Goal: Task Accomplishment & Management: Manage account settings

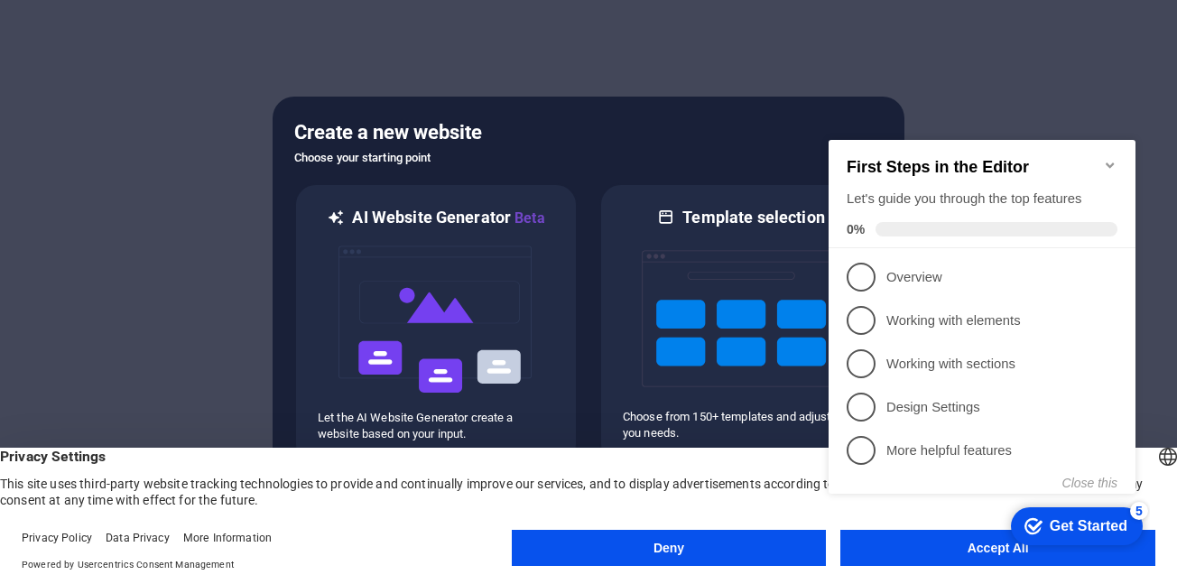
click at [1088, 527] on div "Get Started" at bounding box center [1089, 526] width 78 height 16
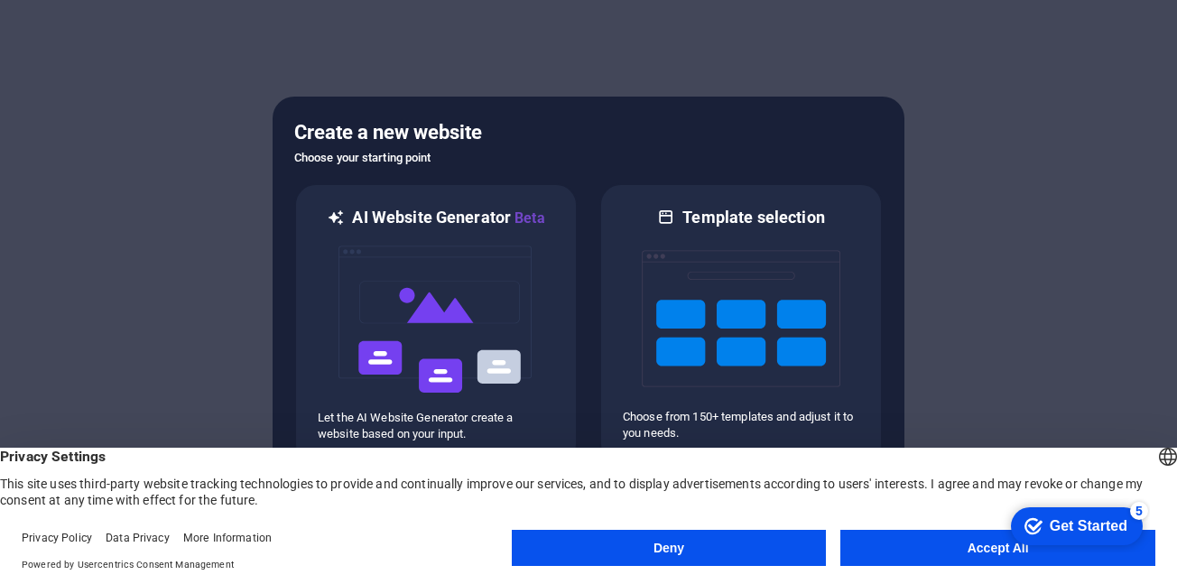
click at [996, 547] on button "Accept All" at bounding box center [997, 548] width 315 height 36
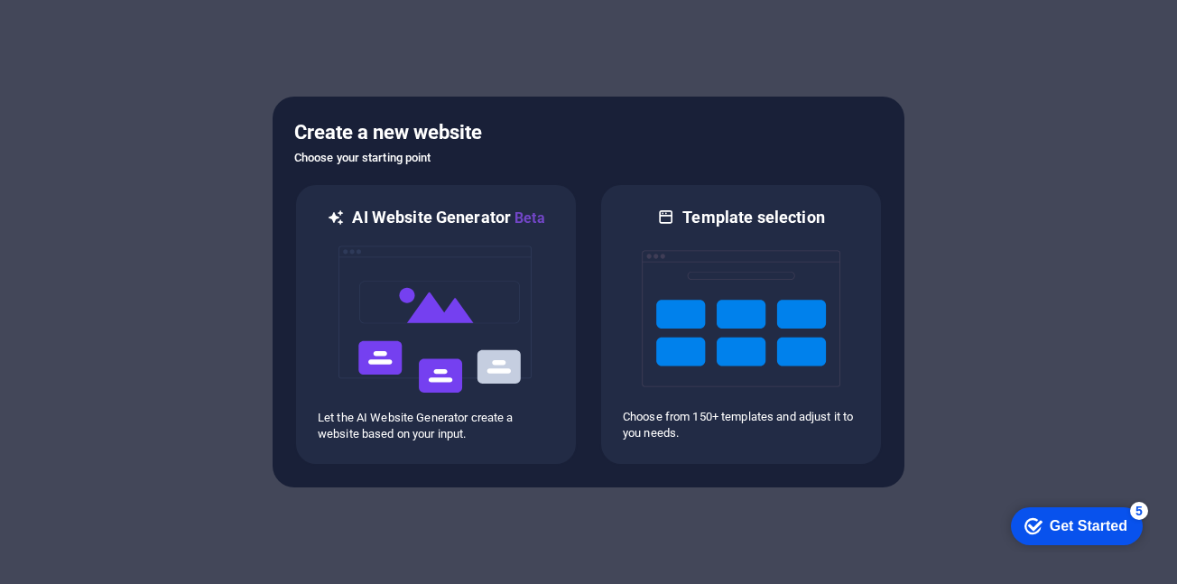
click at [1053, 533] on div "Get Started" at bounding box center [1089, 526] width 78 height 16
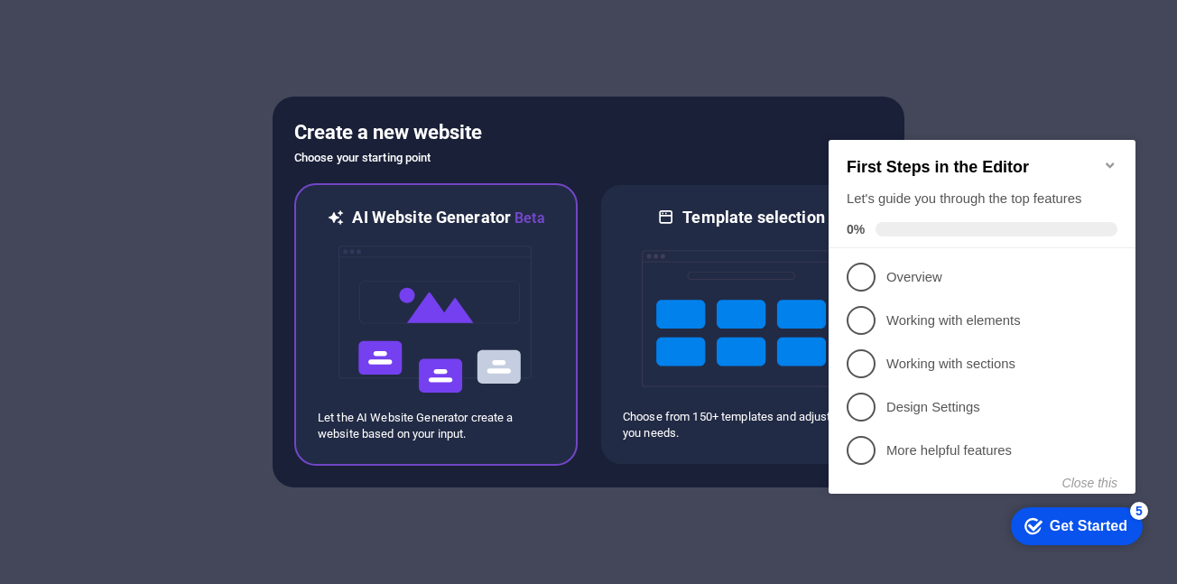
click at [399, 308] on img at bounding box center [436, 319] width 199 height 181
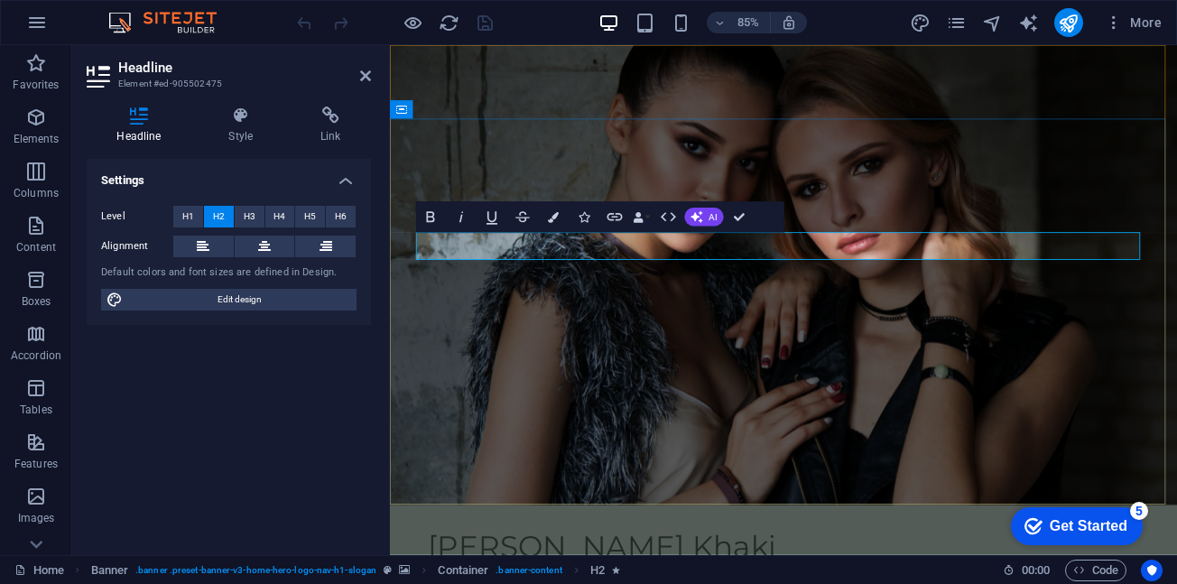
drag, startPoint x: 734, startPoint y: 281, endPoint x: 852, endPoint y: 276, distance: 118.3
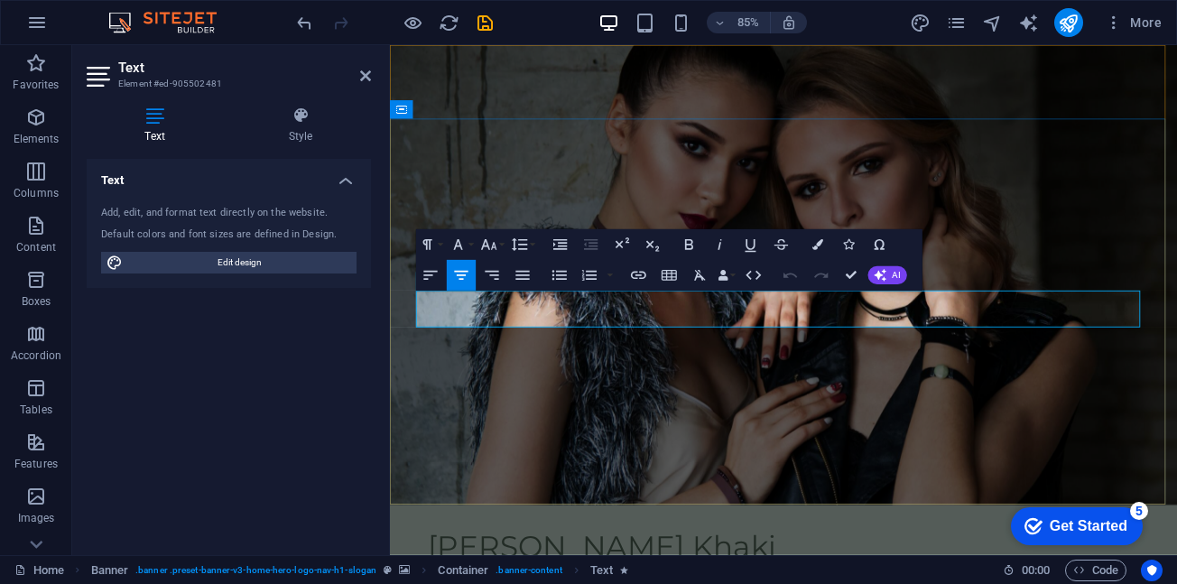
drag, startPoint x: 441, startPoint y: 350, endPoint x: 1089, endPoint y: 373, distance: 647.6
copy p "Discover the perfect outdoor clothing for your little adventurers. Our collecti…"
drag, startPoint x: 1068, startPoint y: 371, endPoint x: 428, endPoint y: 337, distance: 640.9
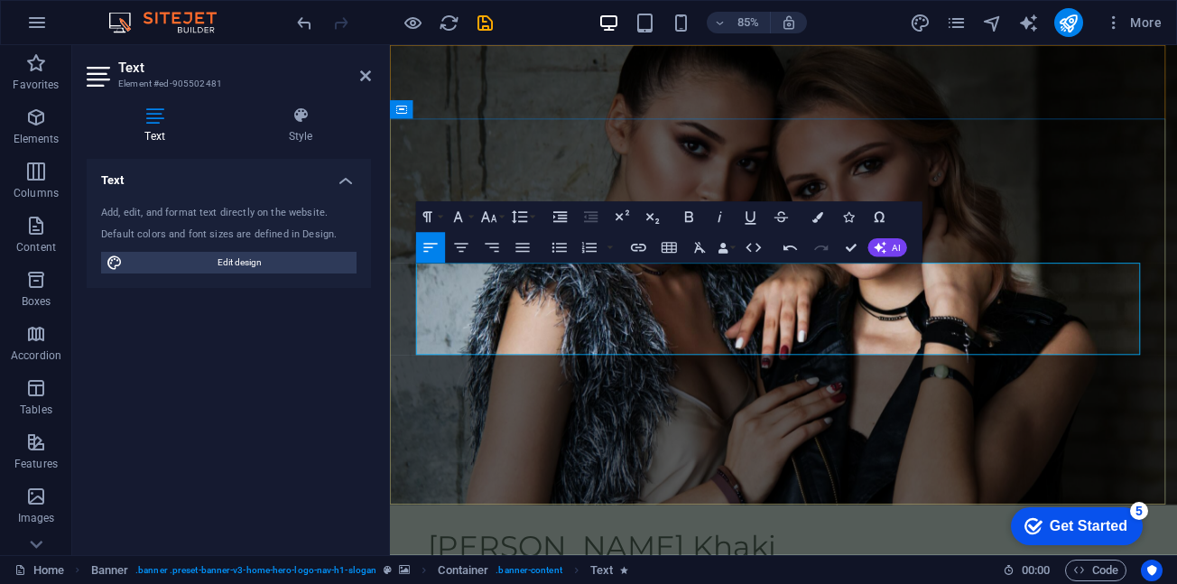
drag, startPoint x: 789, startPoint y: 314, endPoint x: 723, endPoint y: 315, distance: 65.9
drag, startPoint x: 808, startPoint y: 312, endPoint x: 758, endPoint y: 314, distance: 49.7
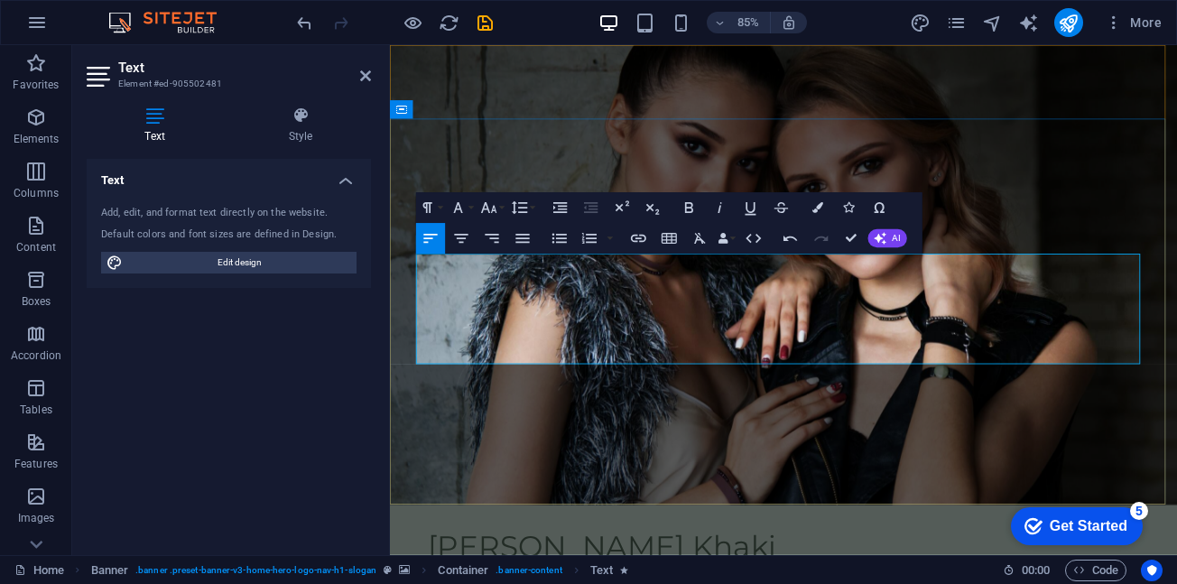
drag, startPoint x: 443, startPoint y: 367, endPoint x: 421, endPoint y: 367, distance: 22.6
drag, startPoint x: 515, startPoint y: 367, endPoint x: 497, endPoint y: 372, distance: 17.7
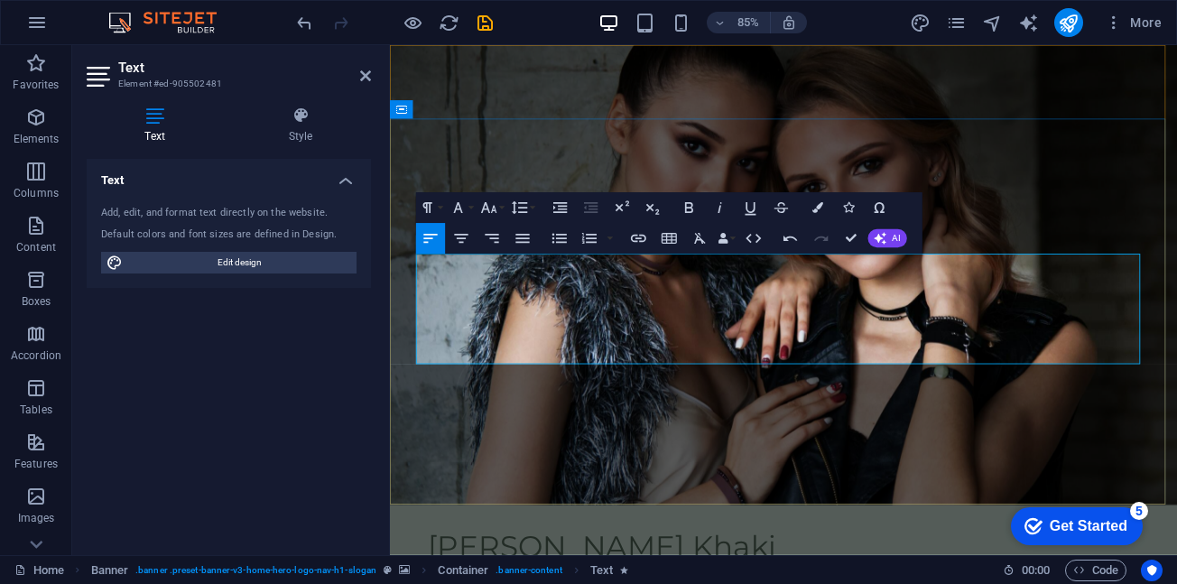
drag, startPoint x: 807, startPoint y: 408, endPoint x: 421, endPoint y: 300, distance: 401.3
click at [465, 244] on icon "button" at bounding box center [460, 238] width 18 height 18
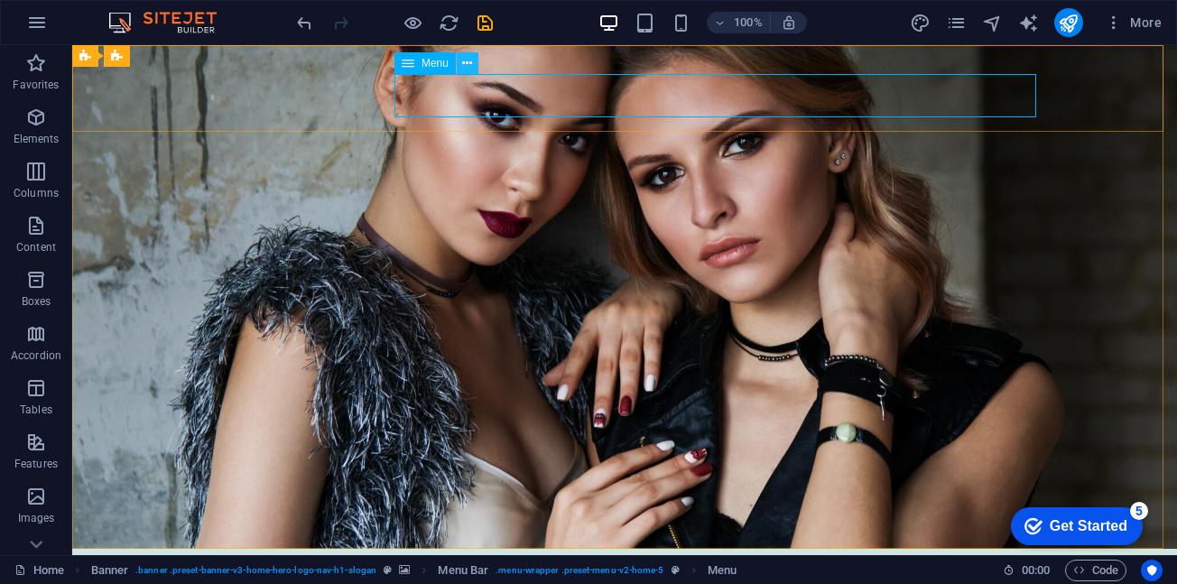
click at [465, 62] on icon at bounding box center [467, 63] width 10 height 19
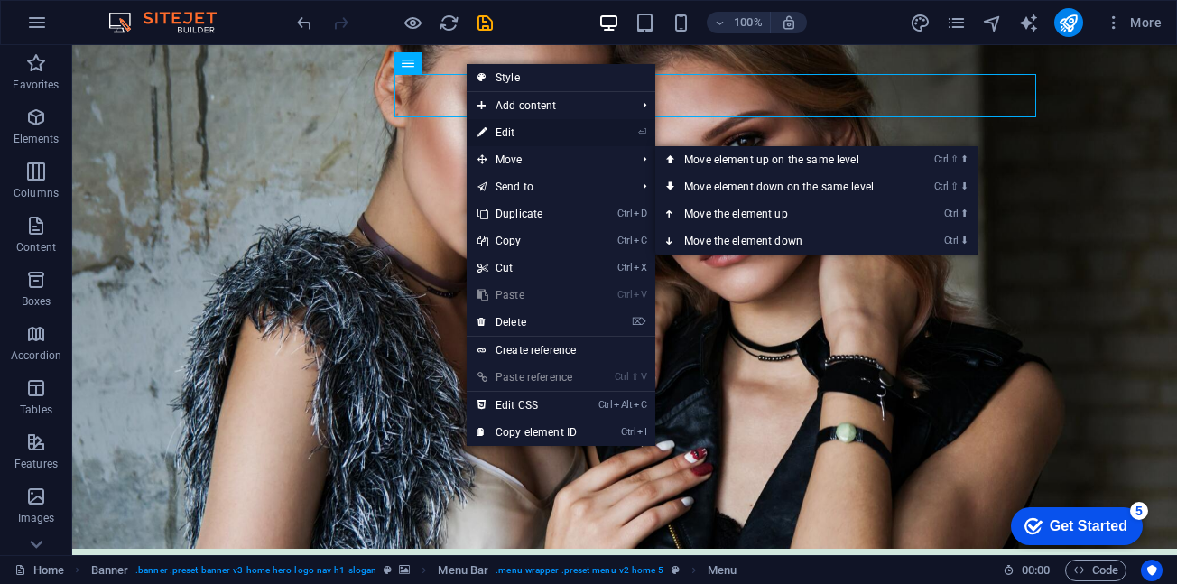
click at [524, 129] on link "⏎ Edit" at bounding box center [527, 132] width 121 height 27
select select
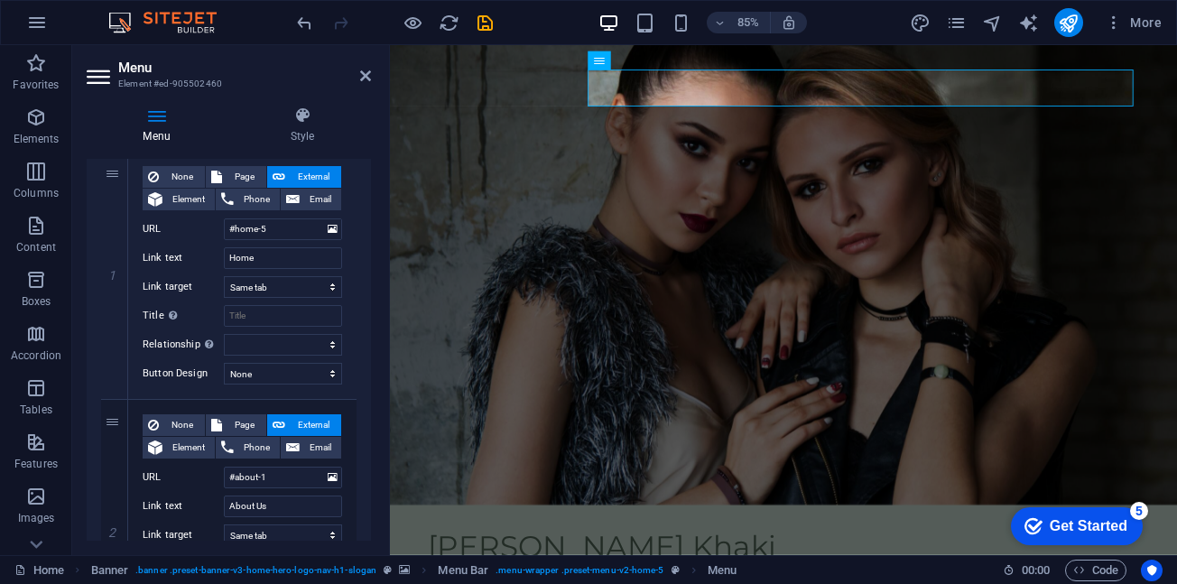
scroll to position [181, 0]
click at [270, 259] on input "Home" at bounding box center [283, 257] width 118 height 22
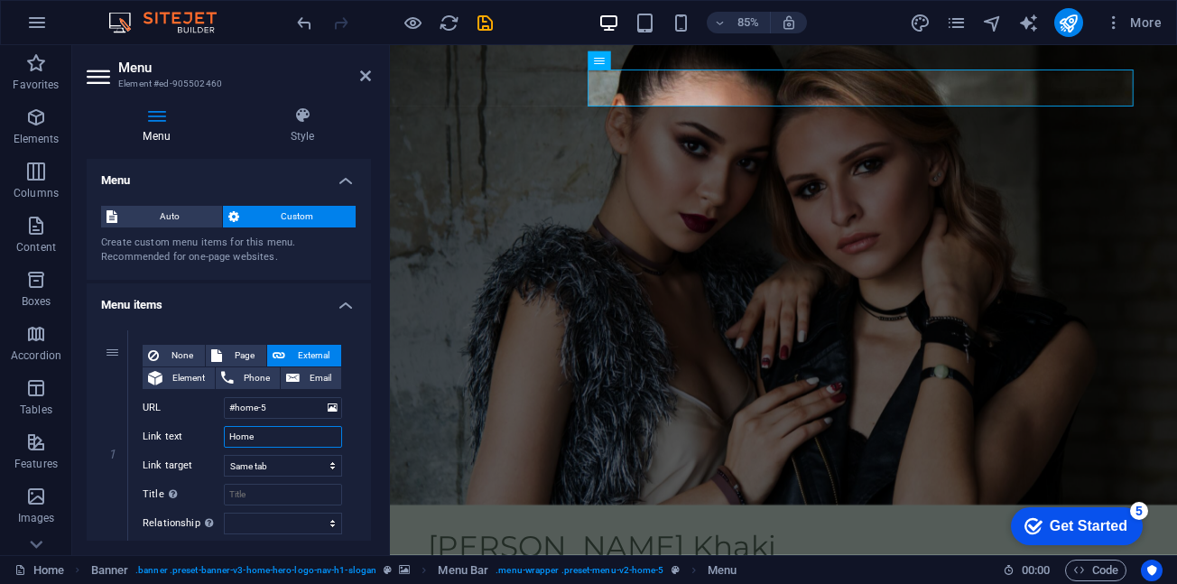
scroll to position [90, 0]
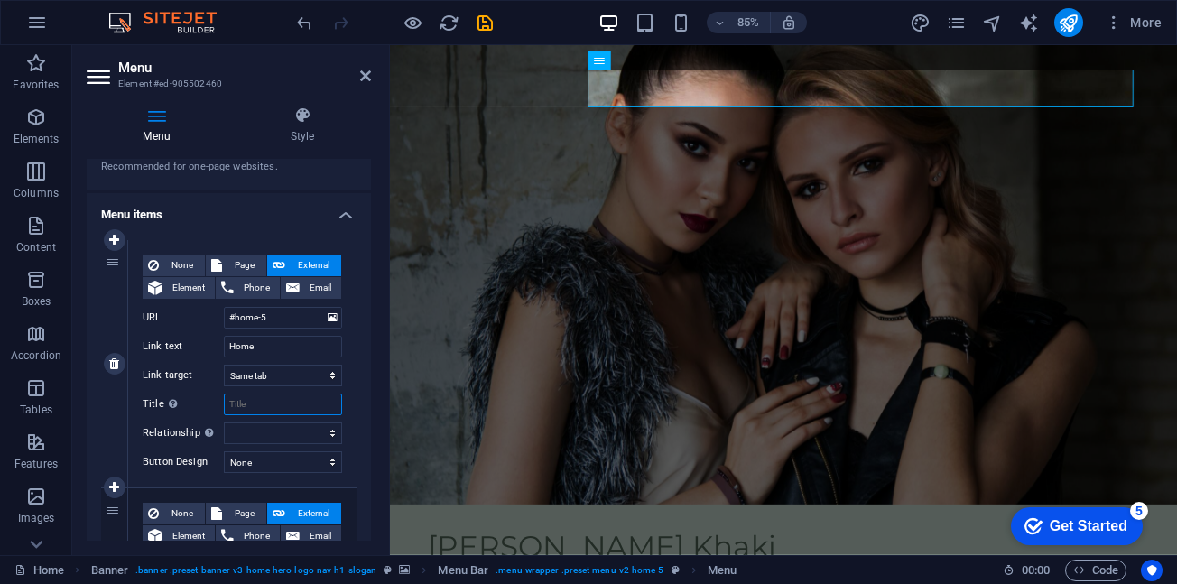
click at [269, 401] on input "Title Additional link description, should not be the same as the link text. The…" at bounding box center [283, 405] width 118 height 22
type input "Tuis"
select select
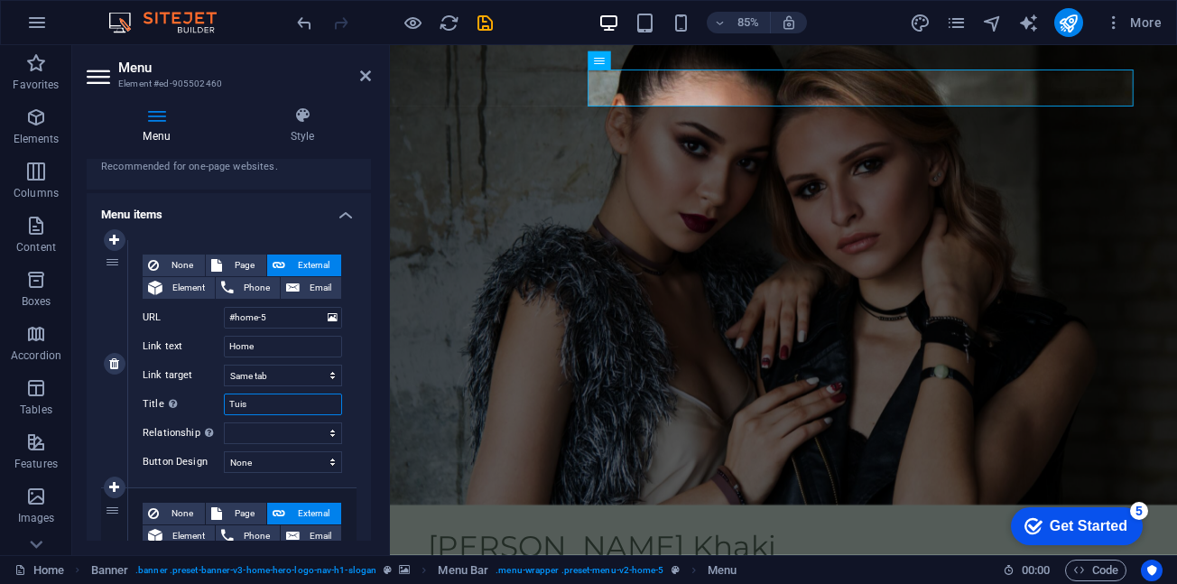
select select
type input "Tuis"
click at [249, 434] on select "alternate author bookmark external help license next nofollow noreferrer noopen…" at bounding box center [283, 433] width 118 height 22
click at [352, 394] on div "None Page External Element Phone Email Page Home Subpage Legal Notice Privacy E…" at bounding box center [242, 363] width 228 height 247
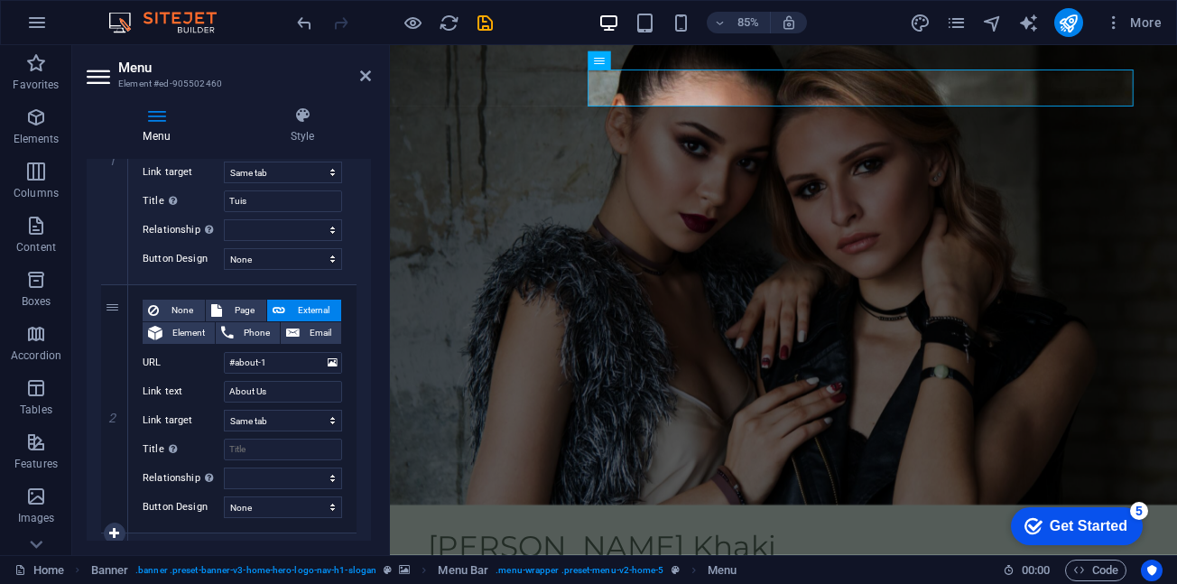
scroll to position [291, 0]
click at [366, 70] on icon at bounding box center [365, 76] width 11 height 14
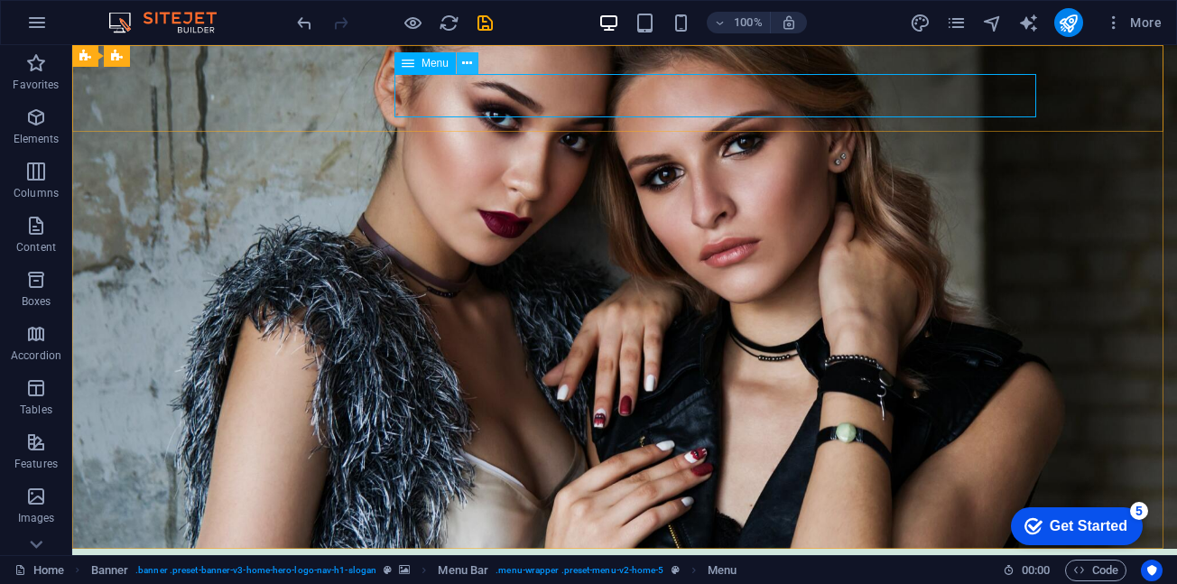
click at [473, 65] on button at bounding box center [468, 63] width 22 height 22
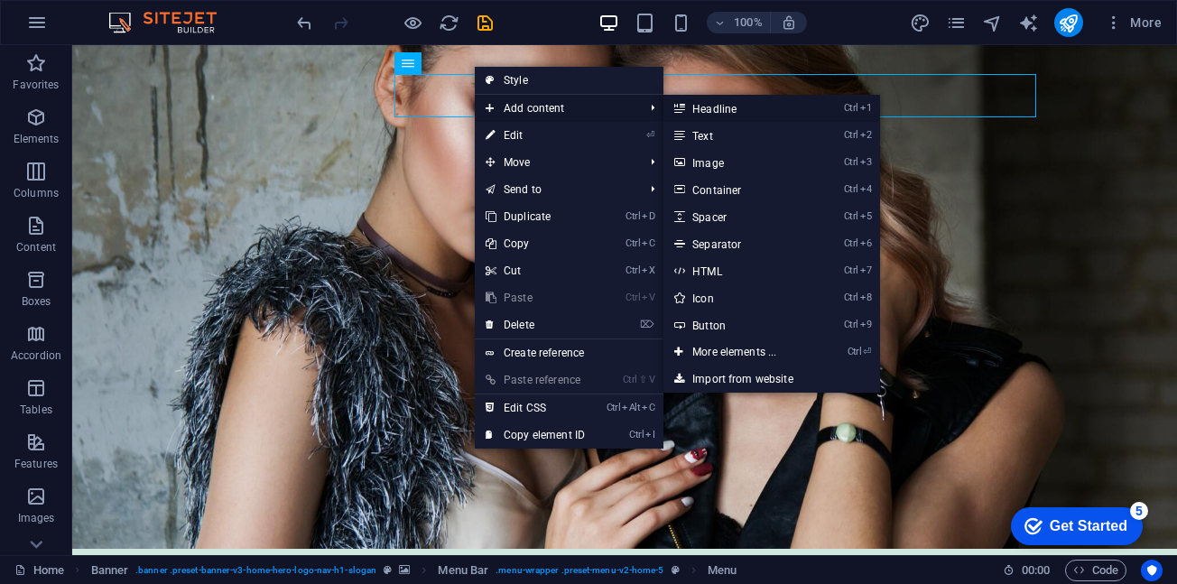
click at [725, 113] on link "Ctrl 1 Headline" at bounding box center [737, 108] width 149 height 27
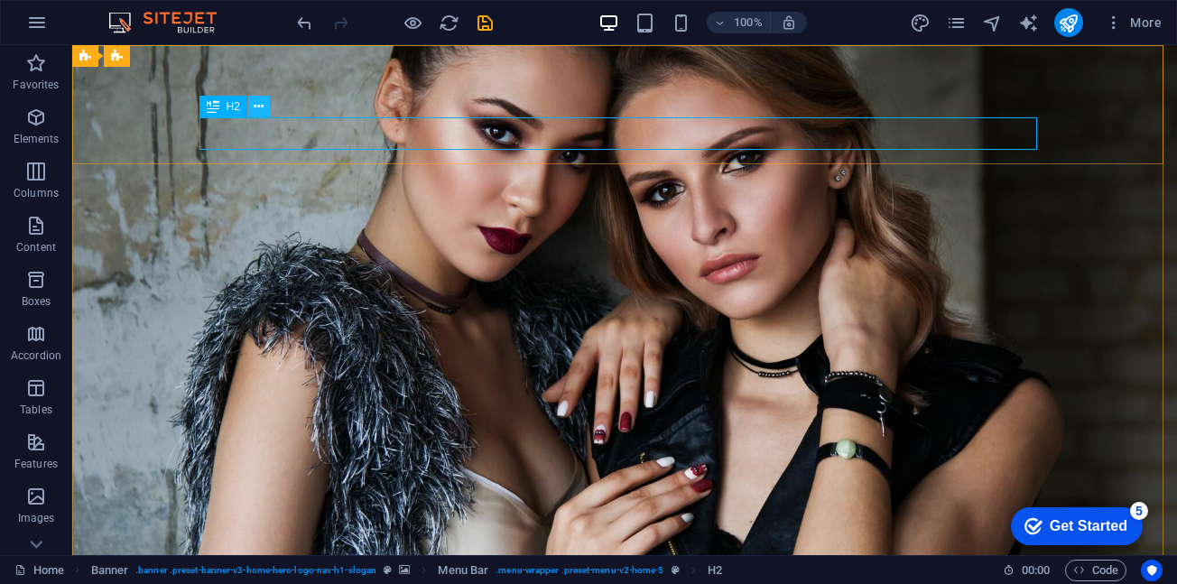
click at [259, 110] on icon at bounding box center [259, 106] width 10 height 19
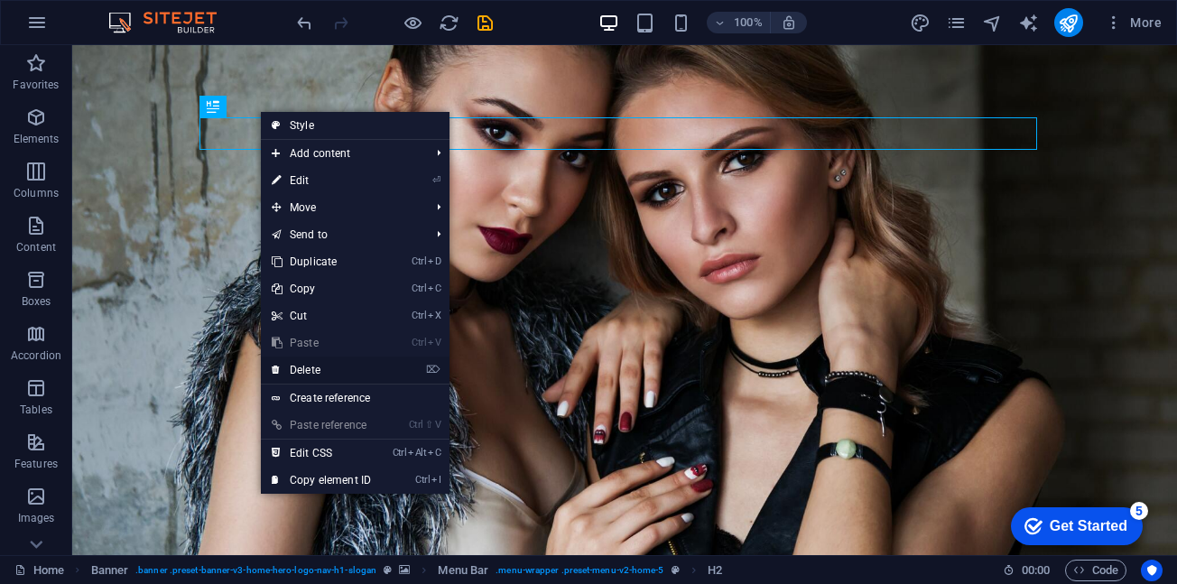
click at [308, 368] on link "⌦ Delete" at bounding box center [321, 370] width 121 height 27
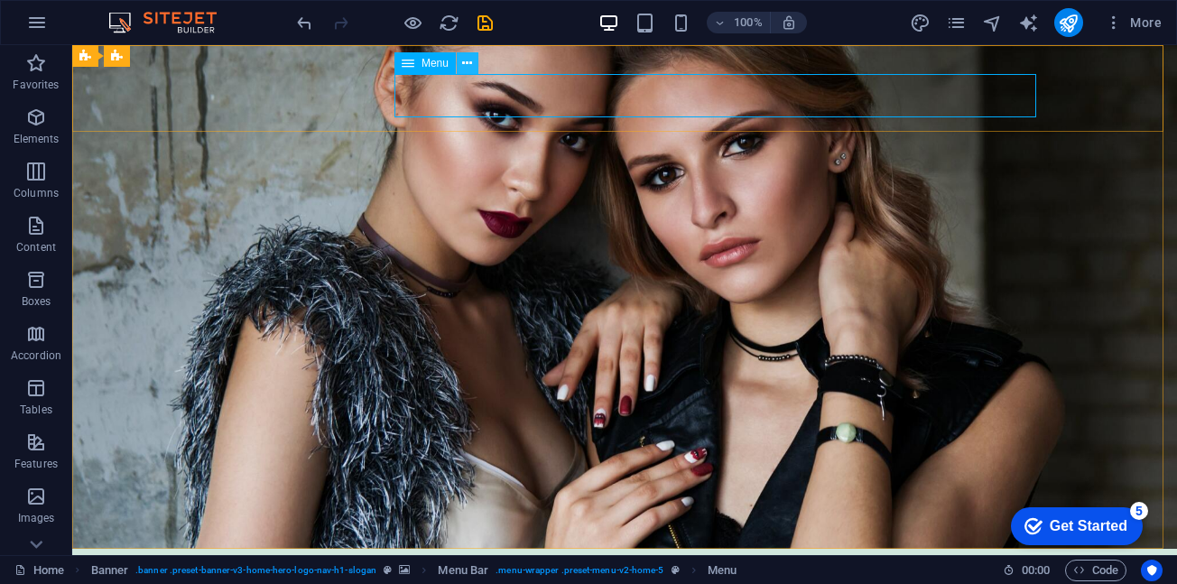
click at [461, 60] on button at bounding box center [468, 63] width 22 height 22
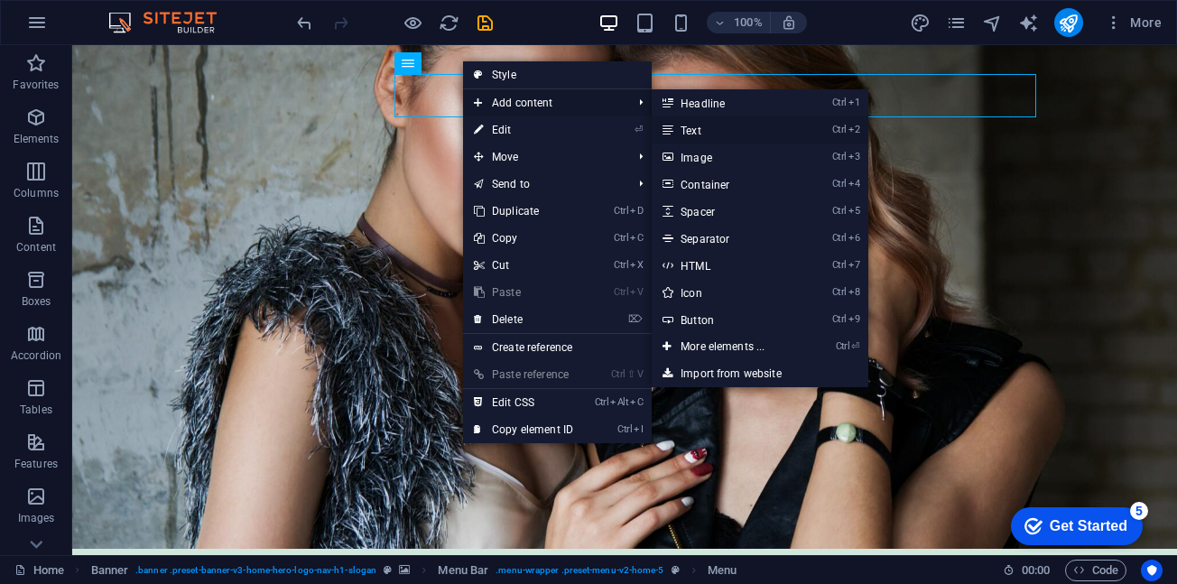
click at [694, 124] on link "Ctrl 2 Text" at bounding box center [726, 129] width 149 height 27
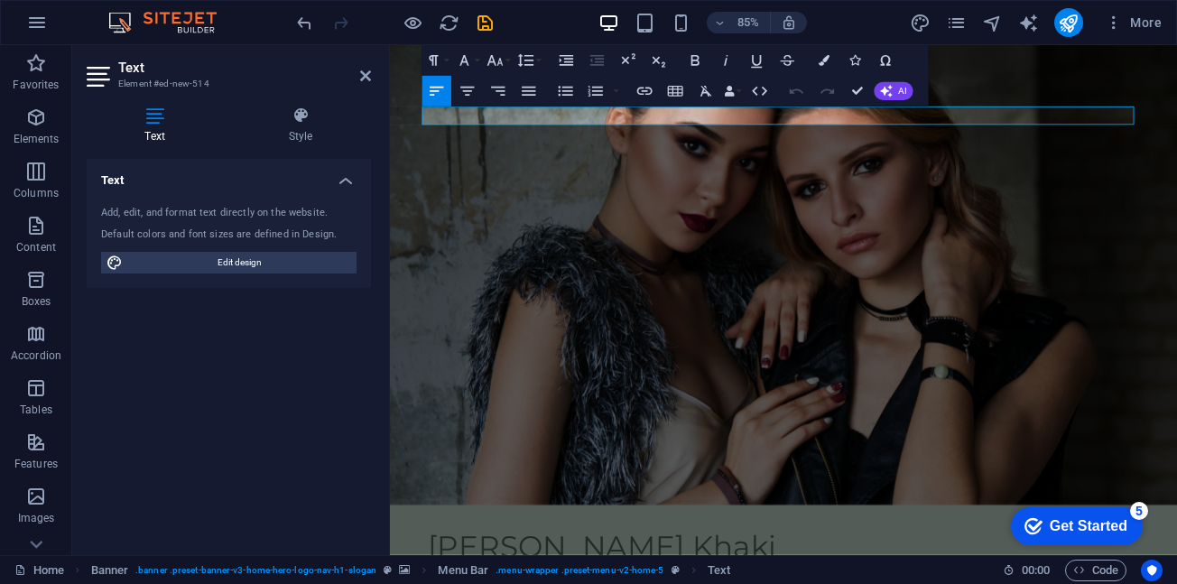
click at [236, 258] on span "Edit design" at bounding box center [239, 263] width 223 height 22
select select "px"
select select "200"
select select "px"
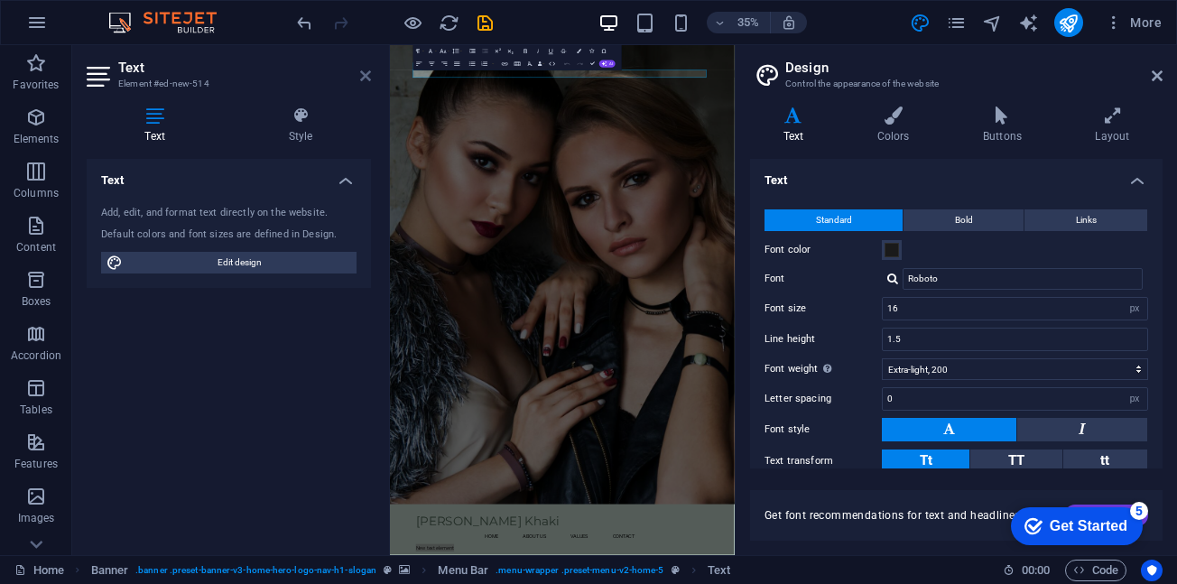
click at [367, 70] on icon at bounding box center [365, 76] width 11 height 14
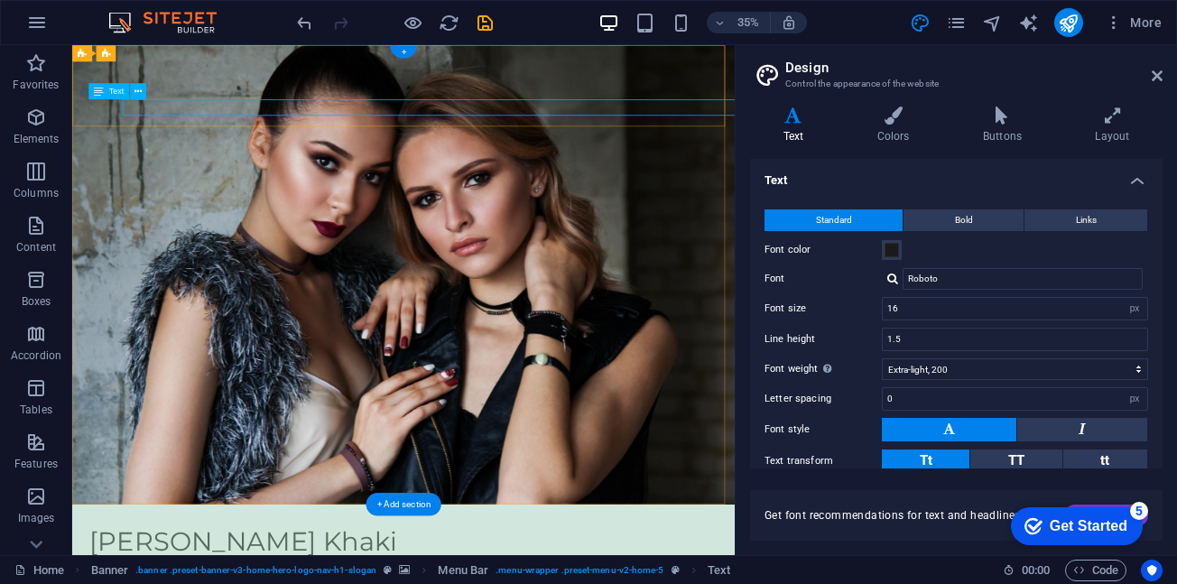
click at [141, 89] on icon at bounding box center [138, 91] width 7 height 14
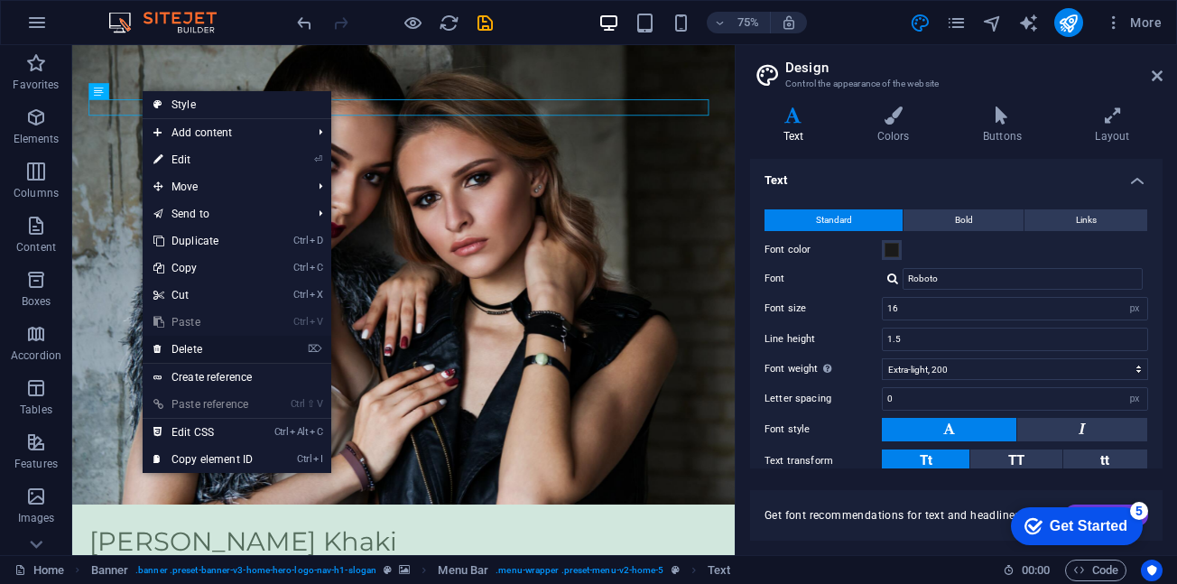
click at [200, 346] on link "⌦ Delete" at bounding box center [203, 349] width 121 height 27
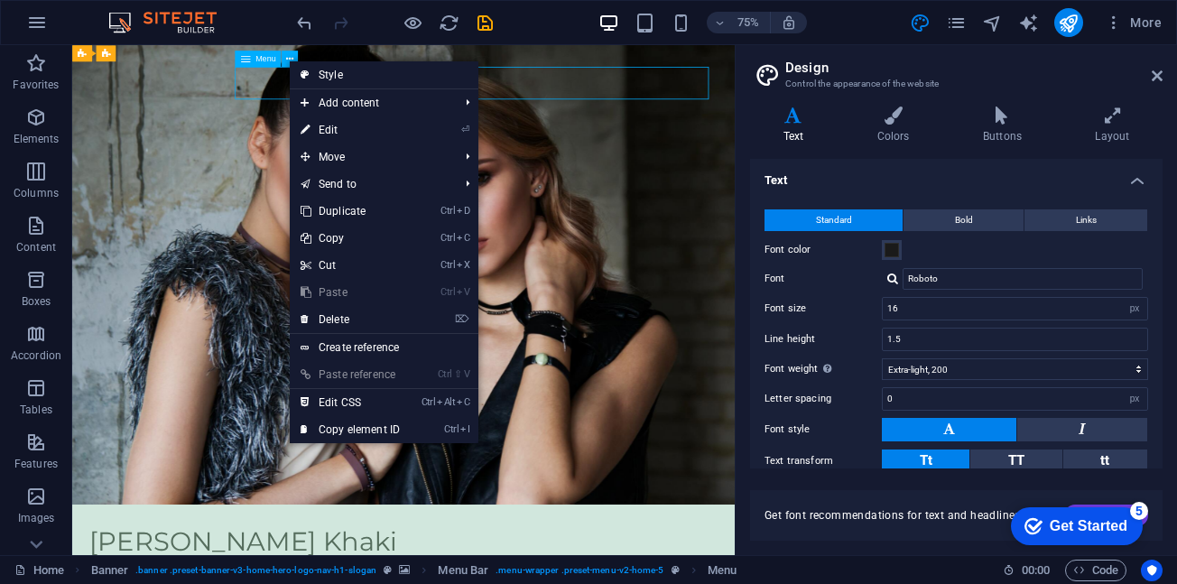
click at [243, 59] on icon at bounding box center [245, 59] width 10 height 16
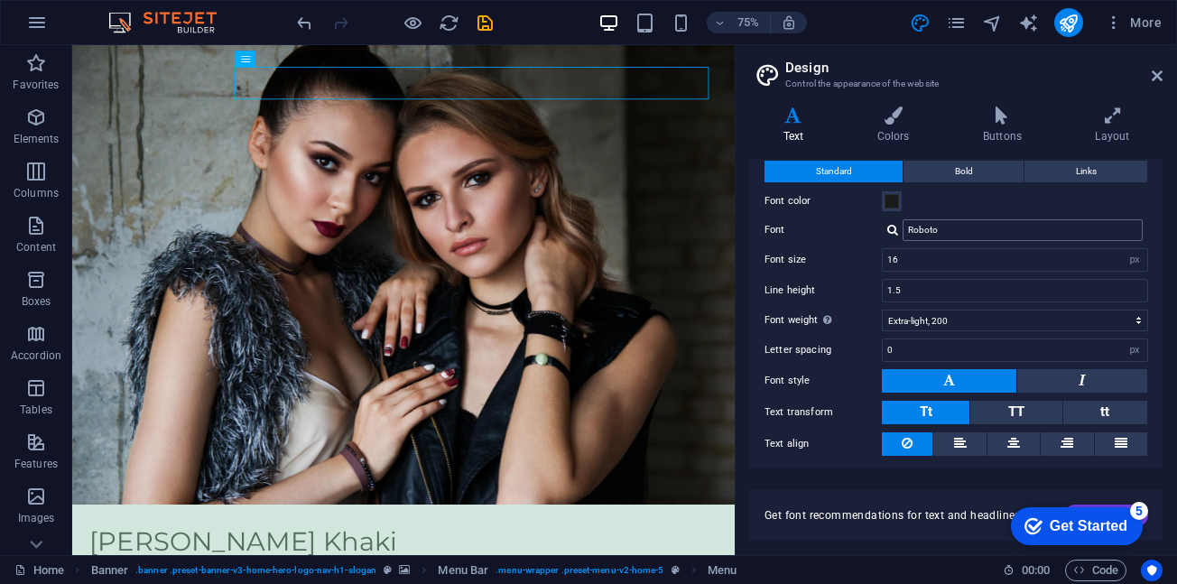
scroll to position [0, 0]
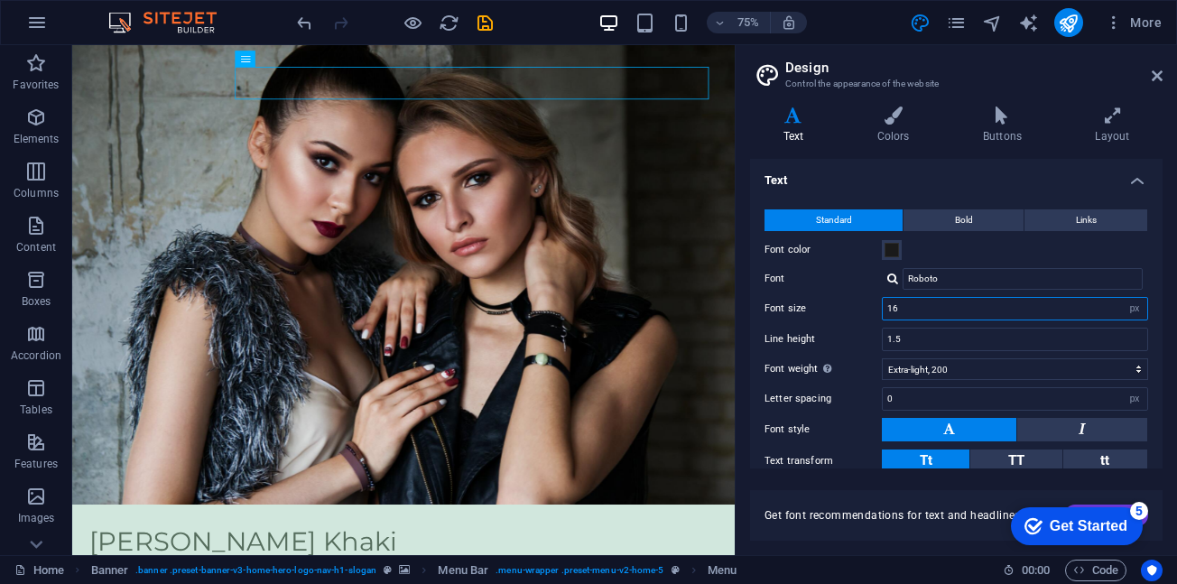
click at [1041, 307] on input "16" at bounding box center [1015, 309] width 264 height 22
type input "18"
click at [957, 346] on input "1.5" at bounding box center [1015, 340] width 264 height 22
drag, startPoint x: 948, startPoint y: 342, endPoint x: 871, endPoint y: 350, distance: 77.2
click at [871, 350] on div "Line height 1.5" at bounding box center [957, 339] width 384 height 23
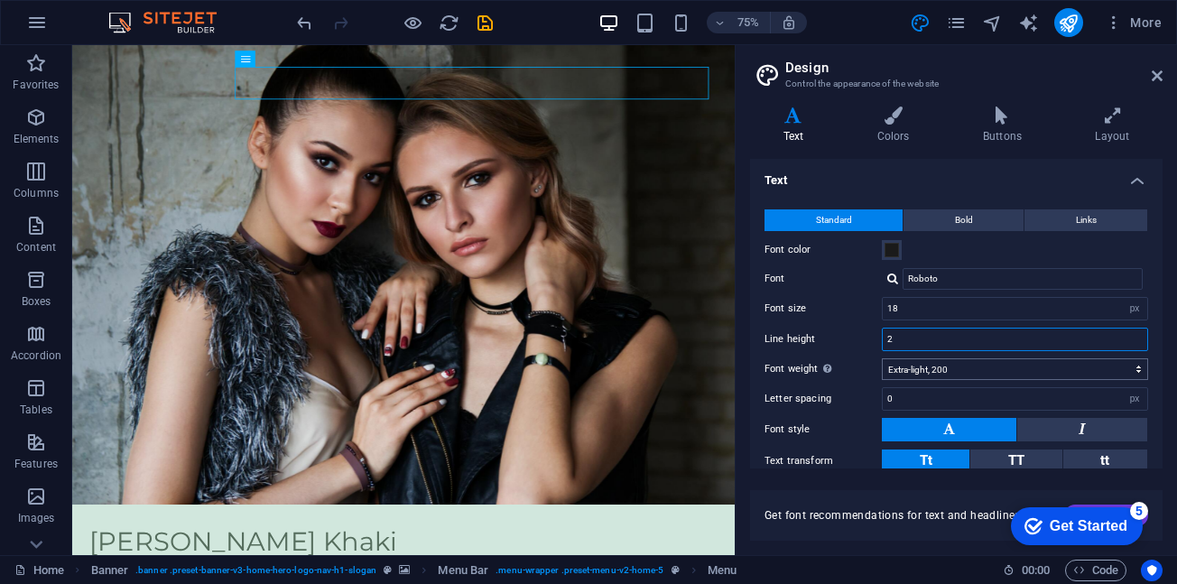
type input "2"
click at [997, 361] on select "Thin, 100 Extra-light, 200 Light, 300 Regular, 400 Medium, 500 Semi-bold, 600 B…" at bounding box center [1015, 369] width 266 height 22
select select "100"
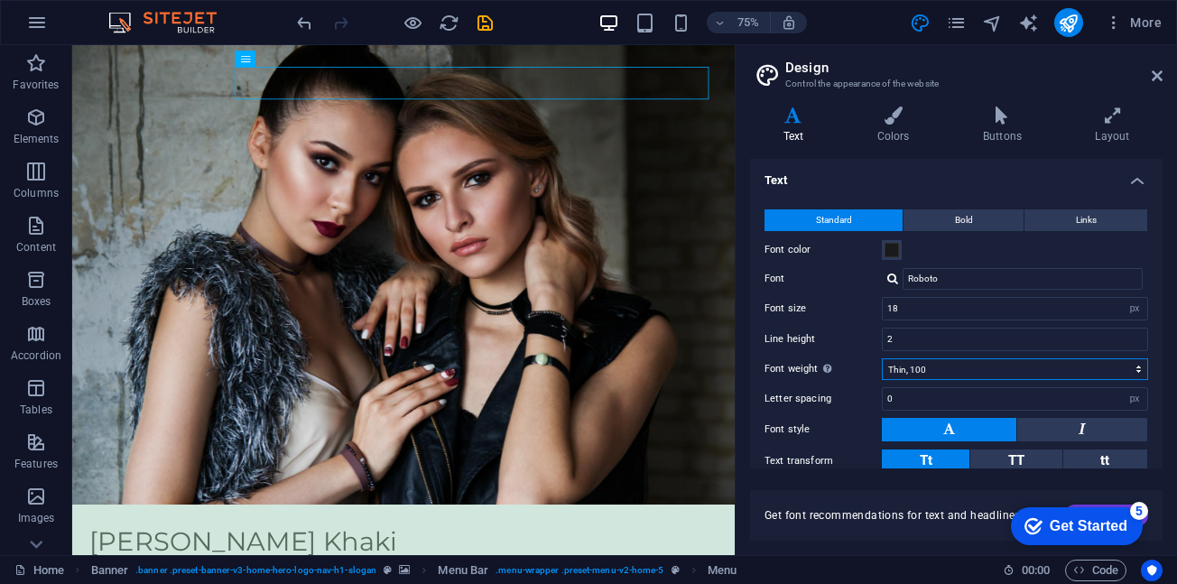
click at [882, 358] on select "Thin, 100 Extra-light, 200 Light, 300 Regular, 400 Medium, 500 Semi-bold, 600 B…" at bounding box center [1015, 369] width 266 height 22
click at [1157, 70] on icon at bounding box center [1157, 76] width 11 height 14
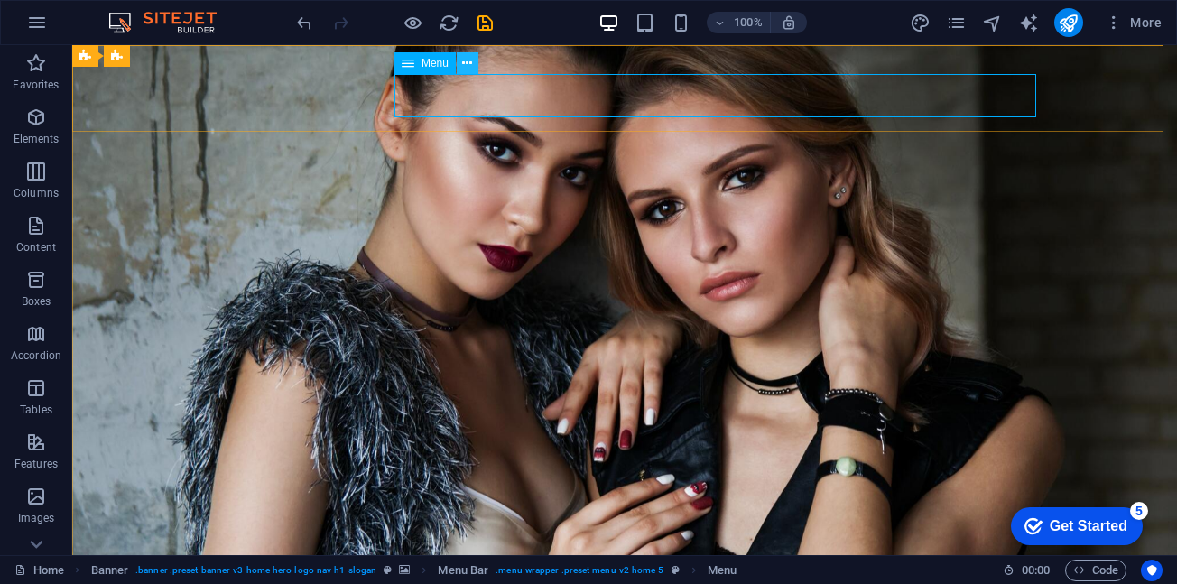
click at [462, 62] on icon at bounding box center [467, 63] width 10 height 19
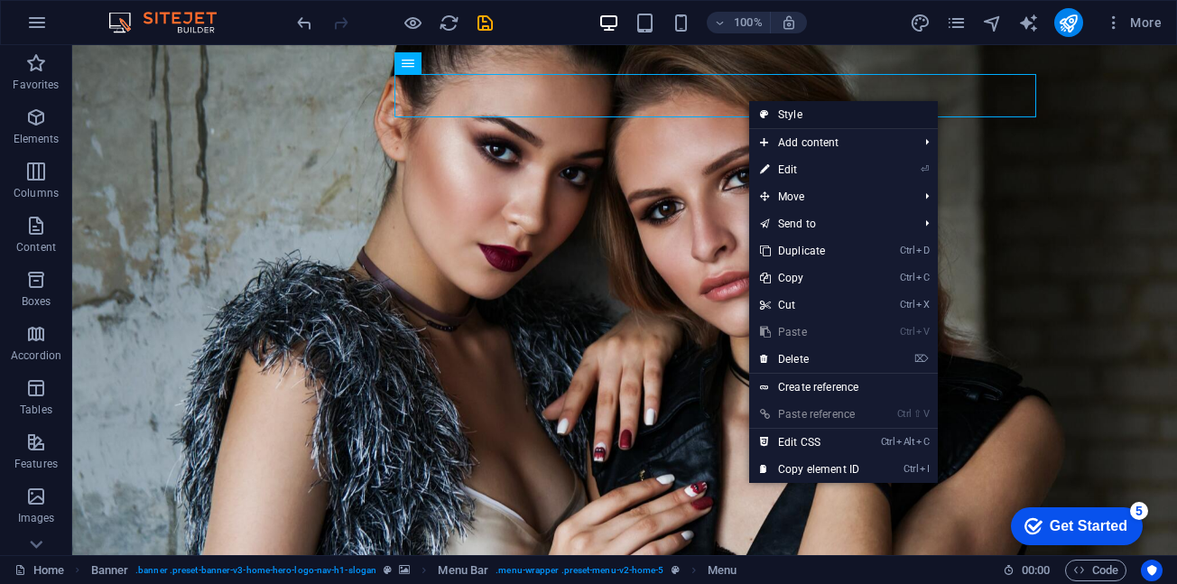
click at [770, 112] on link "Style" at bounding box center [843, 114] width 189 height 27
select select "rem"
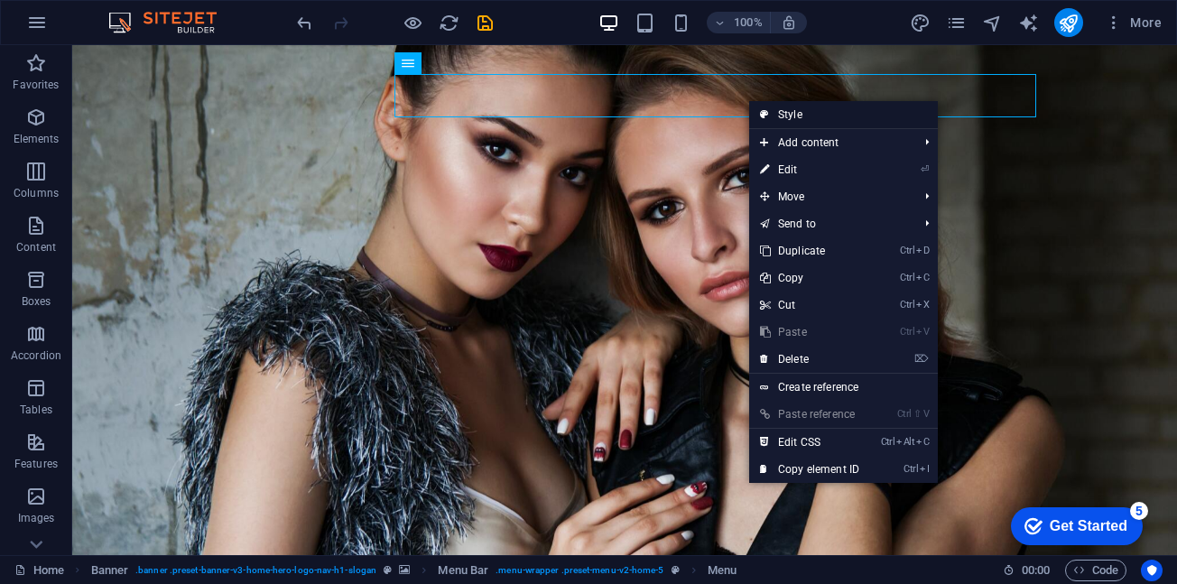
select select "preset-menu-v2-home-5"
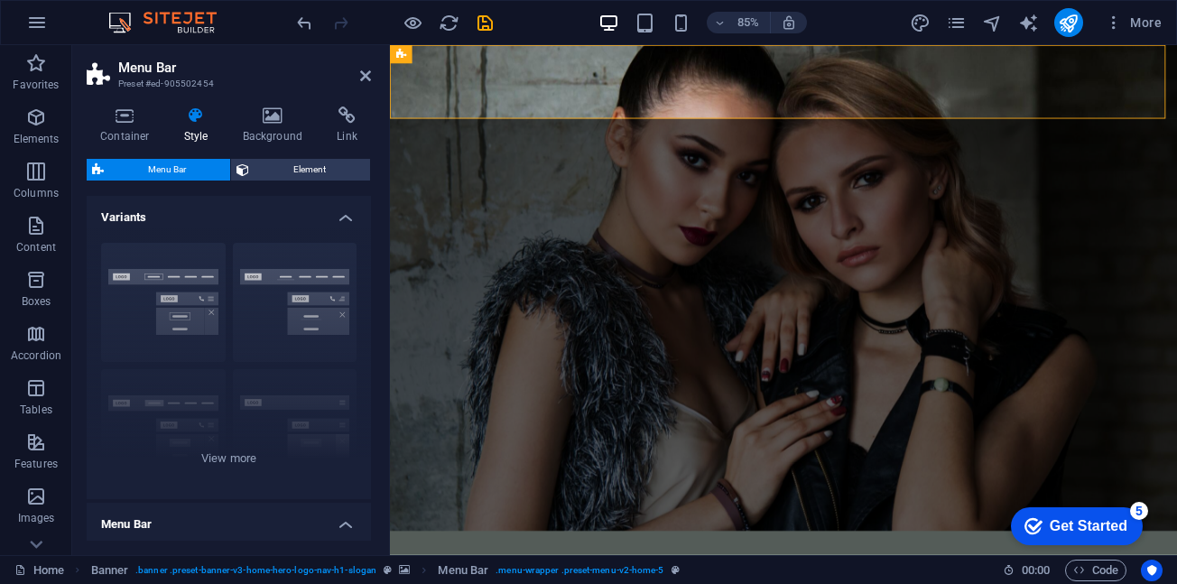
click at [202, 165] on span "Menu Bar" at bounding box center [167, 170] width 116 height 22
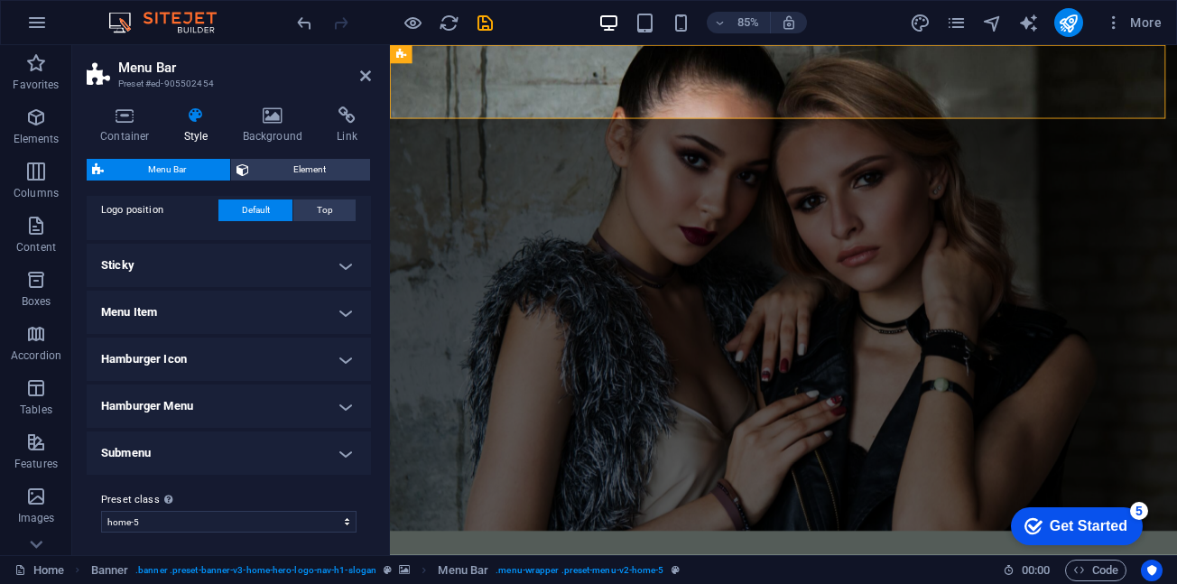
scroll to position [517, 0]
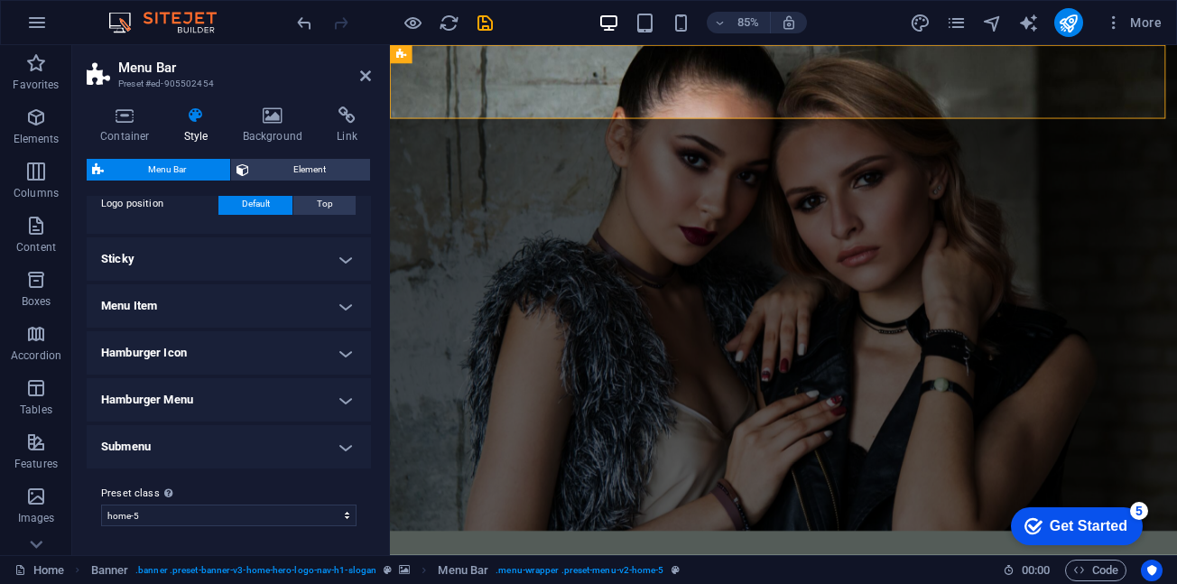
click at [342, 258] on h4 "Sticky" at bounding box center [229, 258] width 284 height 43
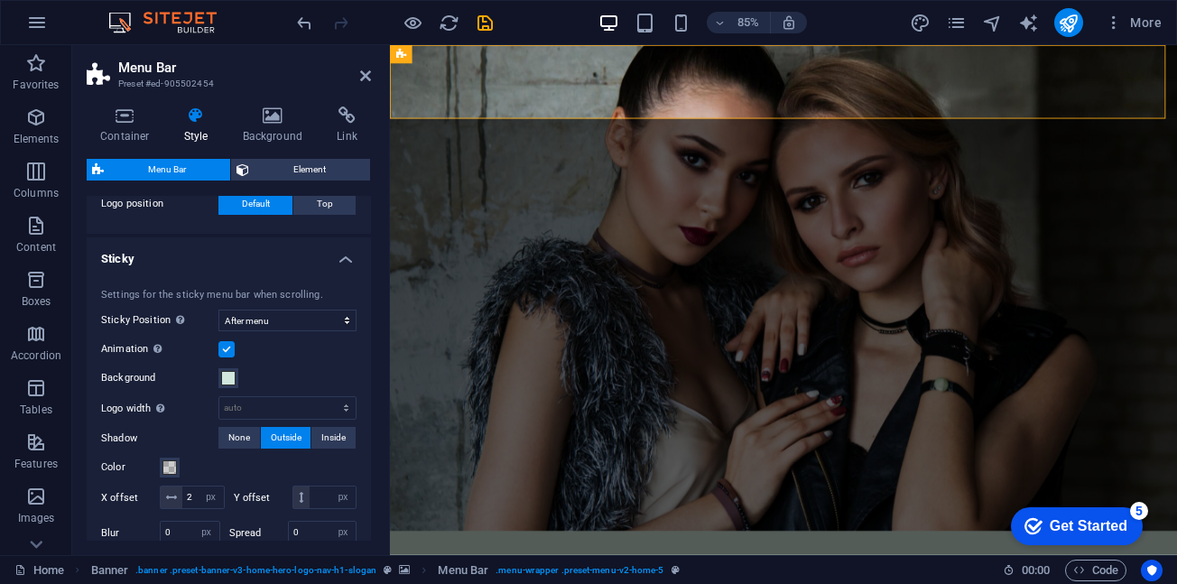
click at [342, 260] on h4 "Sticky" at bounding box center [229, 253] width 284 height 32
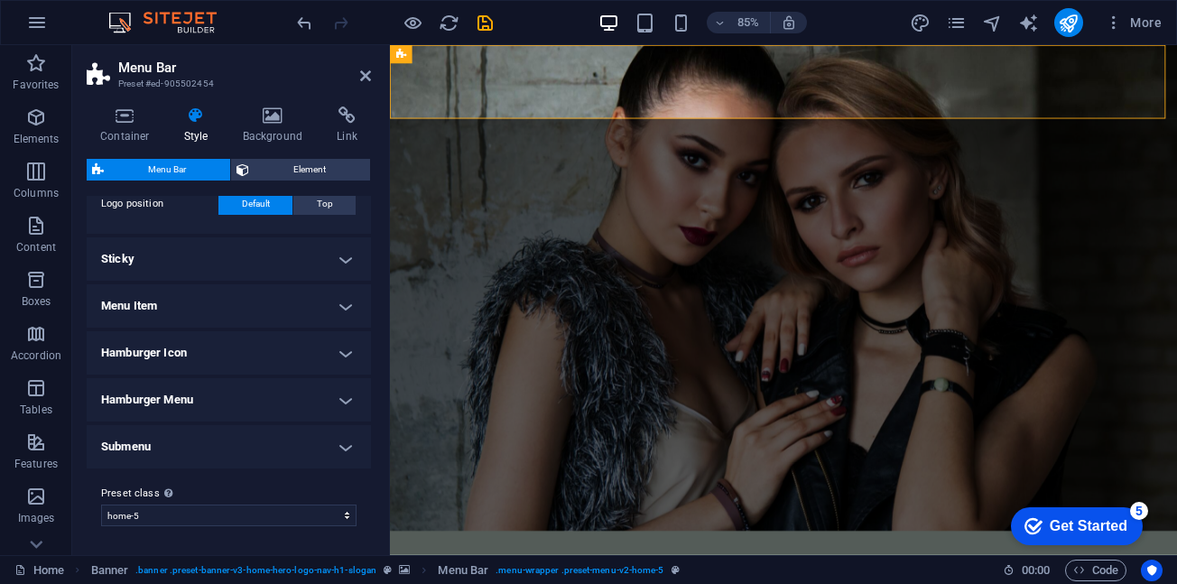
click at [342, 306] on h4 "Menu Item" at bounding box center [229, 305] width 284 height 43
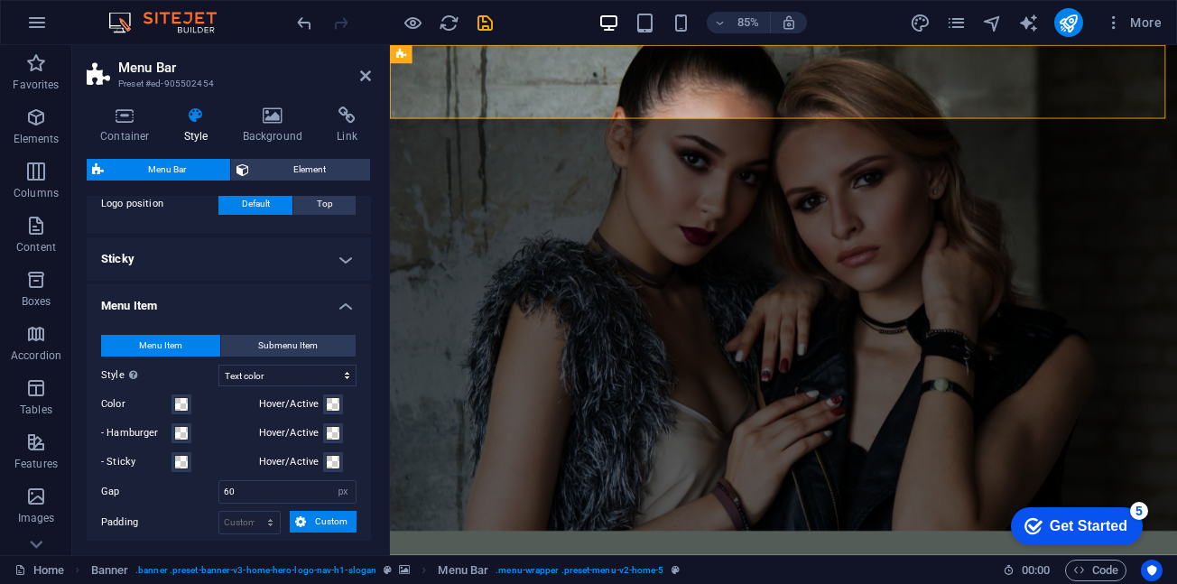
click at [342, 306] on h4 "Menu Item" at bounding box center [229, 300] width 284 height 32
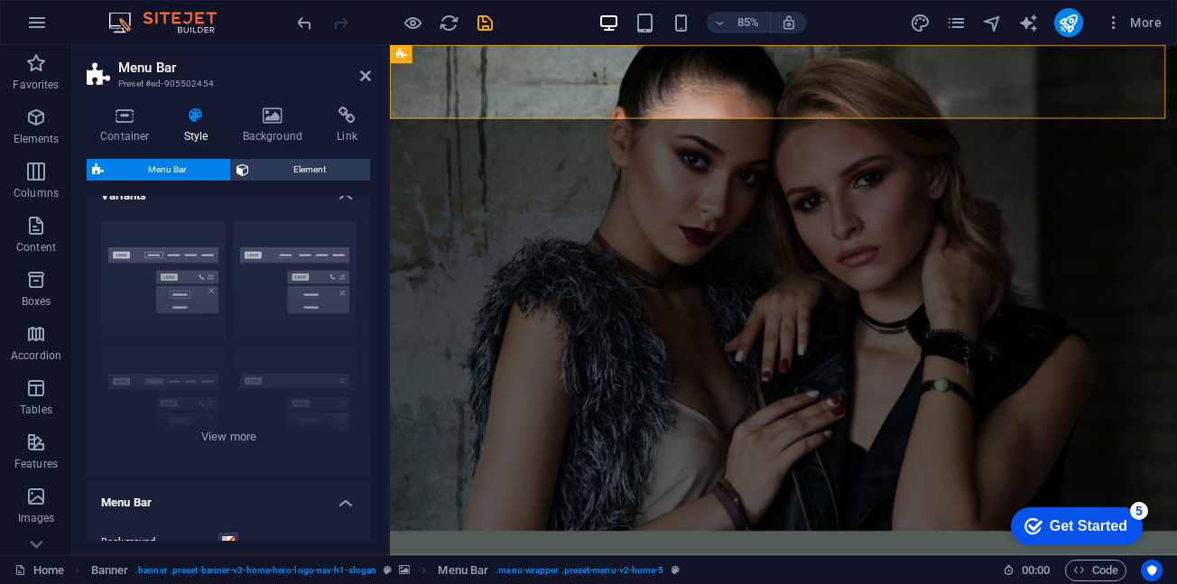
scroll to position [0, 0]
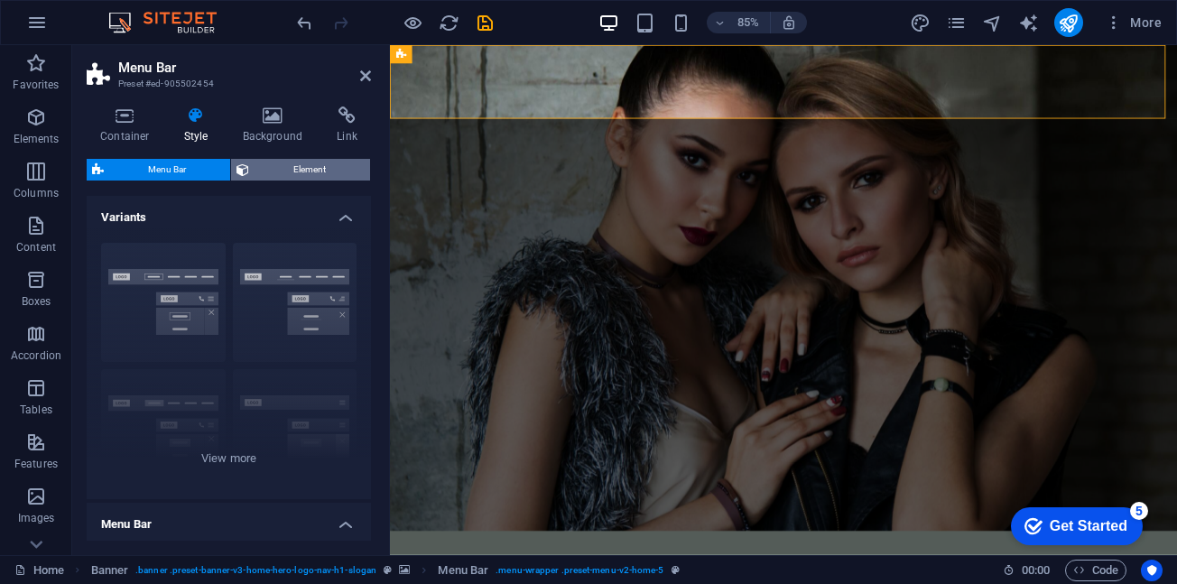
click at [290, 163] on span "Element" at bounding box center [310, 170] width 110 height 22
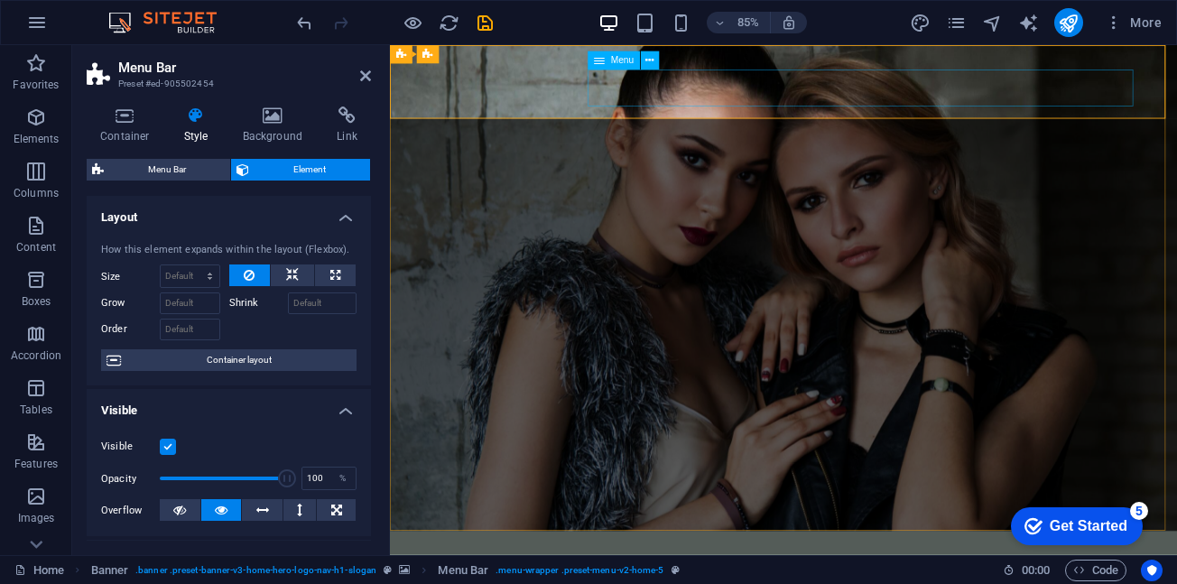
click at [617, 61] on span "Menu" at bounding box center [622, 60] width 23 height 9
click at [650, 60] on icon at bounding box center [649, 60] width 8 height 16
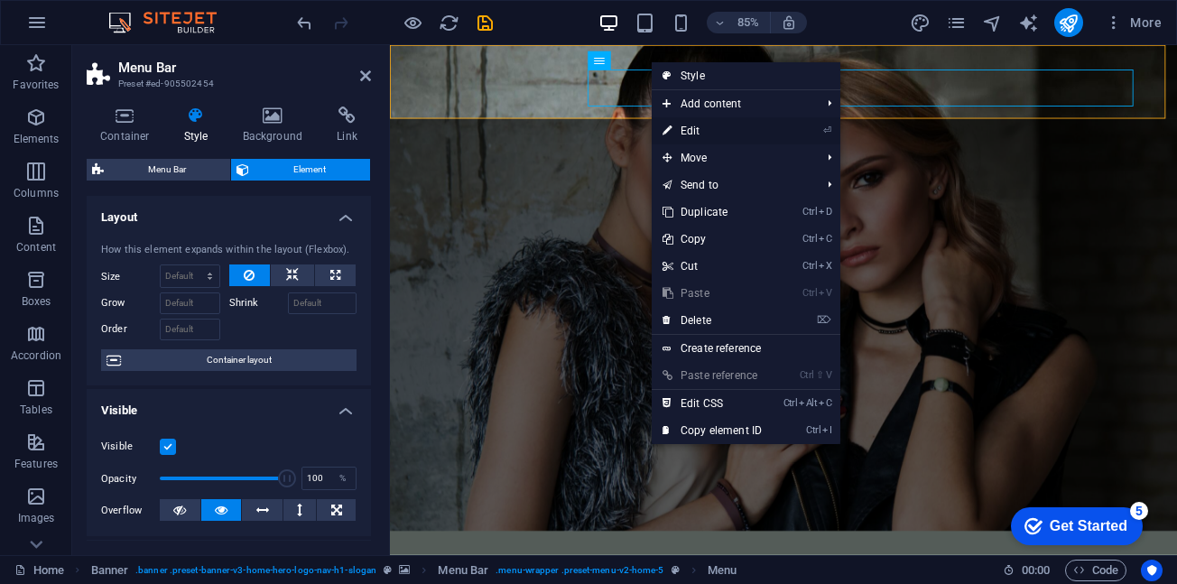
click at [703, 130] on link "⏎ Edit" at bounding box center [712, 130] width 121 height 27
select select
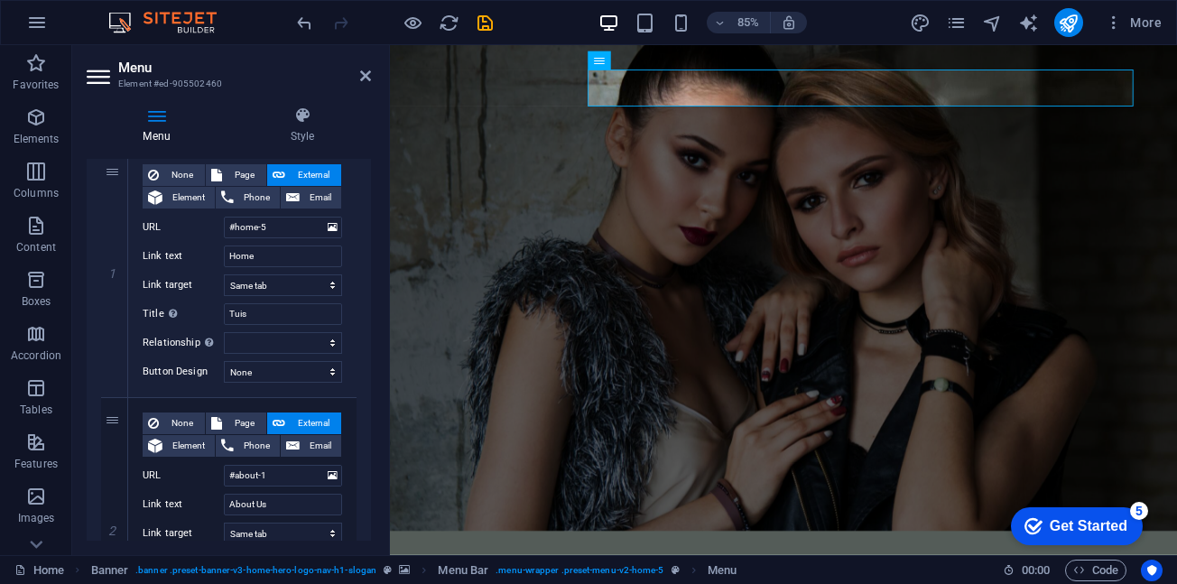
scroll to position [90, 0]
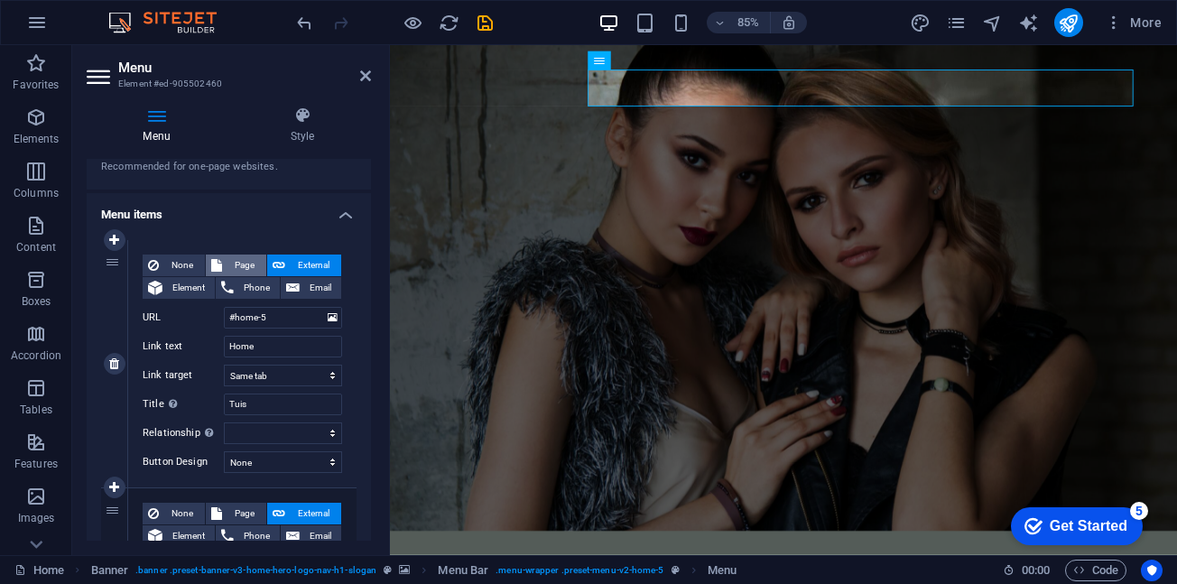
click at [239, 264] on span "Page" at bounding box center [243, 266] width 33 height 22
select select
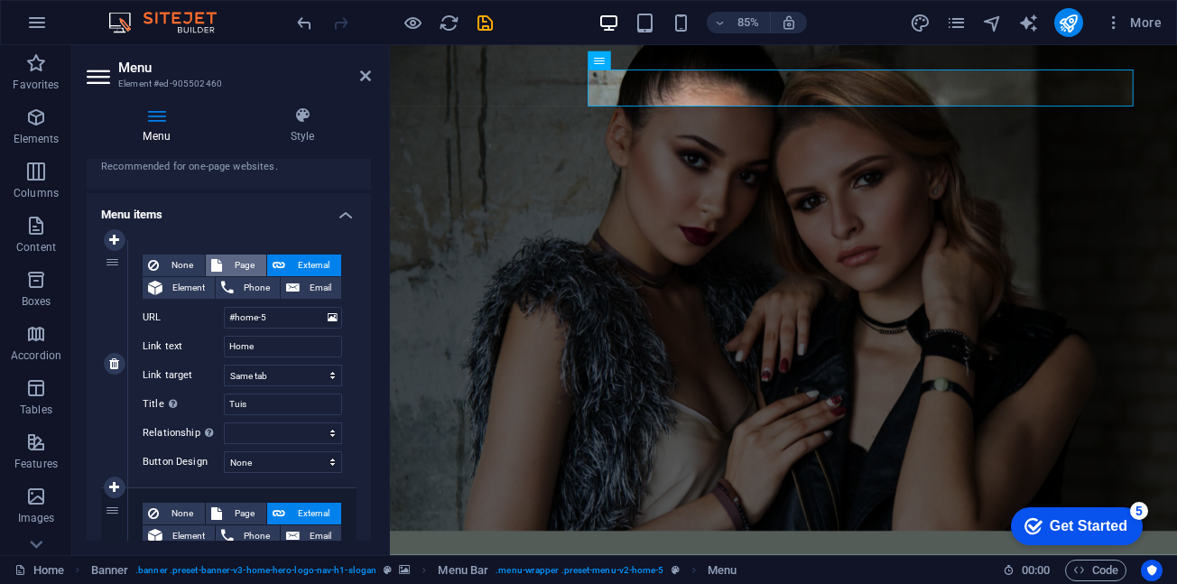
select select
click at [299, 260] on span "External" at bounding box center [313, 266] width 45 height 22
select select "blank"
select select
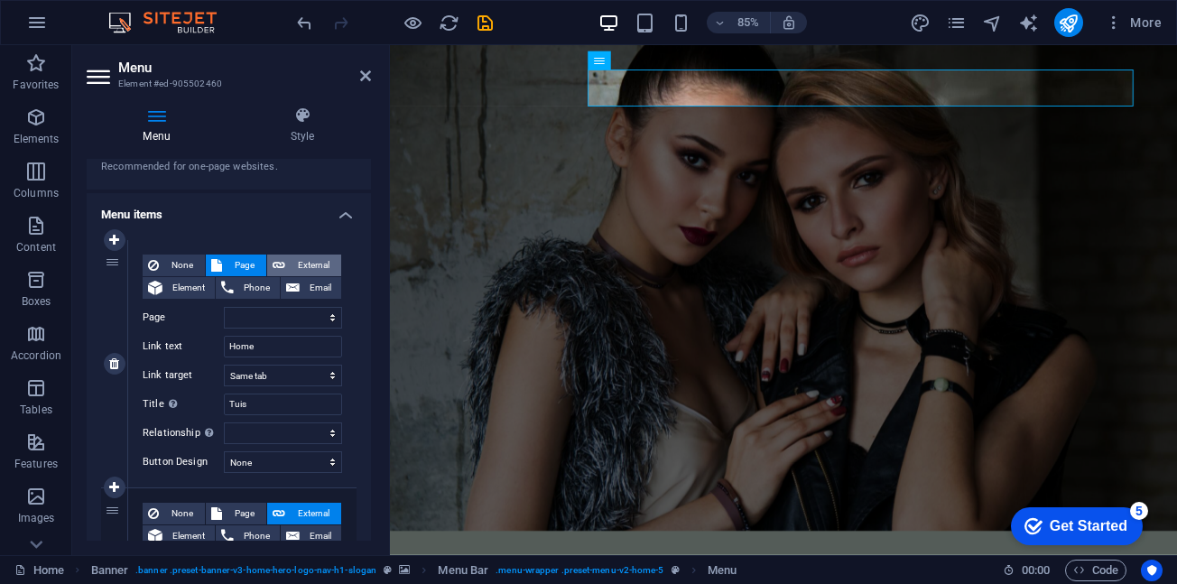
select select
click at [233, 264] on span "Page" at bounding box center [243, 266] width 33 height 22
select select
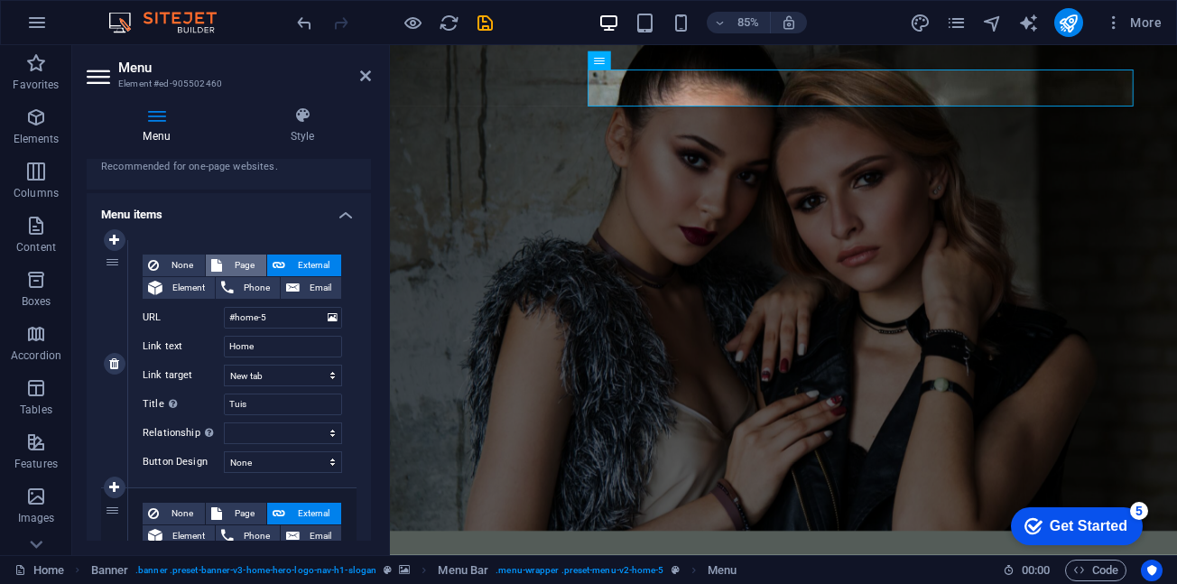
select select
click at [286, 315] on select "Home Subpage Legal Notice Privacy" at bounding box center [283, 318] width 118 height 22
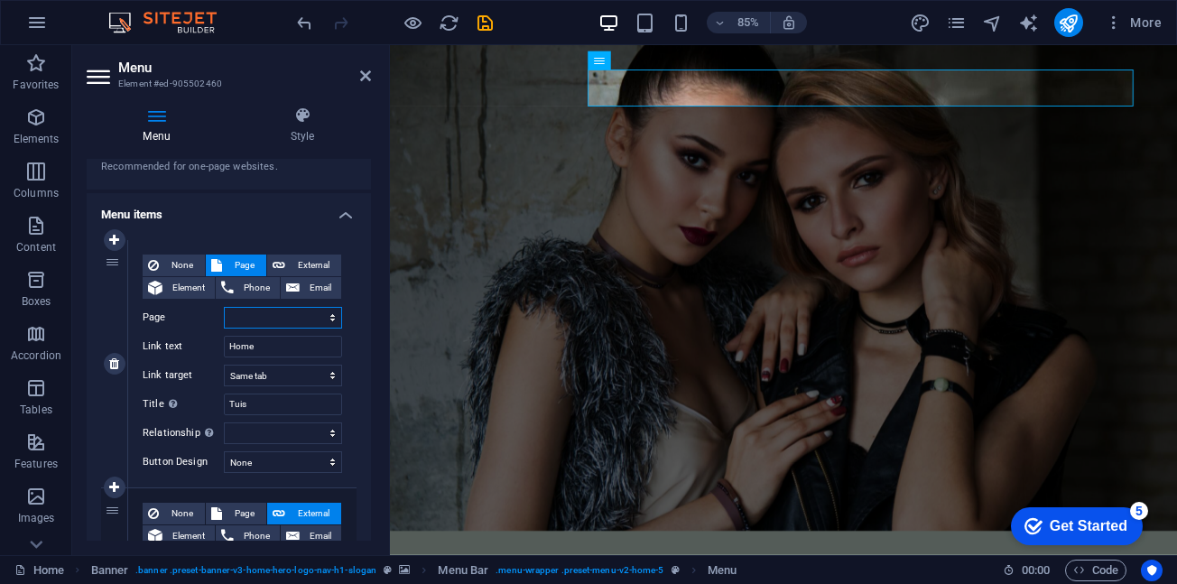
select select "0"
click at [224, 307] on select "Home Subpage Legal Notice Privacy" at bounding box center [283, 318] width 118 height 22
select select
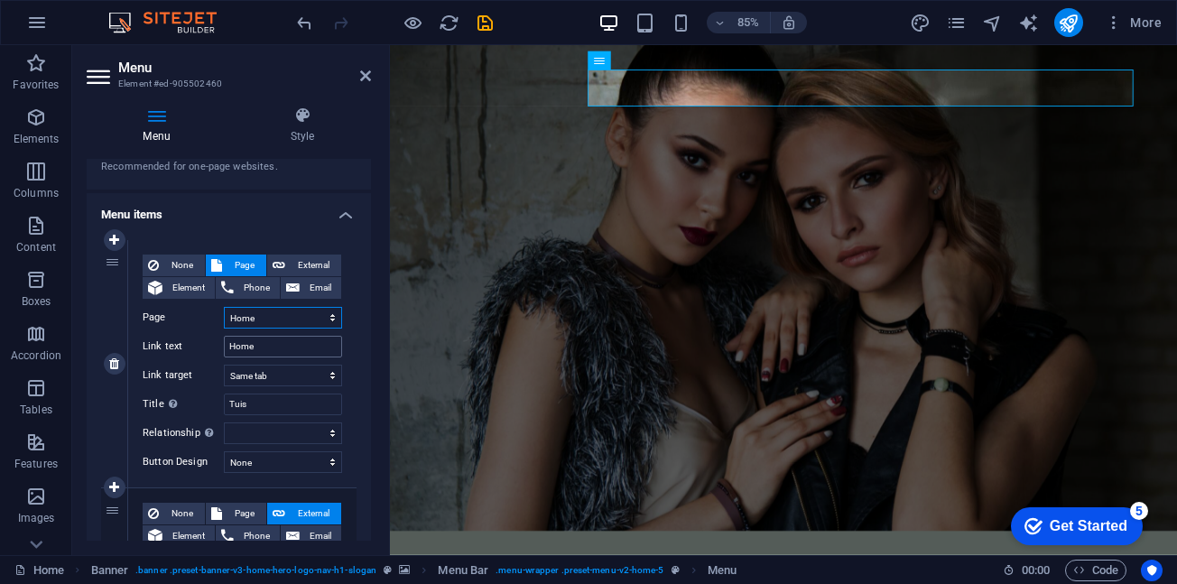
select select
click at [270, 346] on input "Home" at bounding box center [283, 347] width 118 height 22
drag, startPoint x: 281, startPoint y: 346, endPoint x: 199, endPoint y: 346, distance: 81.2
click at [199, 346] on div "Link text Home" at bounding box center [242, 347] width 199 height 22
type input "Tuis"
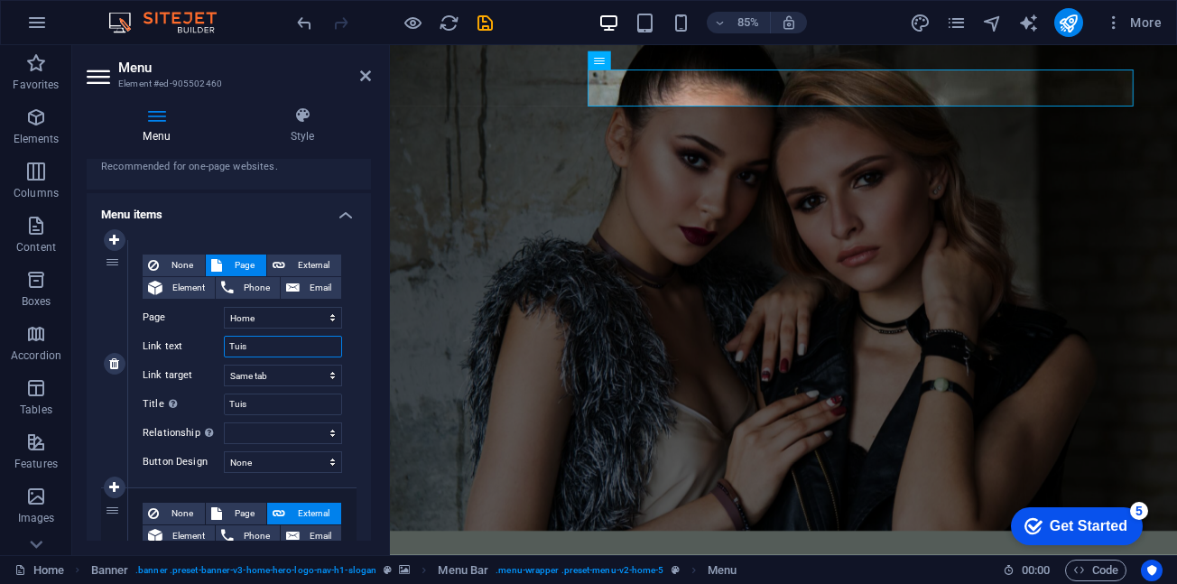
select select
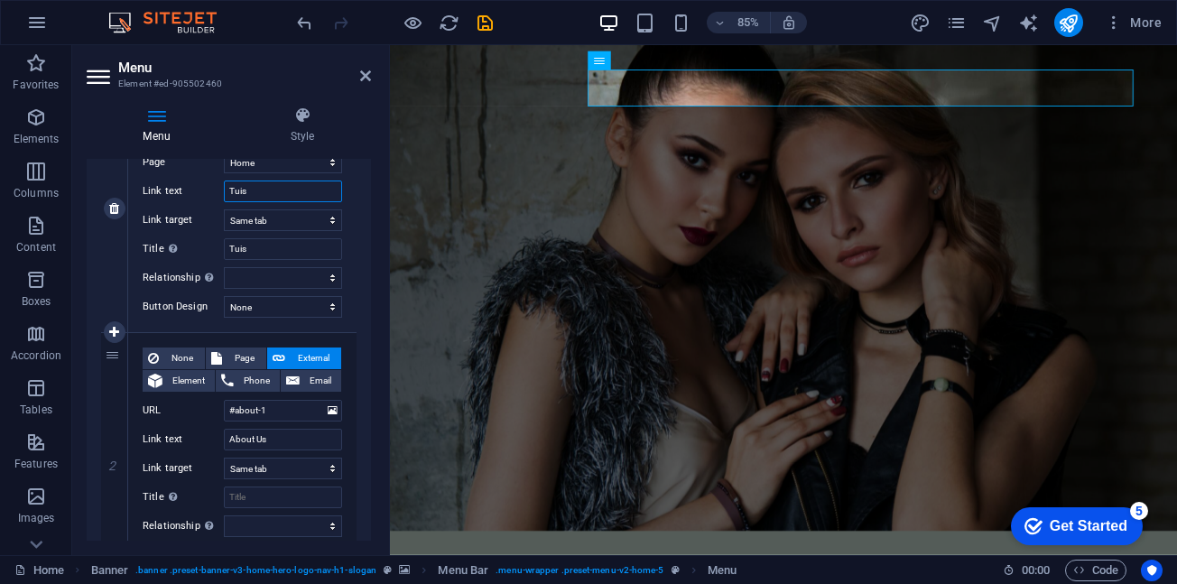
scroll to position [271, 0]
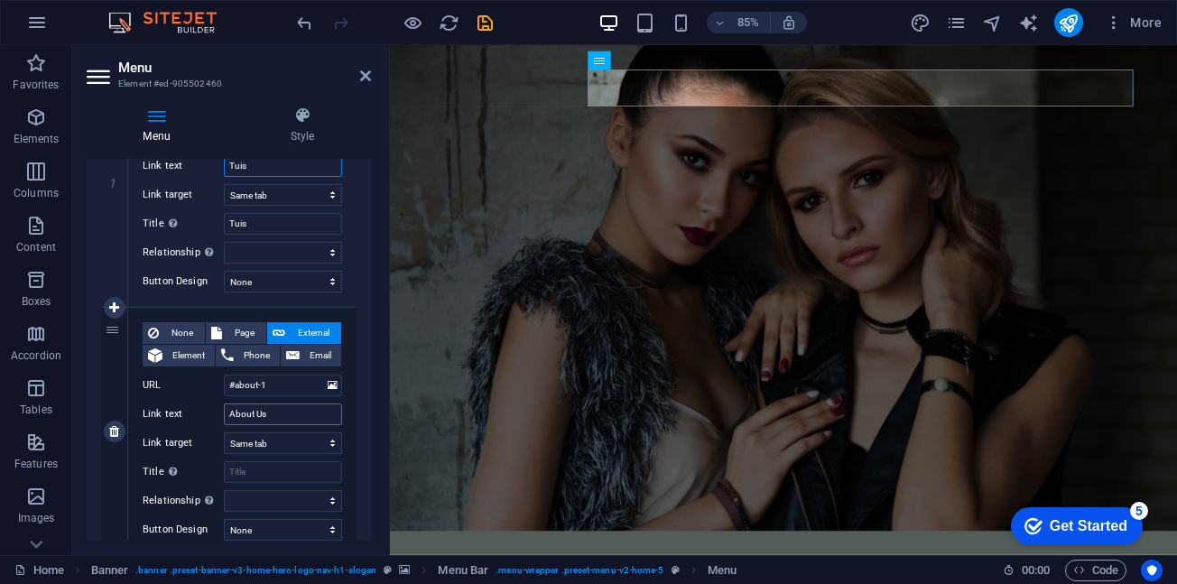
type input "Tuis"
click at [272, 412] on input "About Us" at bounding box center [283, 415] width 118 height 22
drag, startPoint x: 276, startPoint y: 412, endPoint x: 226, endPoint y: 412, distance: 50.6
click at [226, 412] on input "About Us" at bounding box center [283, 415] width 118 height 22
type input "Ons"
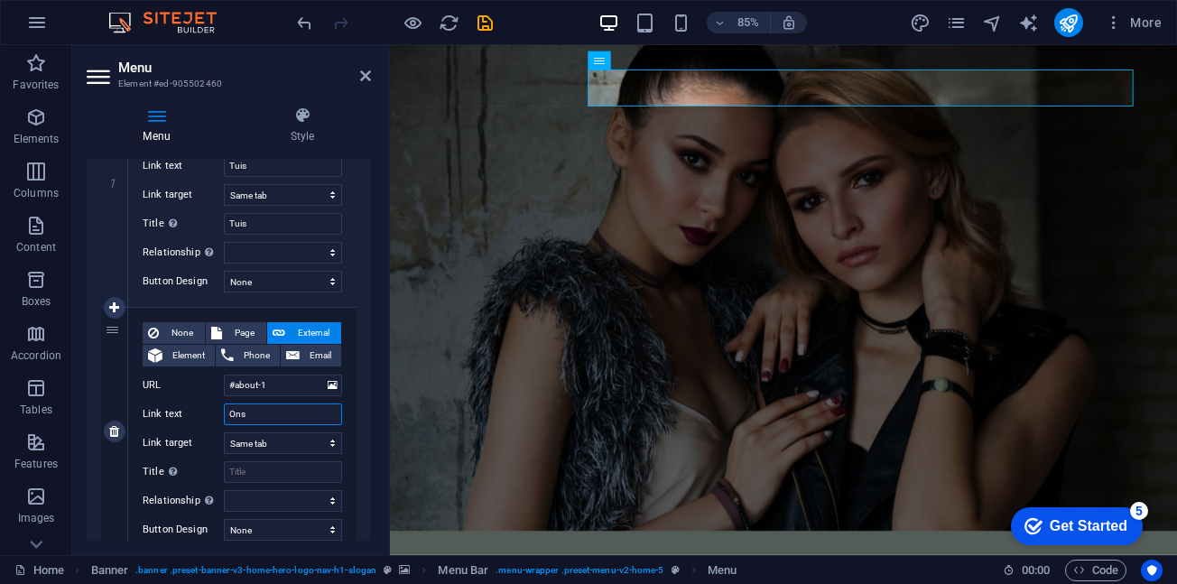
select select
type input "Ons Storie"
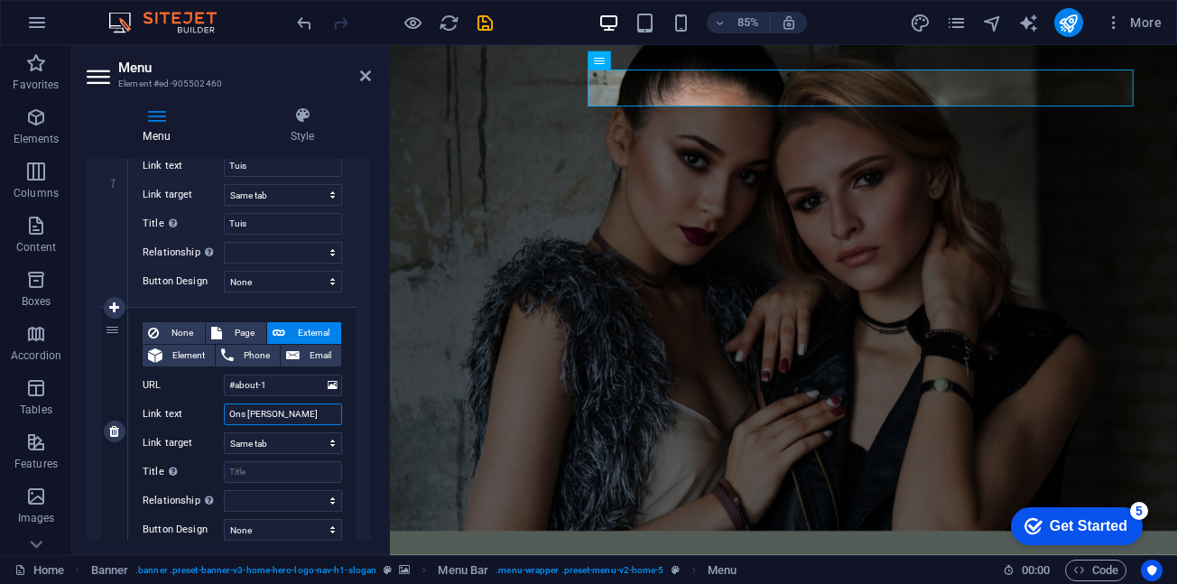
select select
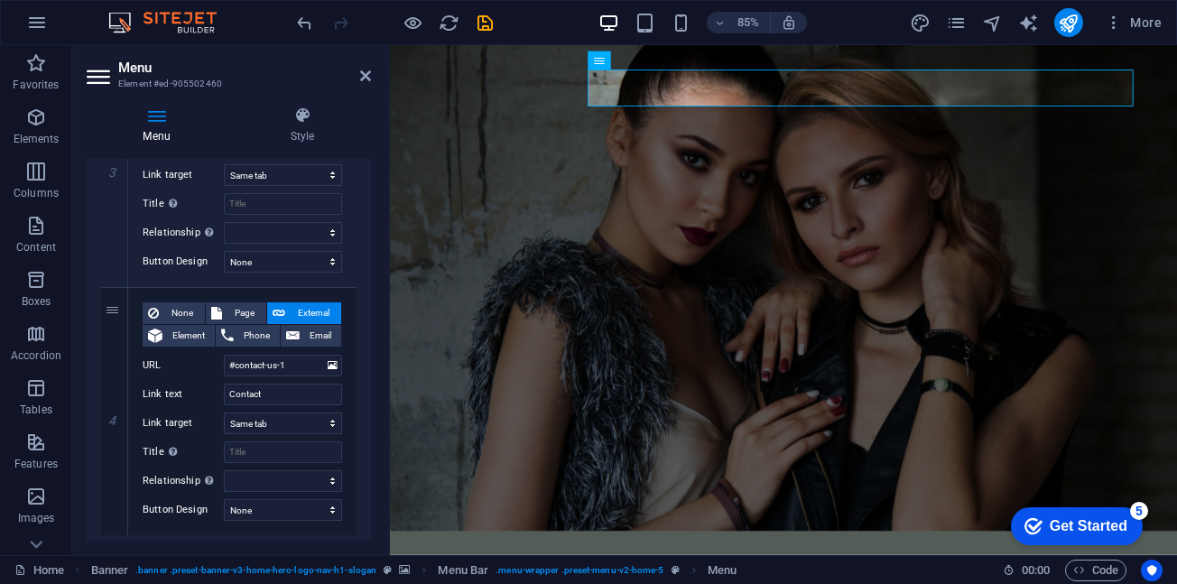
scroll to position [812, 0]
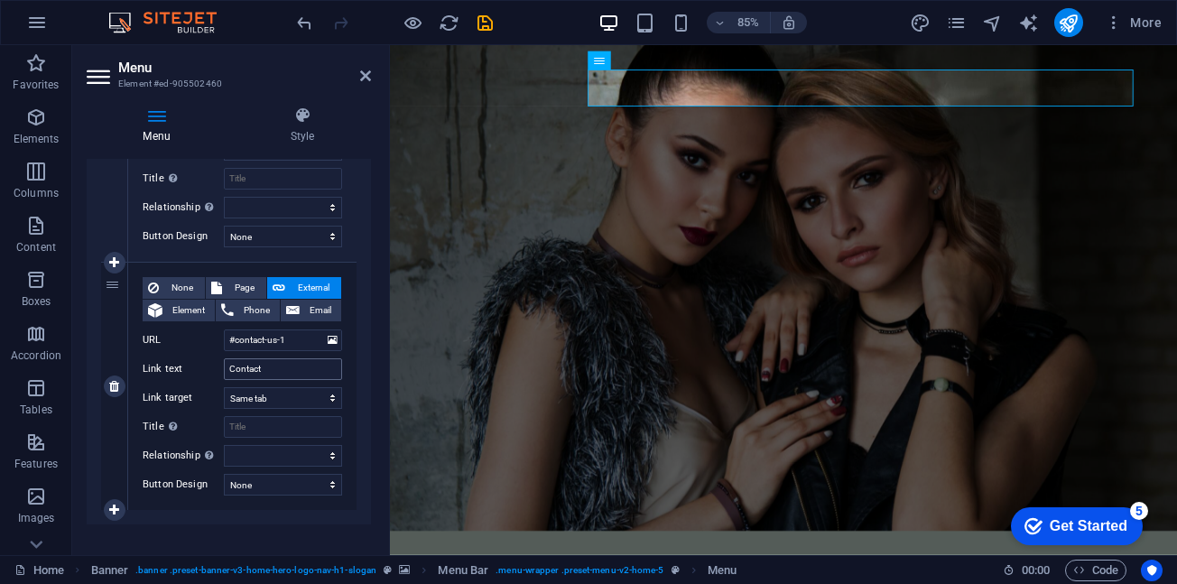
type input "Ons Storie"
click at [279, 369] on input "Contact" at bounding box center [283, 369] width 118 height 22
drag, startPoint x: 279, startPoint y: 369, endPoint x: 205, endPoint y: 378, distance: 74.6
click at [205, 378] on div "Link text Contact" at bounding box center [242, 369] width 199 height 22
type input "Kontak Ons"
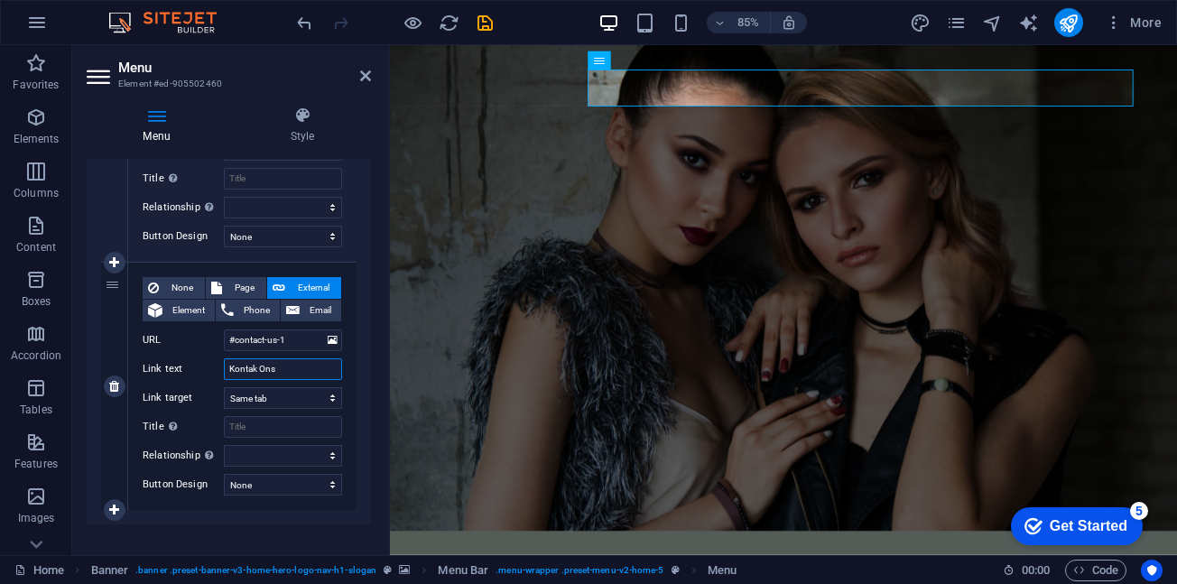
select select
type input "Kontak Ons"
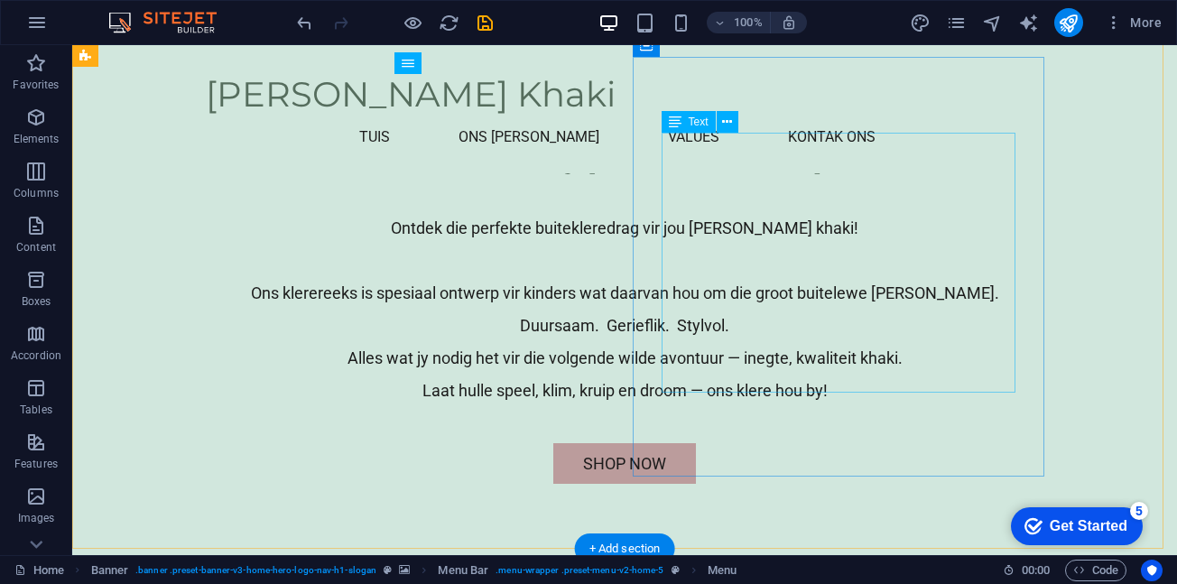
scroll to position [993, 0]
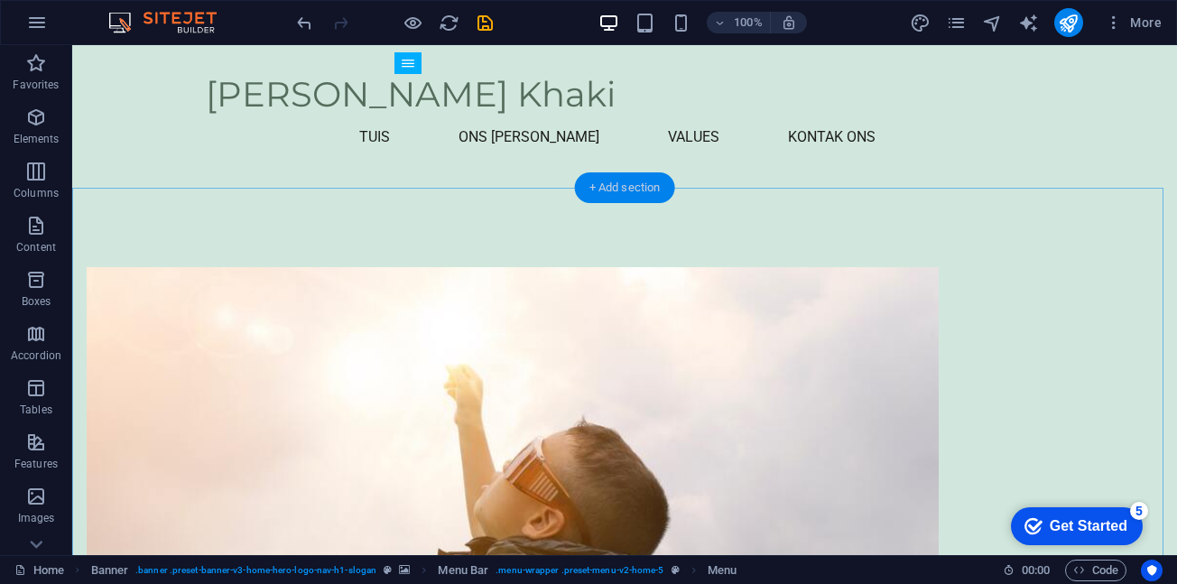
click at [634, 181] on div "+ Add section" at bounding box center [625, 187] width 100 height 31
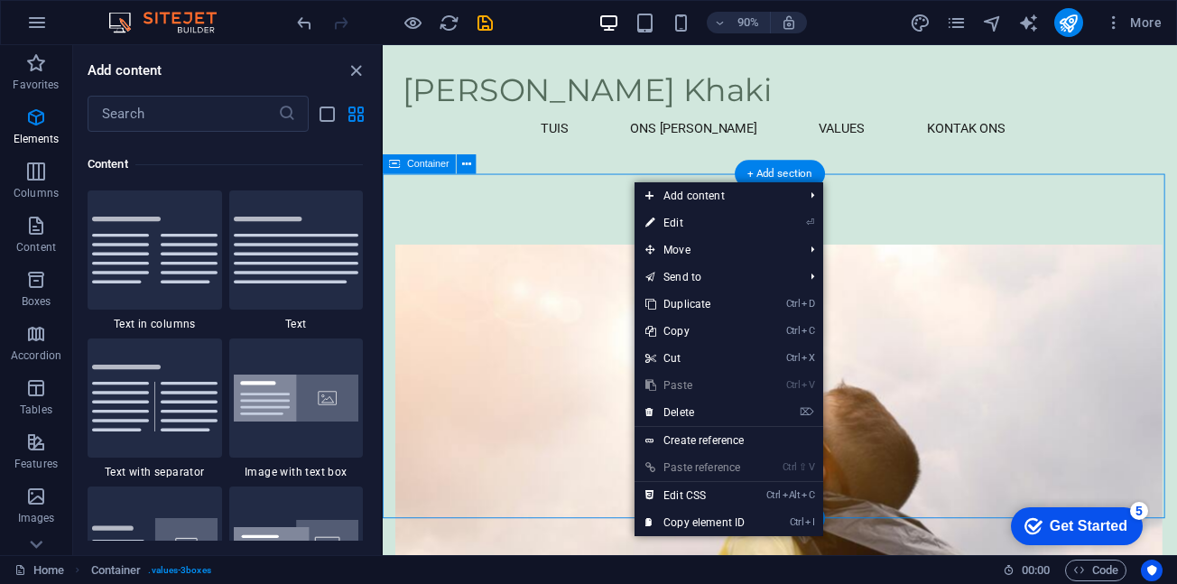
scroll to position [3159, 0]
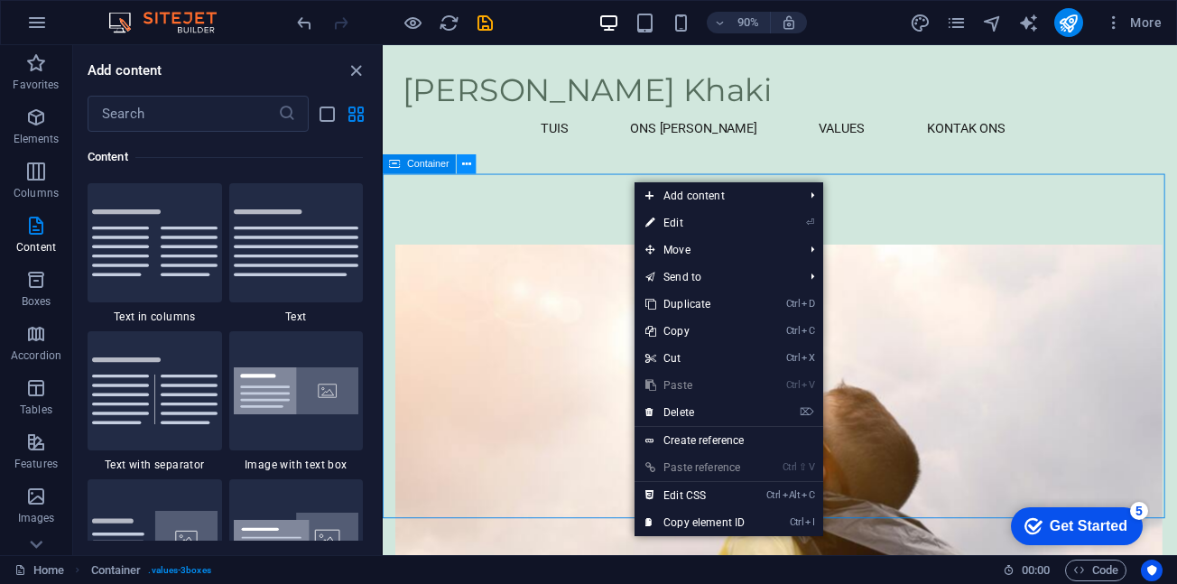
click at [469, 166] on icon at bounding box center [466, 163] width 9 height 17
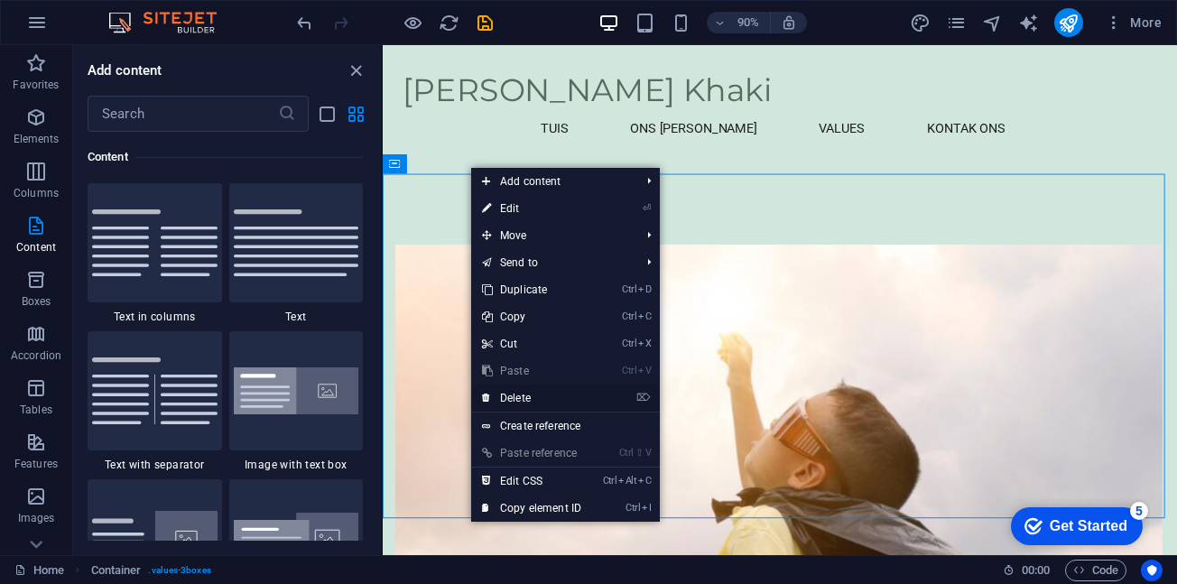
click at [552, 399] on link "⌦ Delete" at bounding box center [531, 398] width 121 height 27
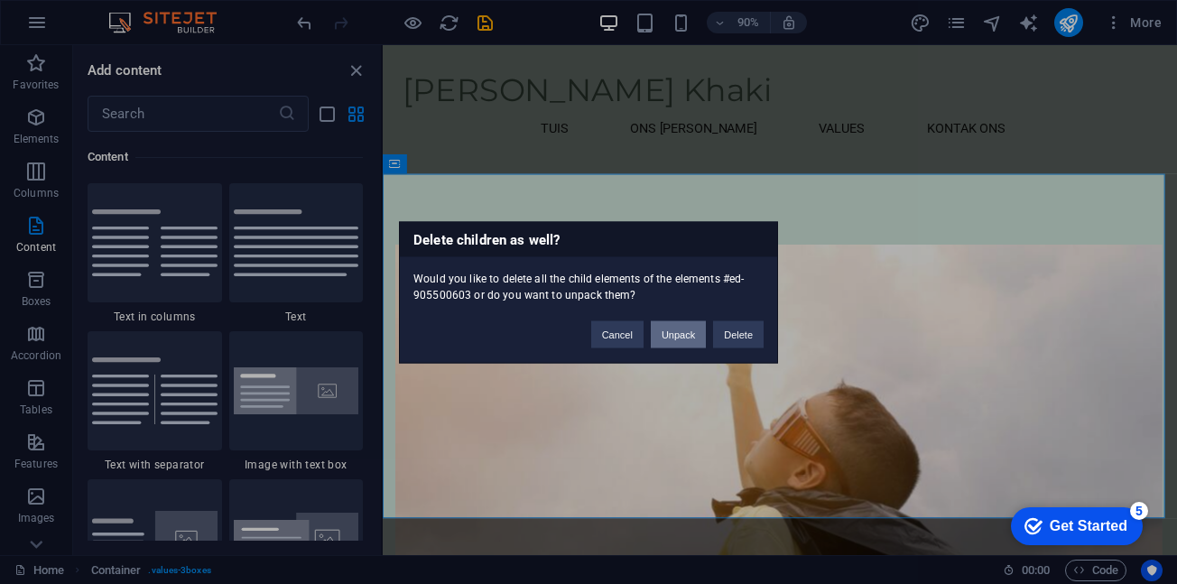
click at [674, 339] on button "Unpack" at bounding box center [678, 333] width 55 height 27
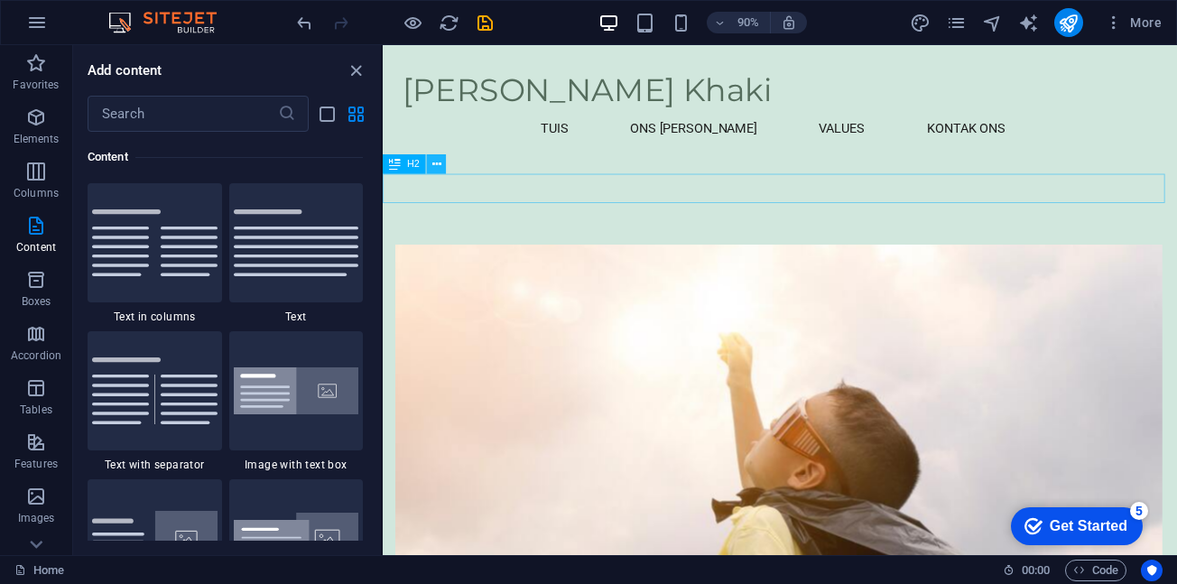
click at [440, 163] on icon at bounding box center [436, 163] width 9 height 17
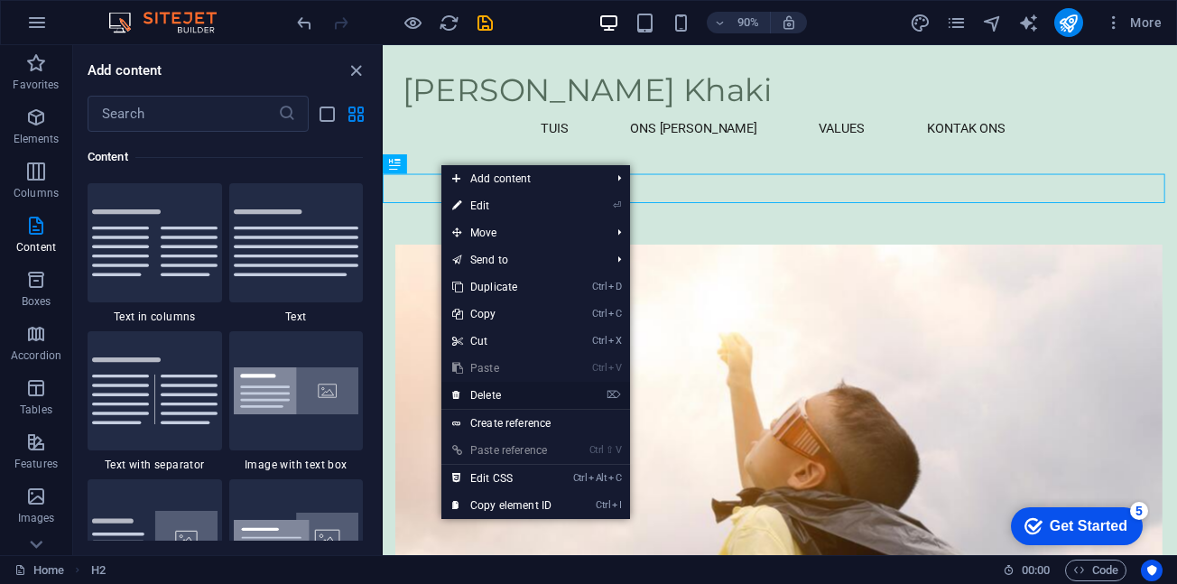
click at [524, 398] on link "⌦ Delete" at bounding box center [501, 395] width 121 height 27
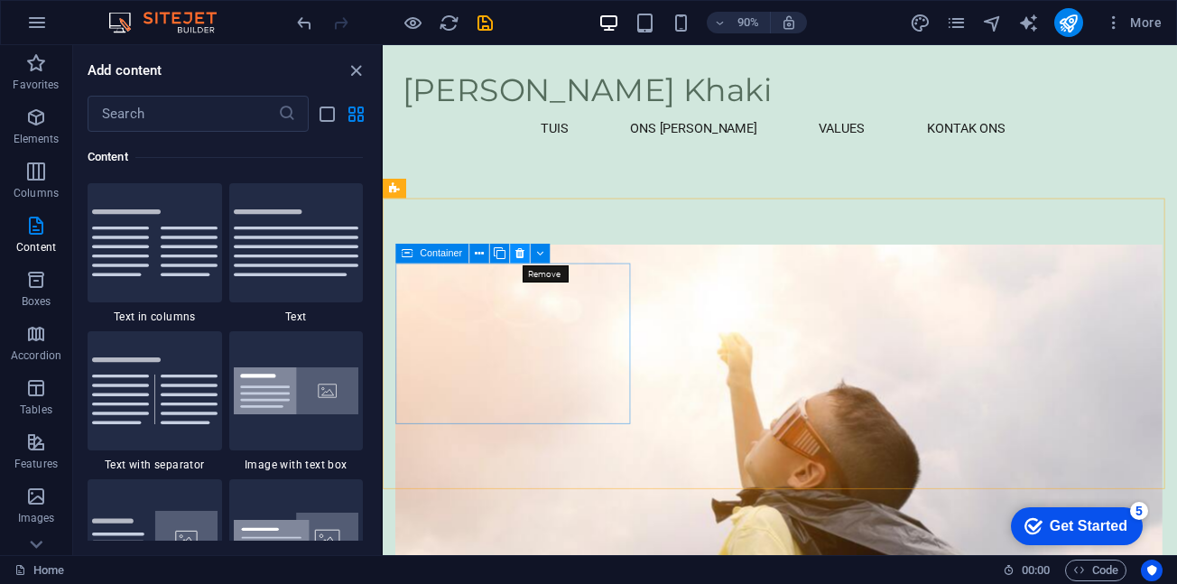
click at [515, 252] on button at bounding box center [520, 254] width 20 height 20
click at [523, 252] on icon at bounding box center [519, 253] width 9 height 17
click at [519, 255] on icon at bounding box center [519, 253] width 9 height 17
click at [519, 252] on icon at bounding box center [519, 253] width 9 height 17
click at [522, 256] on icon at bounding box center [519, 253] width 9 height 17
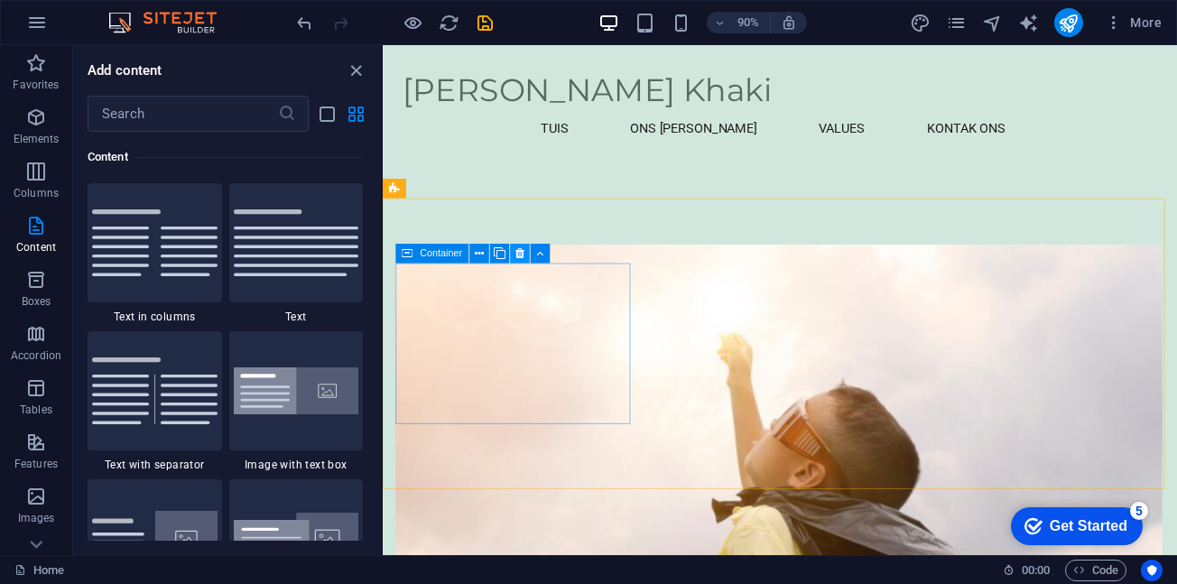
click at [522, 256] on icon at bounding box center [519, 253] width 9 height 17
click at [522, 254] on icon at bounding box center [519, 253] width 9 height 17
click at [520, 251] on icon at bounding box center [519, 253] width 9 height 17
click at [450, 190] on icon at bounding box center [450, 188] width 9 height 17
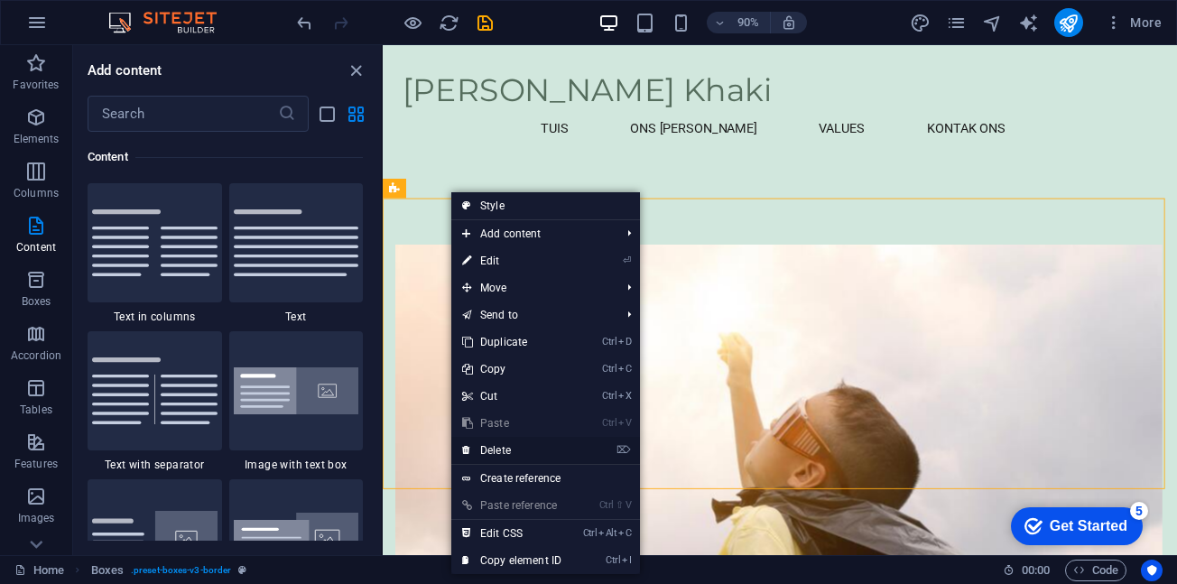
click at [506, 450] on link "⌦ Delete" at bounding box center [511, 450] width 121 height 27
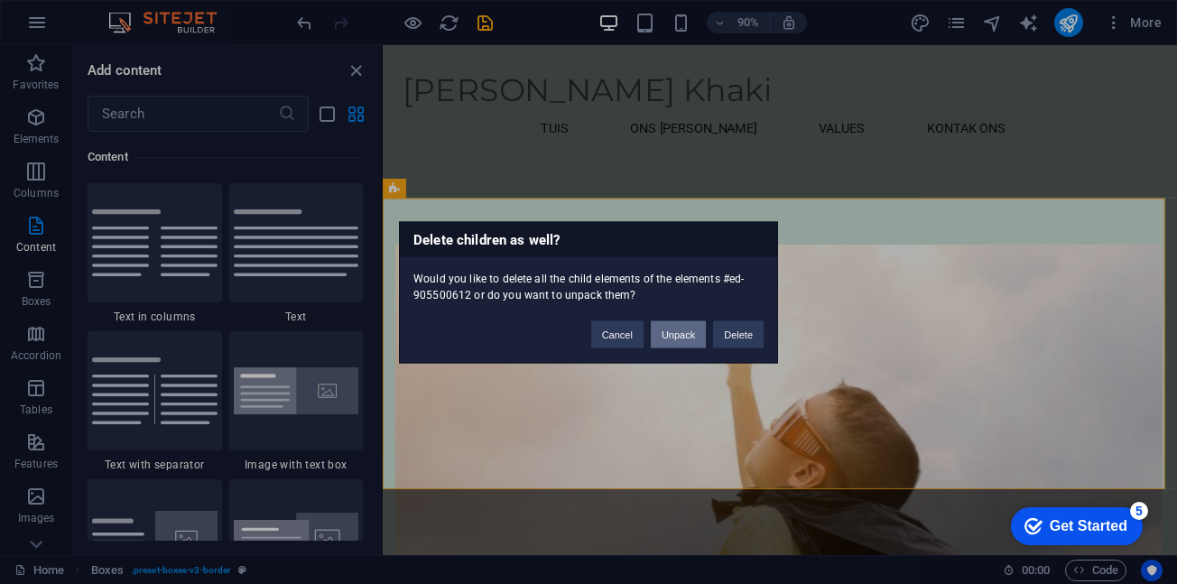
click at [679, 333] on button "Unpack" at bounding box center [678, 333] width 55 height 27
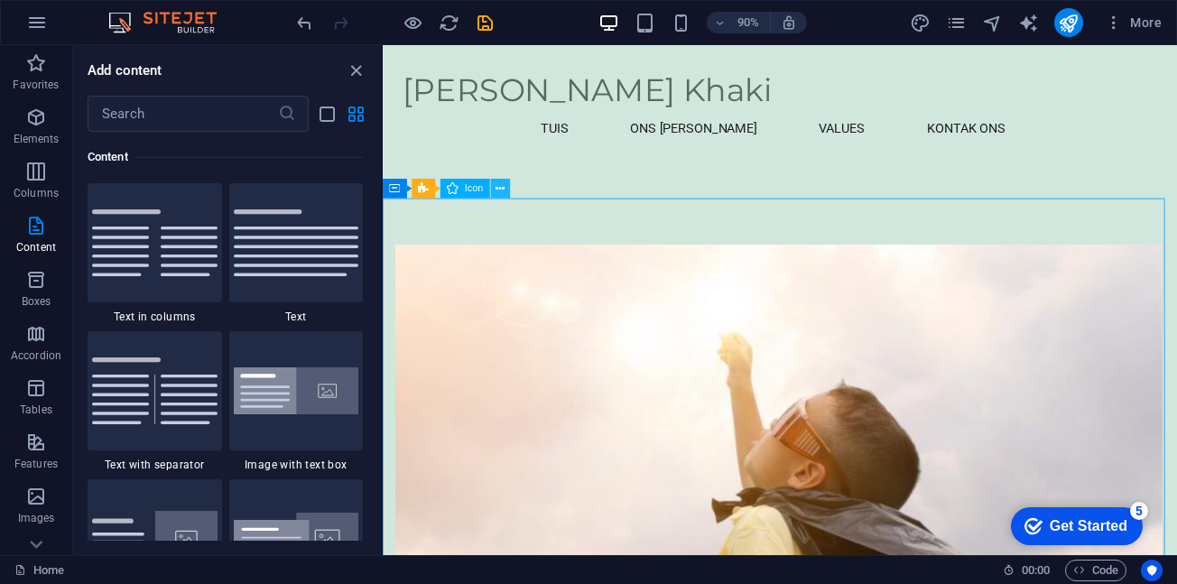
click at [500, 190] on icon at bounding box center [500, 188] width 9 height 17
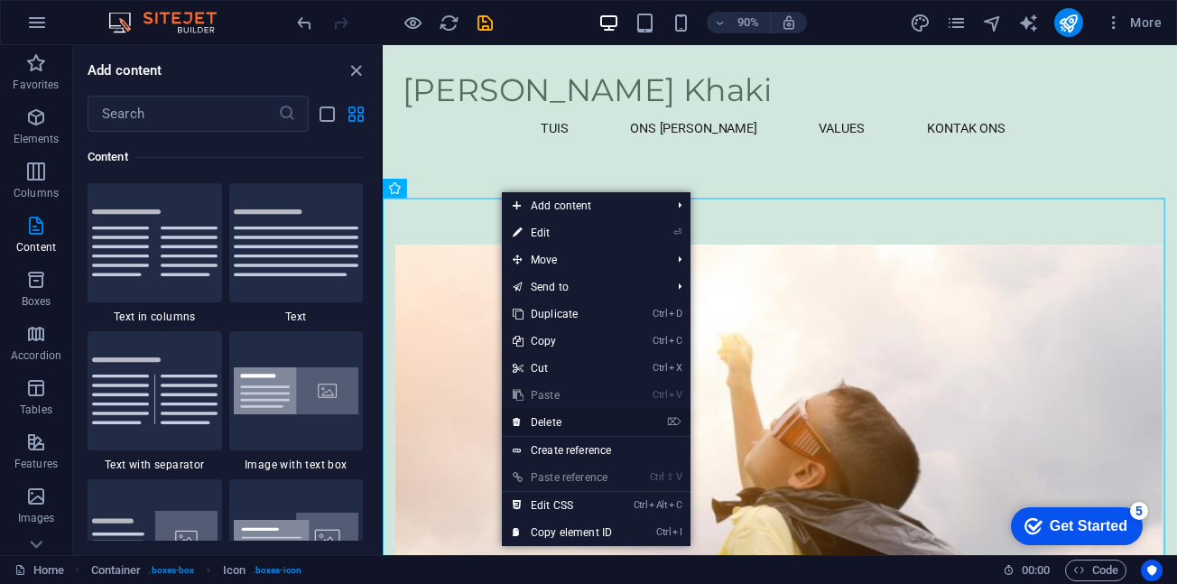
click at [571, 430] on link "⌦ Delete" at bounding box center [562, 422] width 121 height 27
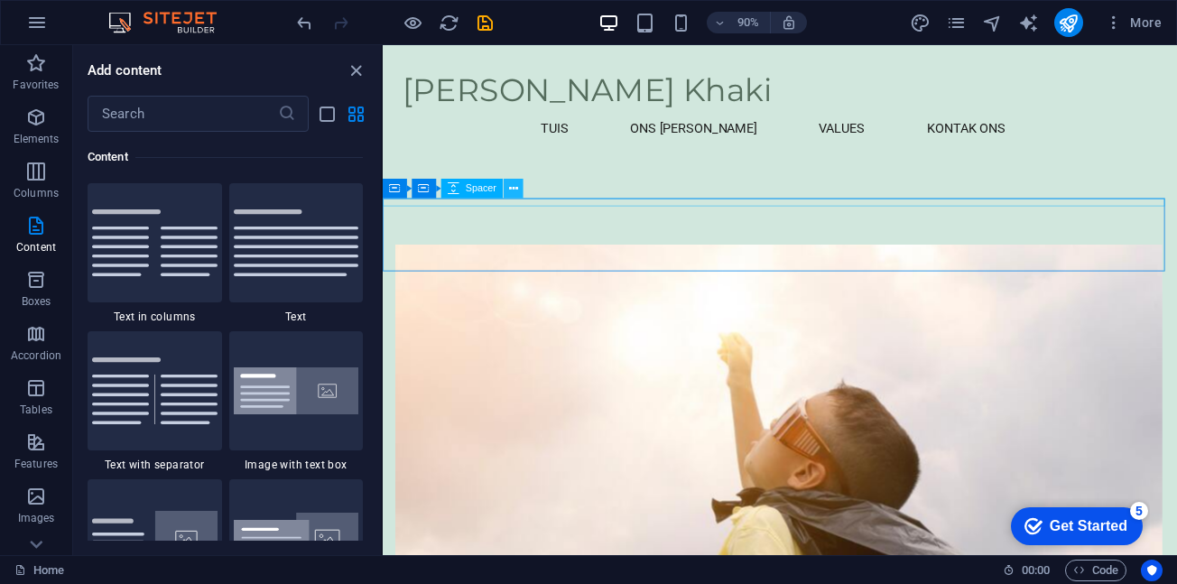
click at [516, 183] on icon at bounding box center [513, 188] width 9 height 17
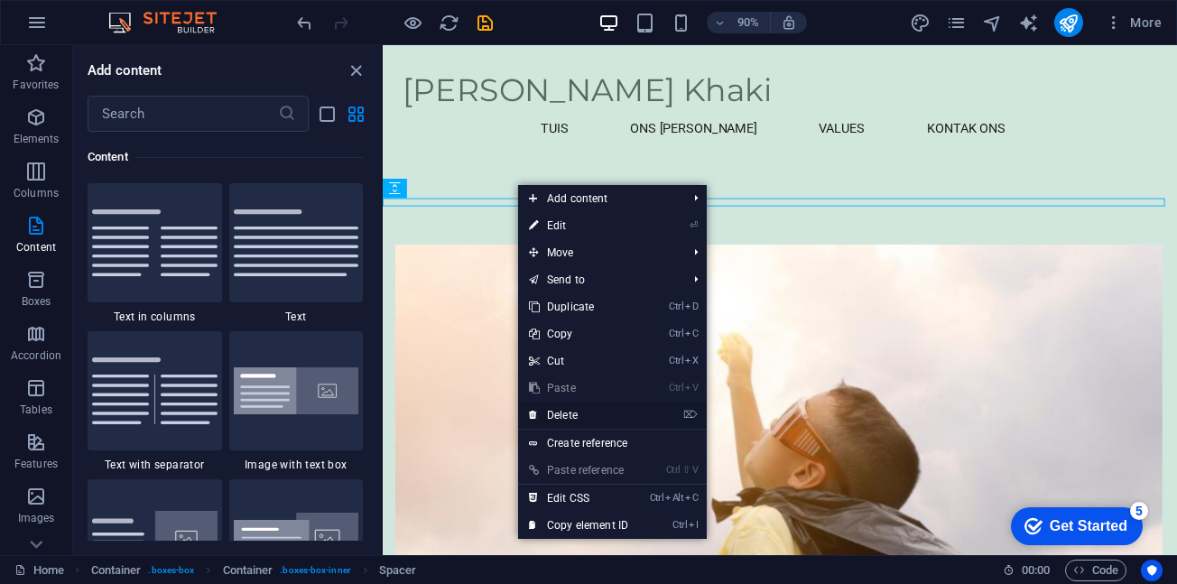
click at [583, 413] on link "⌦ Delete" at bounding box center [578, 415] width 121 height 27
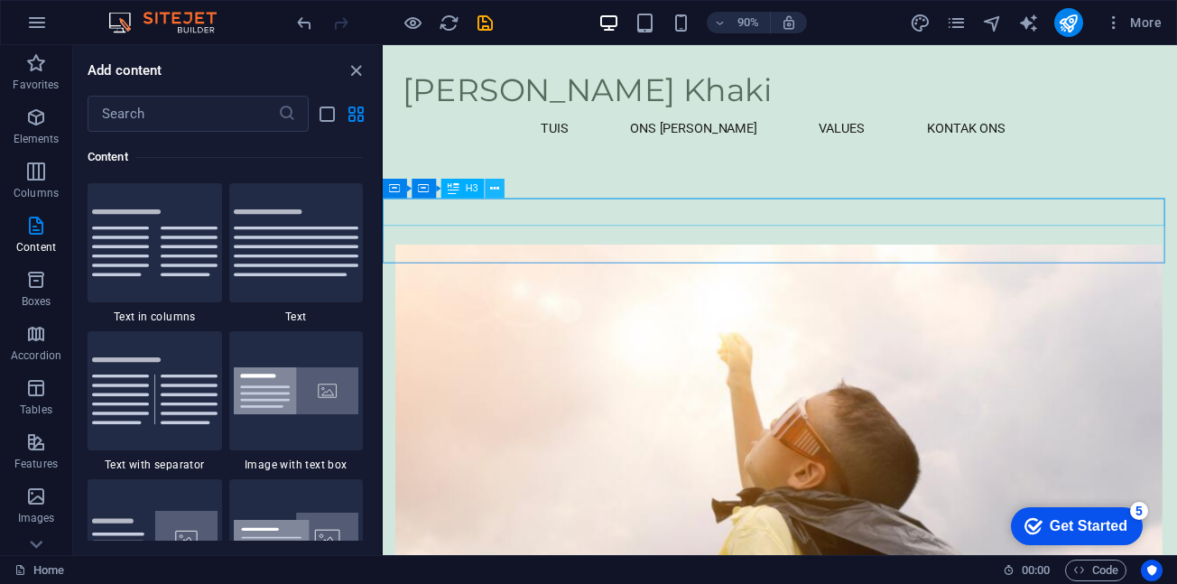
click at [492, 188] on icon at bounding box center [495, 188] width 9 height 17
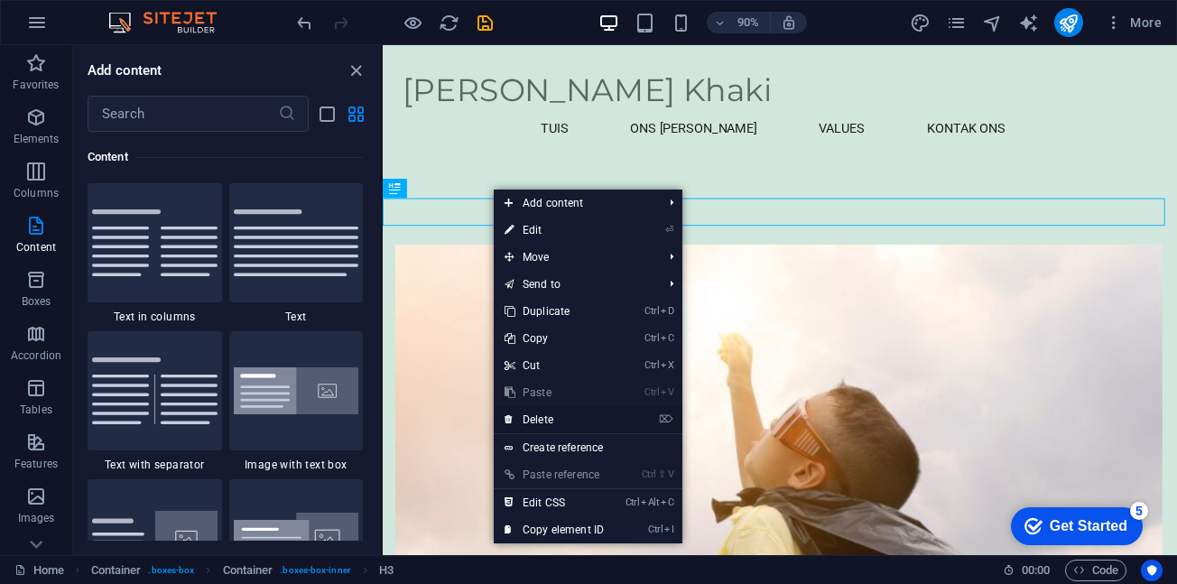
click at [538, 421] on link "⌦ Delete" at bounding box center [554, 419] width 121 height 27
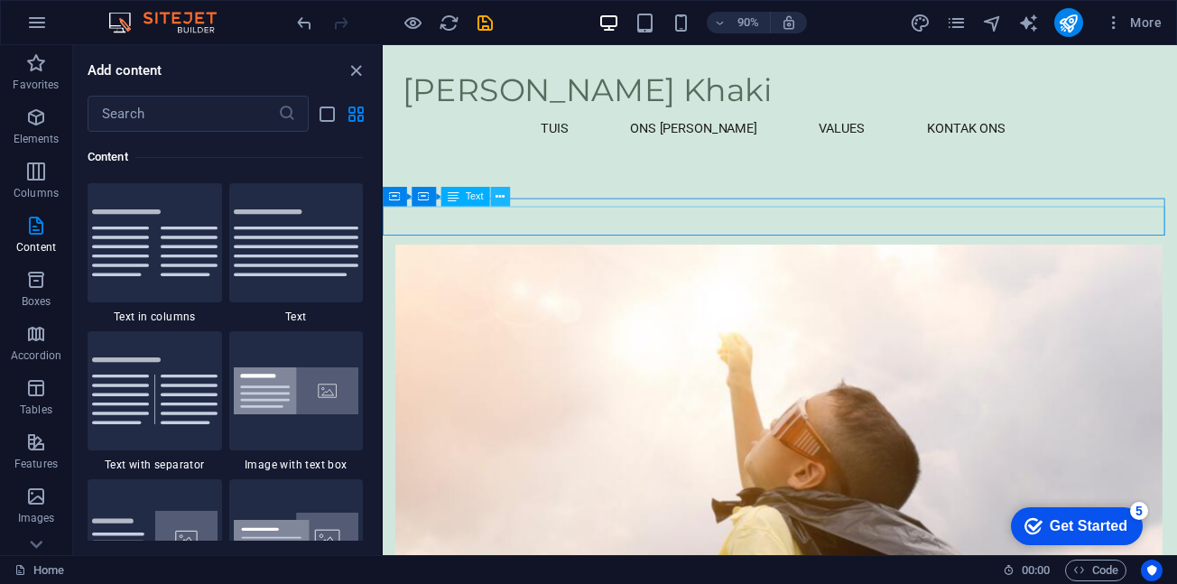
click at [502, 198] on icon at bounding box center [500, 196] width 9 height 17
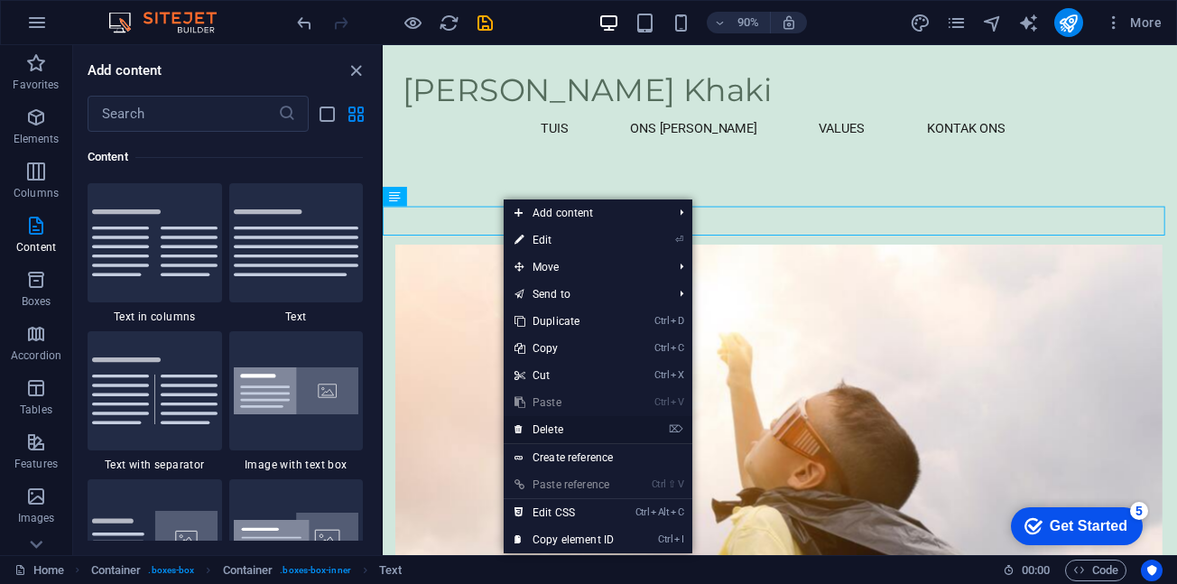
click at [547, 430] on link "⌦ Delete" at bounding box center [564, 429] width 121 height 27
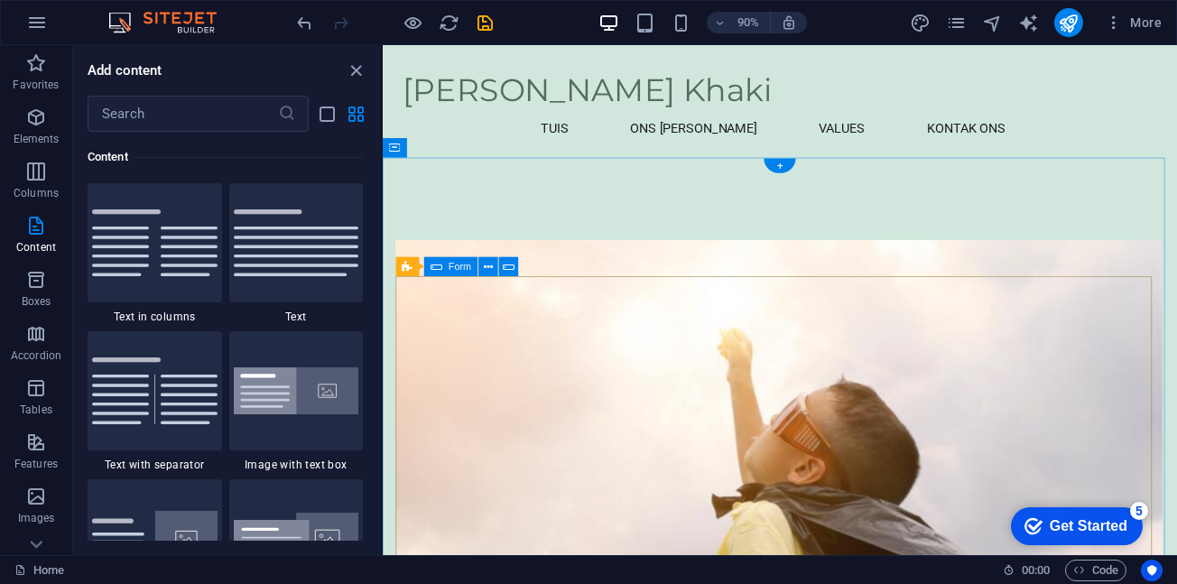
scroll to position [960, 0]
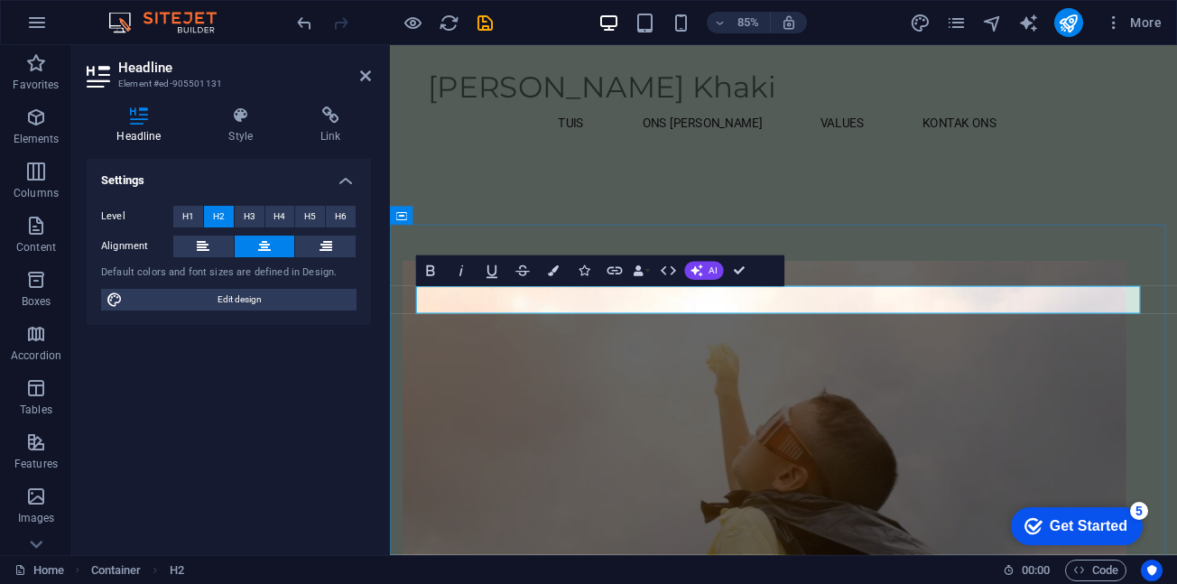
drag, startPoint x: 774, startPoint y: 347, endPoint x: 1081, endPoint y: 345, distance: 306.9
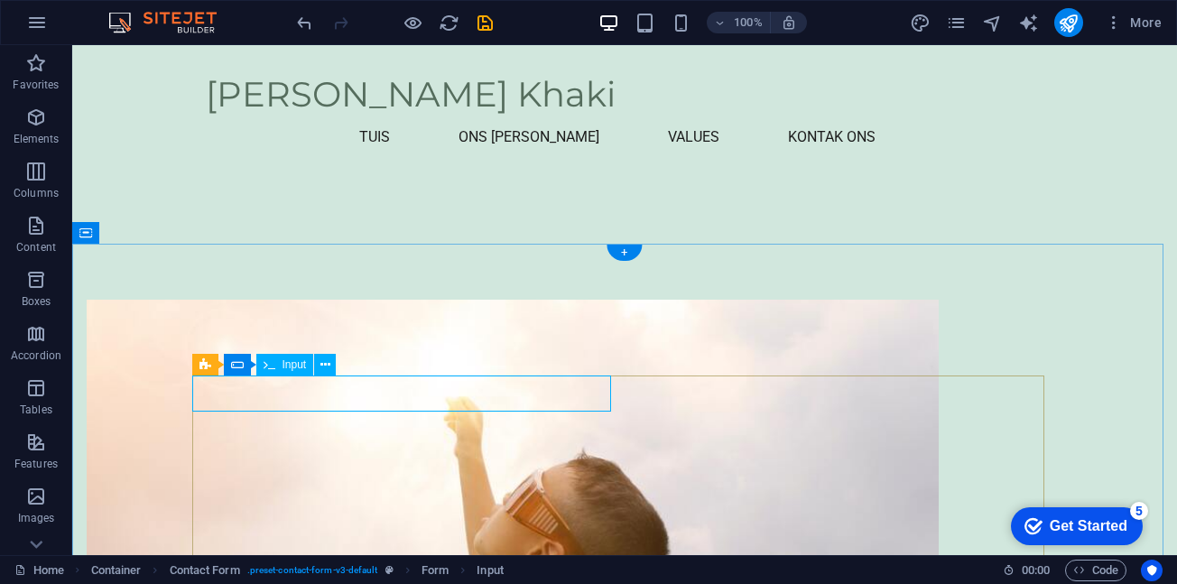
scroll to position [1051, 0]
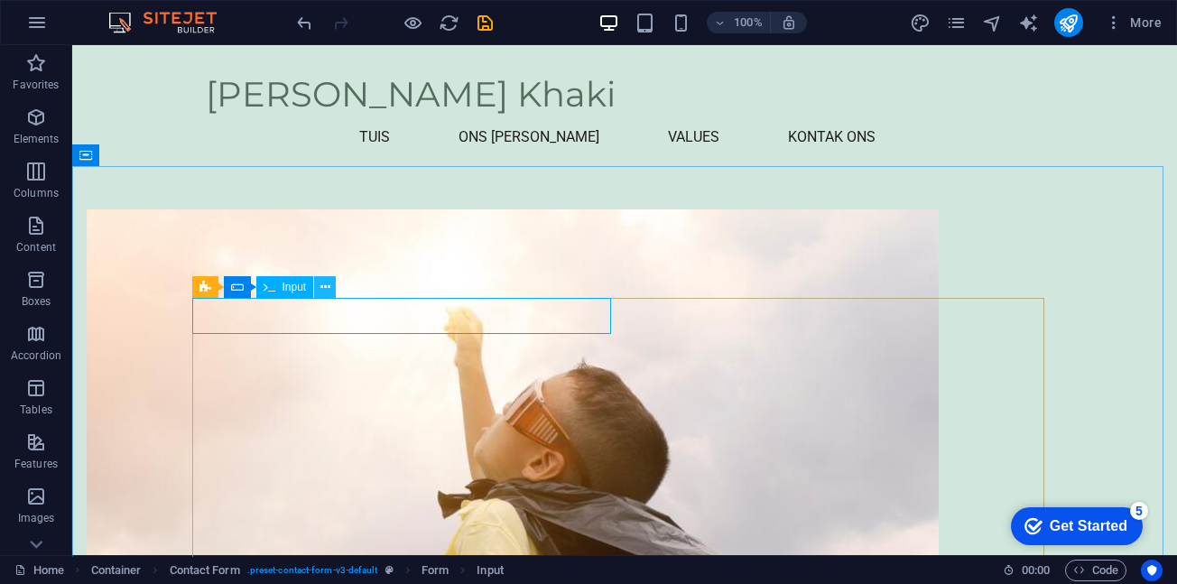
click at [325, 287] on icon at bounding box center [325, 287] width 10 height 19
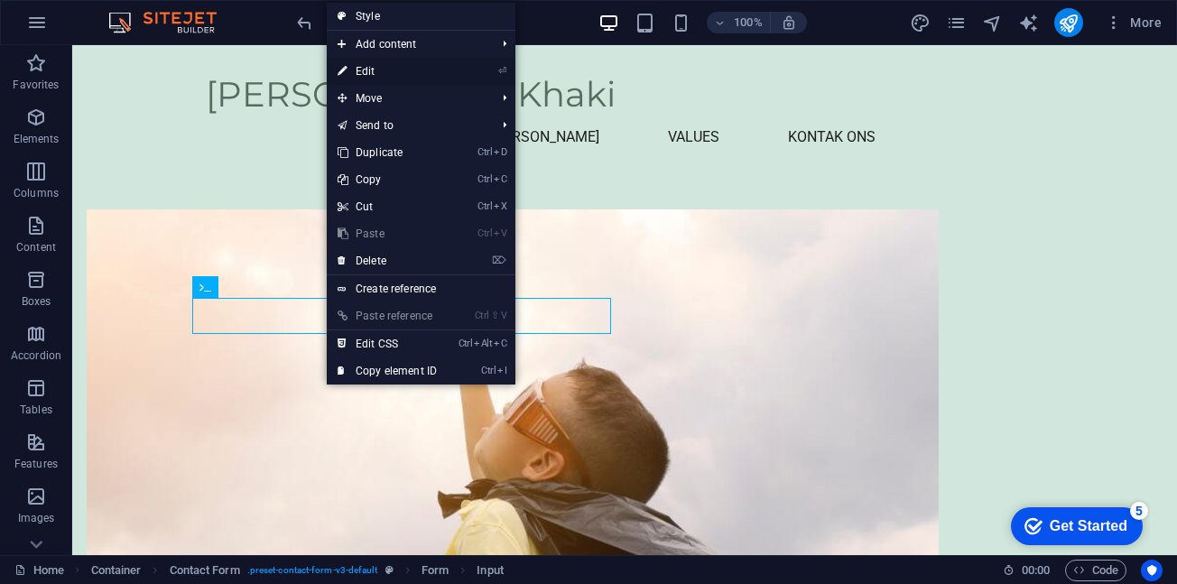
click at [404, 73] on link "⏎ Edit" at bounding box center [387, 71] width 121 height 27
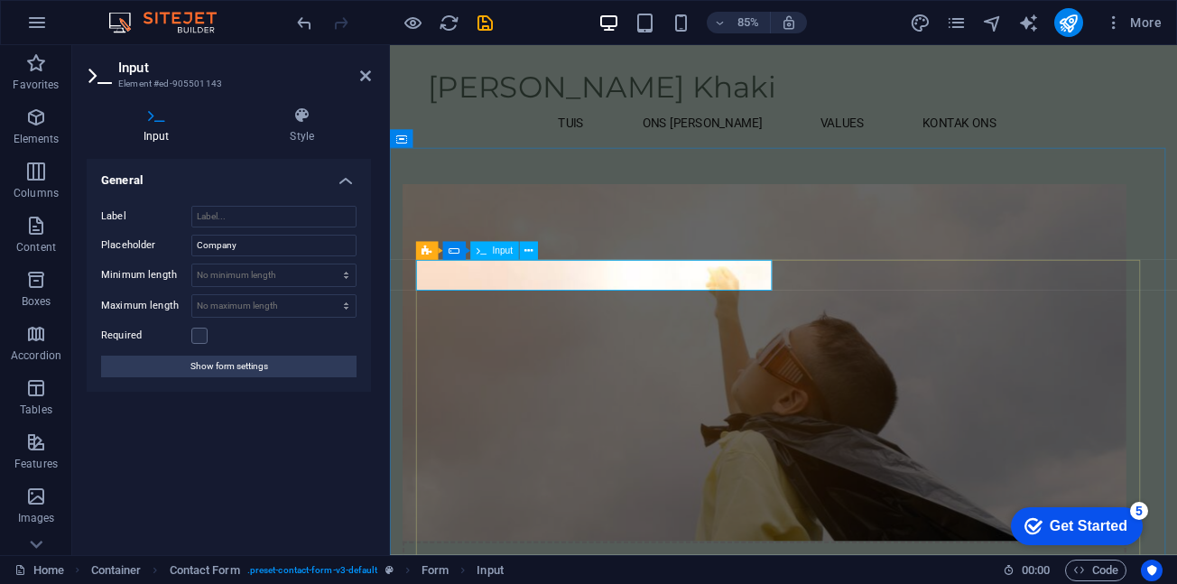
drag, startPoint x: 524, startPoint y: 311, endPoint x: 442, endPoint y: 318, distance: 81.6
type input "Naam"
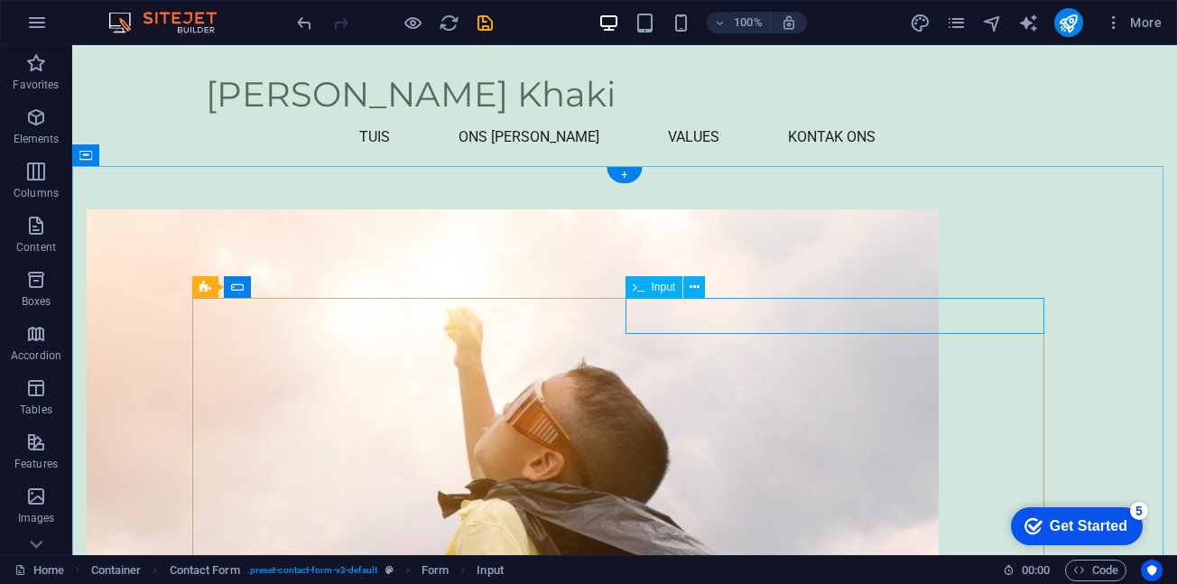
click at [691, 287] on icon at bounding box center [695, 287] width 10 height 19
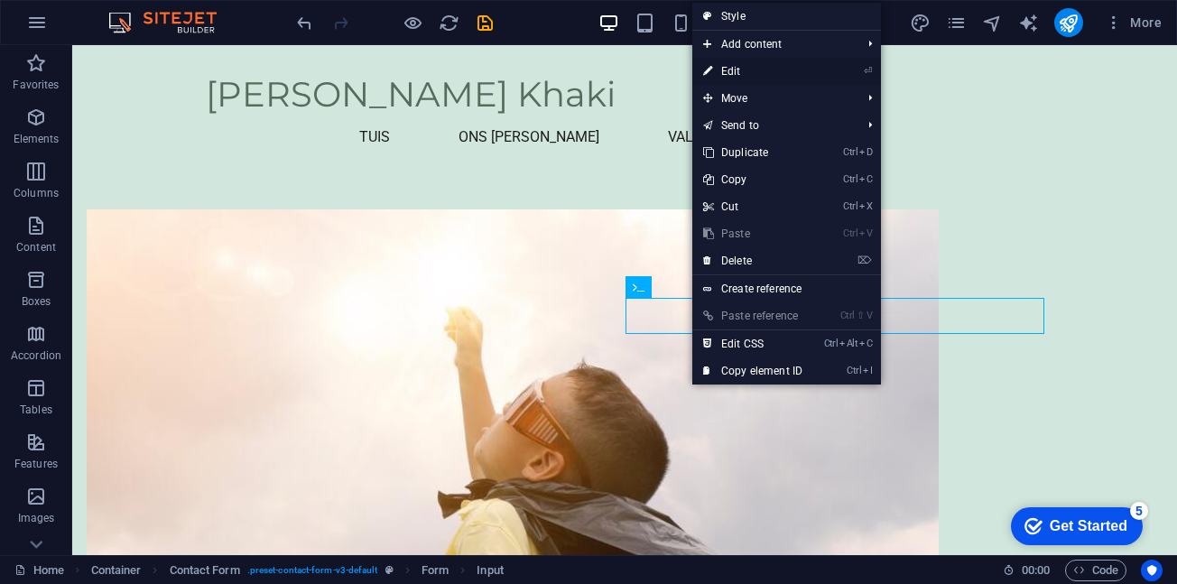
click at [727, 68] on link "⏎ Edit" at bounding box center [752, 71] width 121 height 27
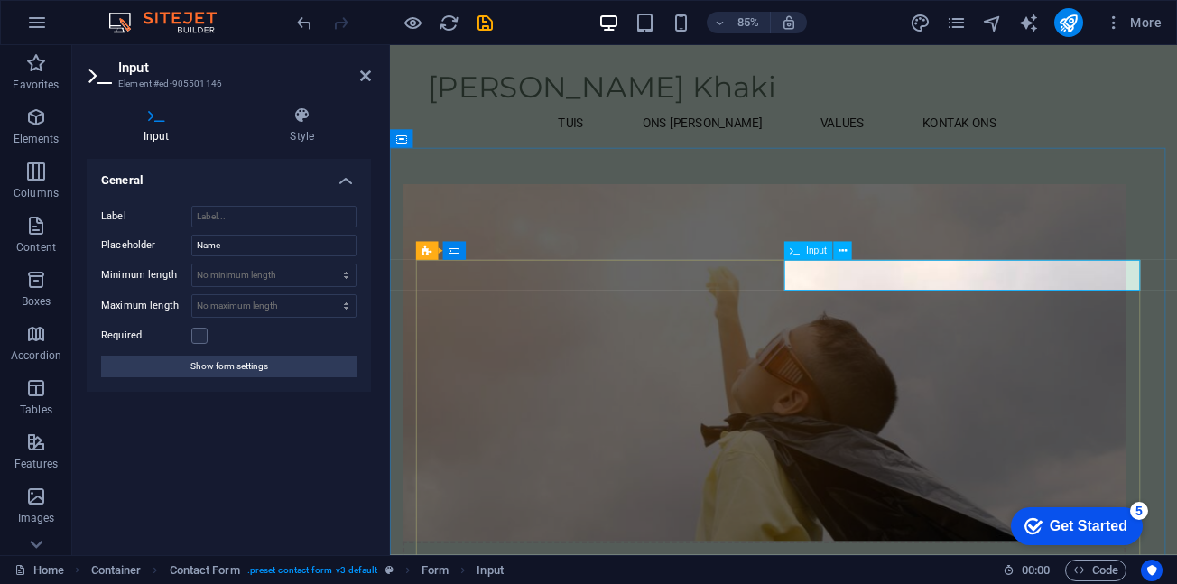
type input "Van"
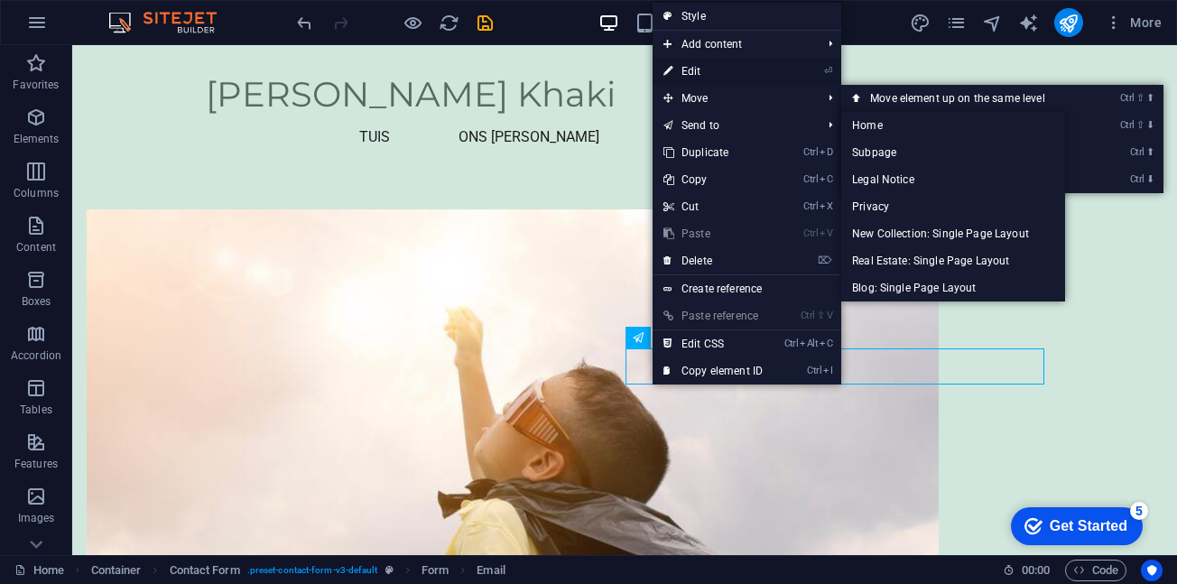
click at [719, 74] on link "⏎ Edit" at bounding box center [713, 71] width 121 height 27
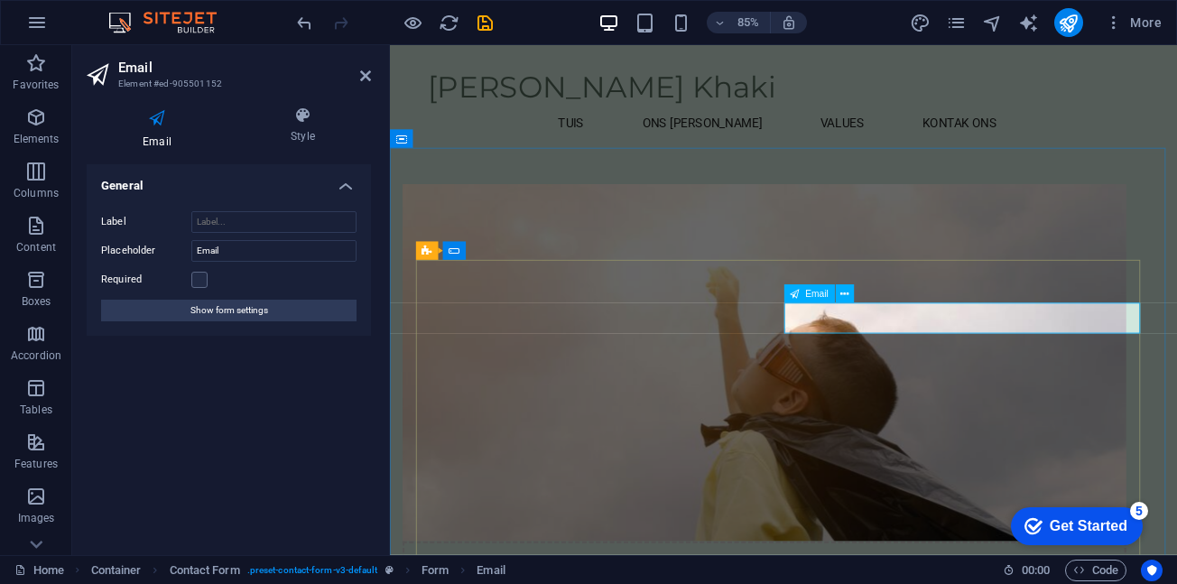
type input "E-pos"
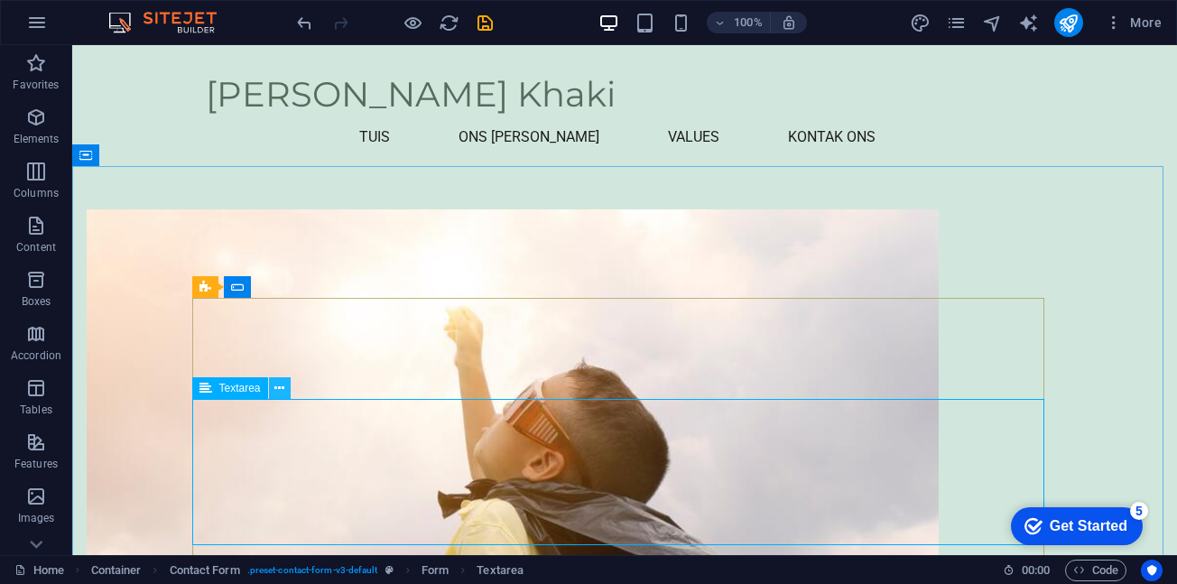
click at [282, 386] on icon at bounding box center [279, 388] width 10 height 19
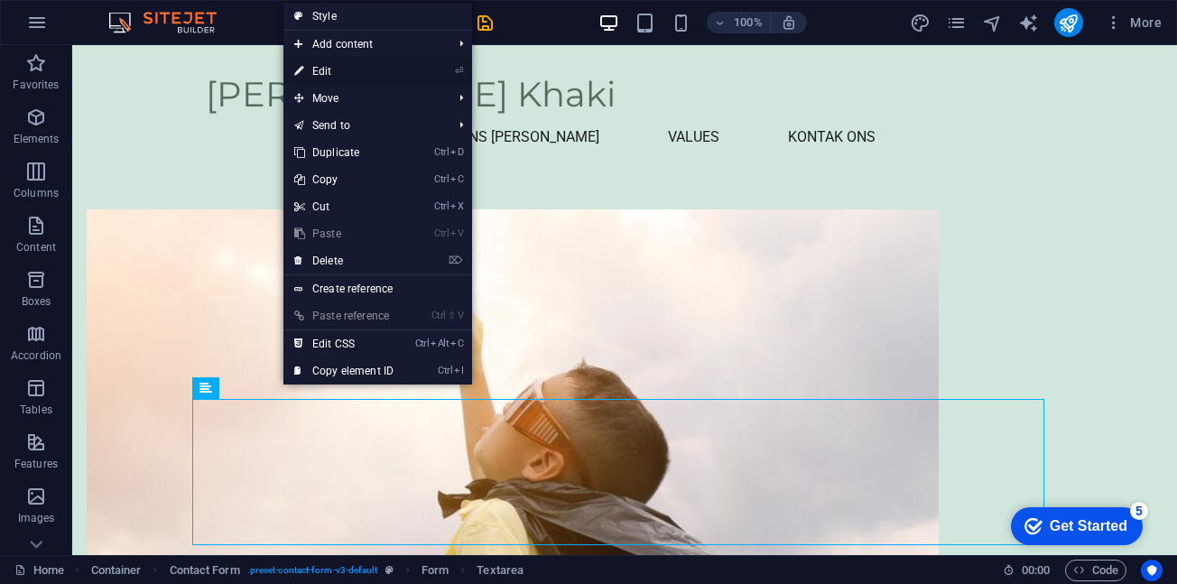
click at [346, 68] on link "⏎ Edit" at bounding box center [343, 71] width 121 height 27
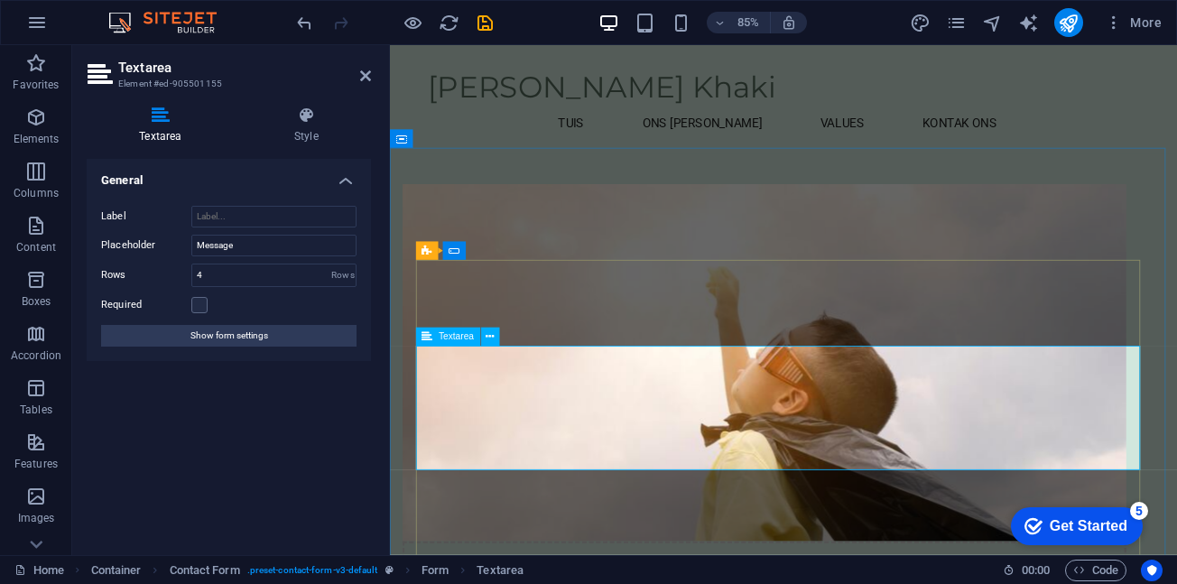
drag, startPoint x: 514, startPoint y: 429, endPoint x: 400, endPoint y: 425, distance: 113.8
type textarea "Boodskap"
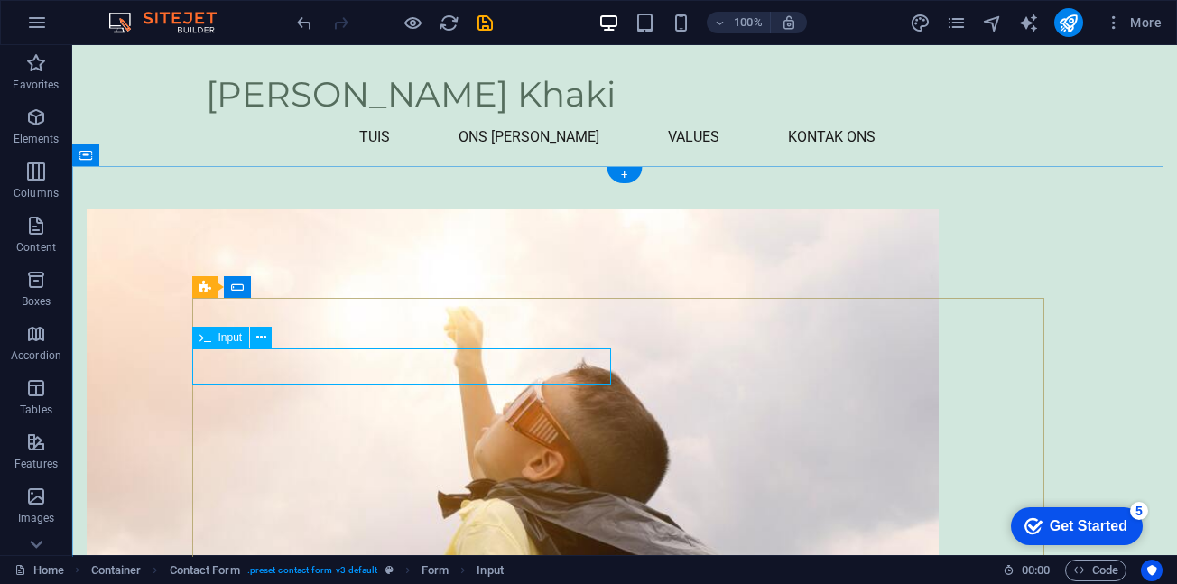
click at [259, 341] on icon at bounding box center [261, 338] width 10 height 19
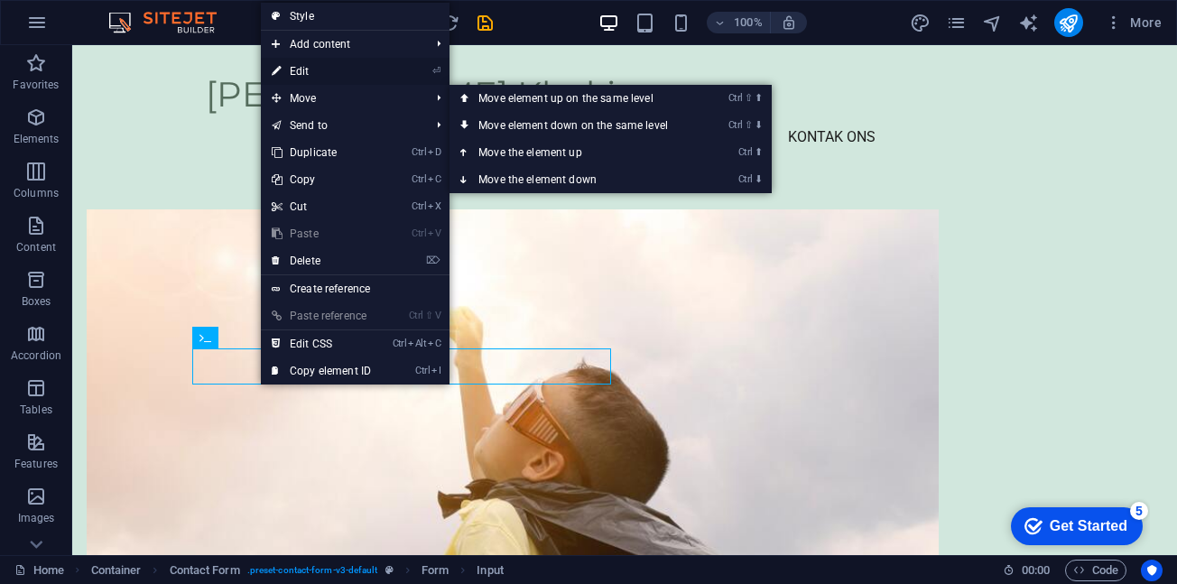
click at [318, 71] on link "⏎ Edit" at bounding box center [321, 71] width 121 height 27
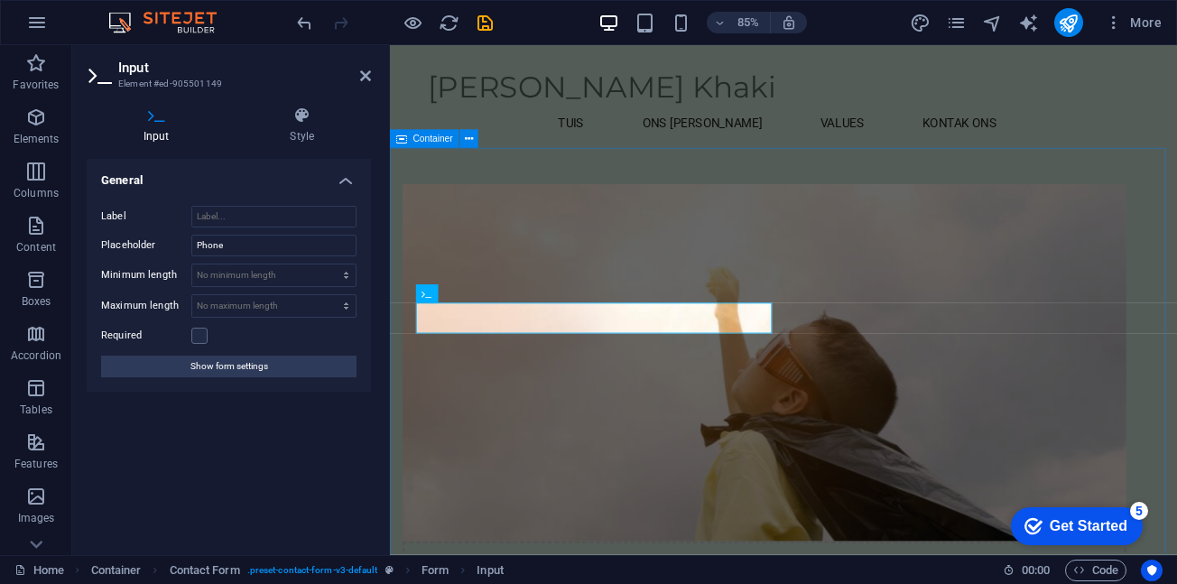
drag, startPoint x: 487, startPoint y: 368, endPoint x: 401, endPoint y: 360, distance: 86.1
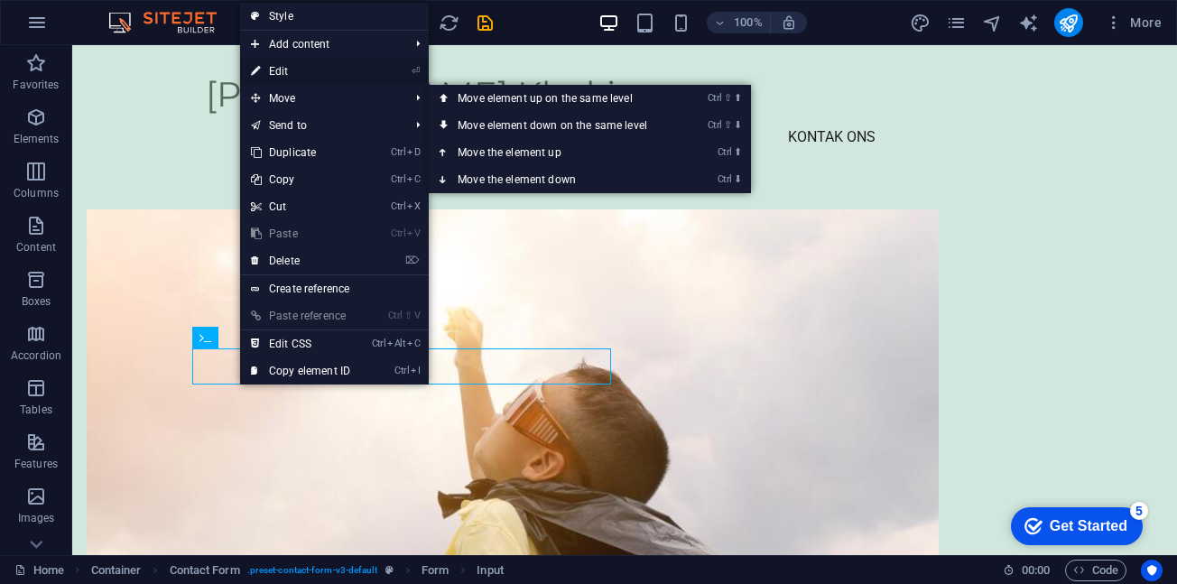
click at [287, 66] on link "⏎ Edit" at bounding box center [300, 71] width 121 height 27
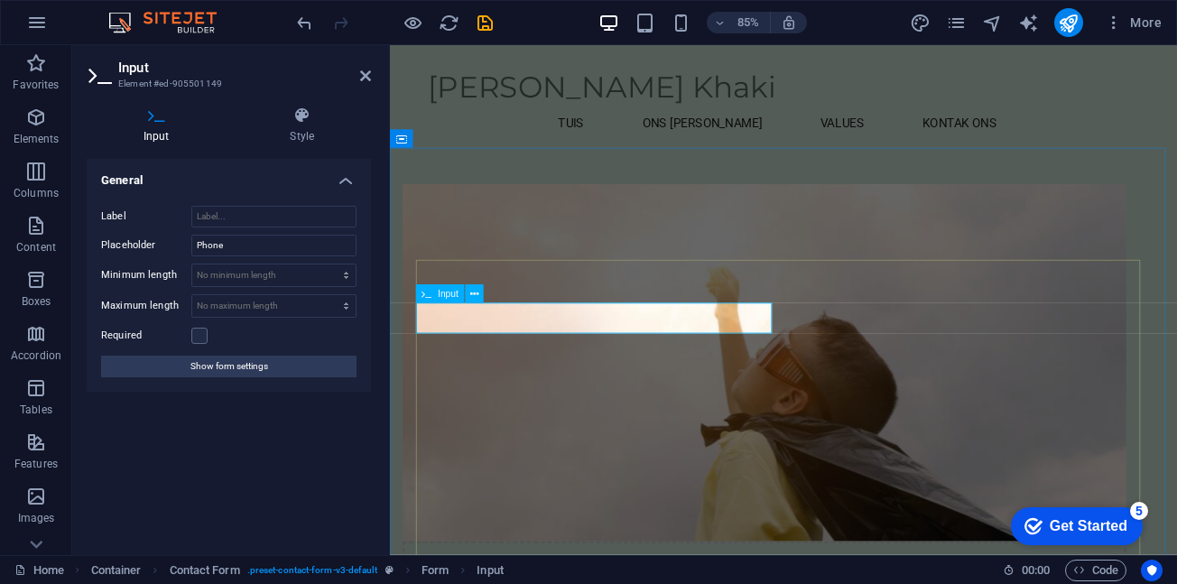
drag, startPoint x: 435, startPoint y: 369, endPoint x: 533, endPoint y: 369, distance: 98.4
type input "Nommer"
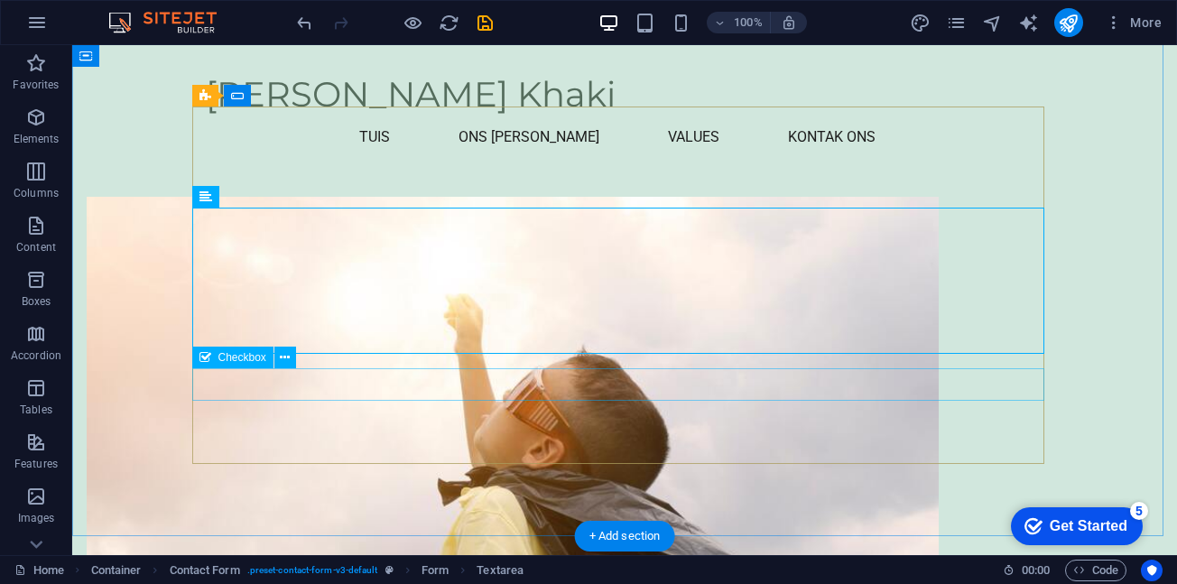
scroll to position [1322, 0]
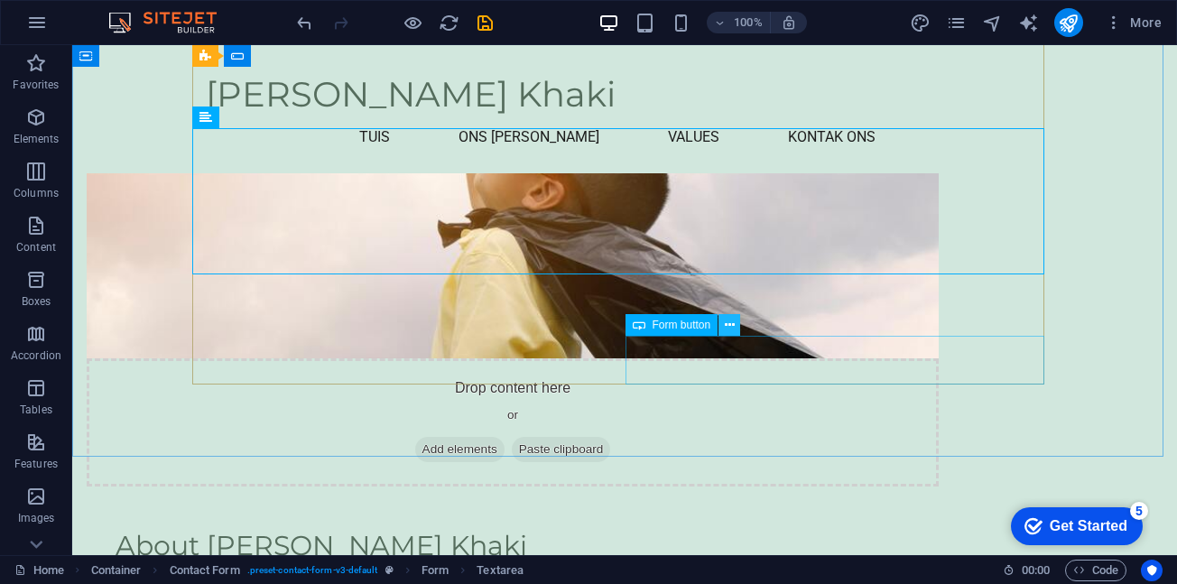
click at [720, 322] on button at bounding box center [730, 325] width 22 height 22
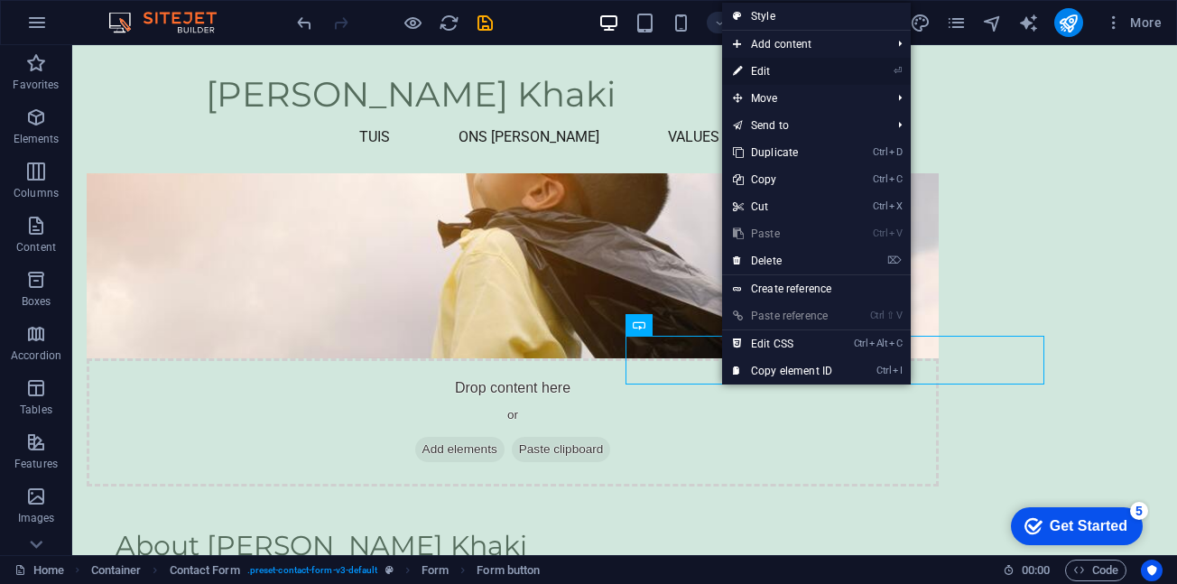
click at [805, 68] on link "⏎ Edit" at bounding box center [782, 71] width 121 height 27
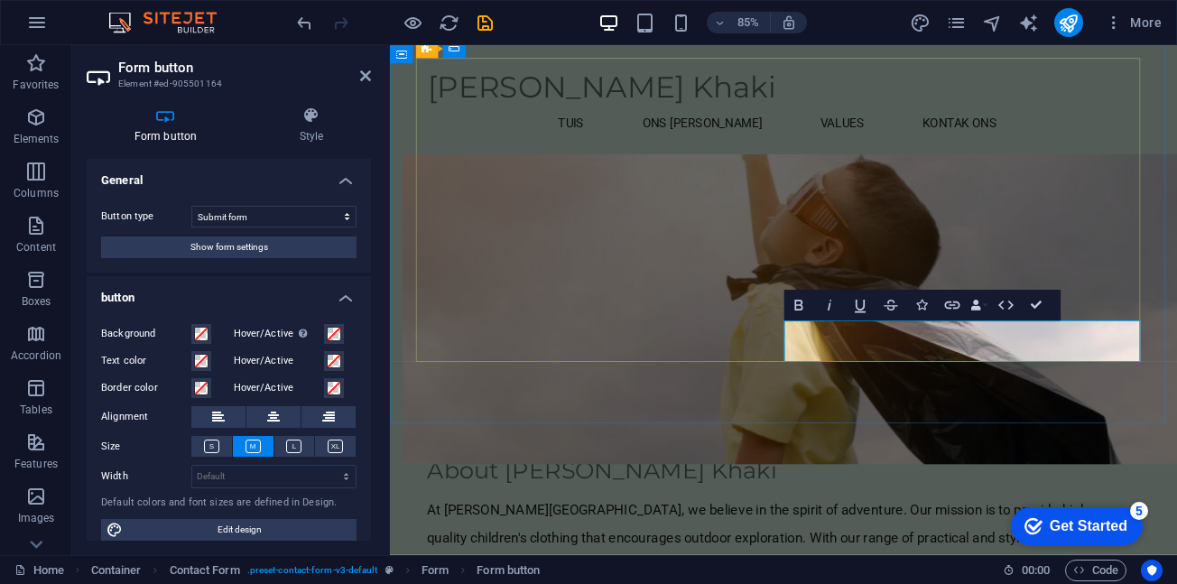
scroll to position [1288, 0]
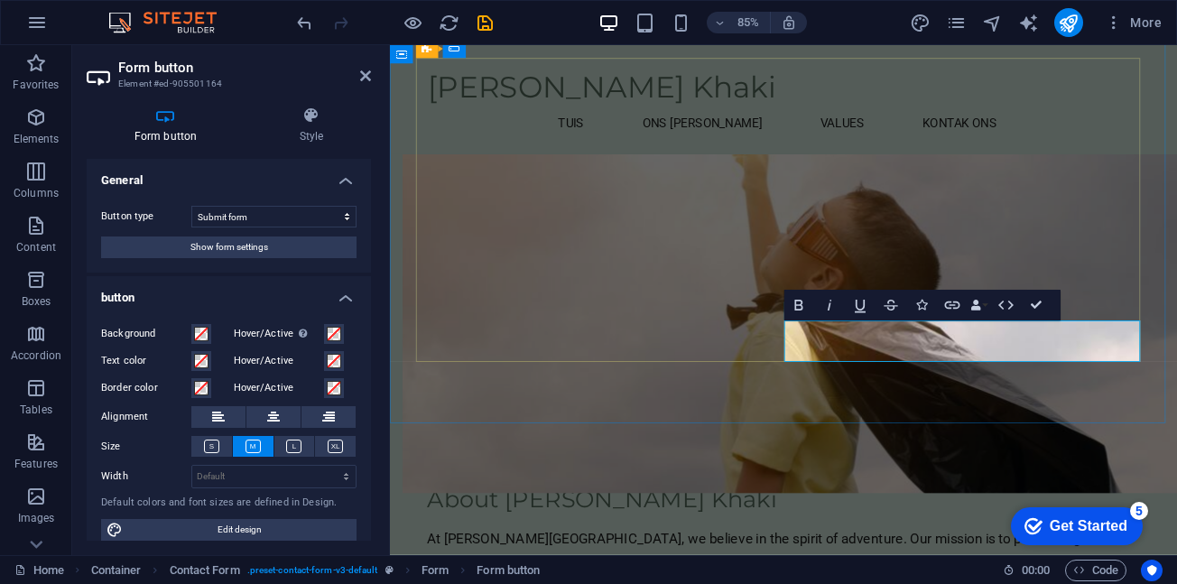
type button "Submit"
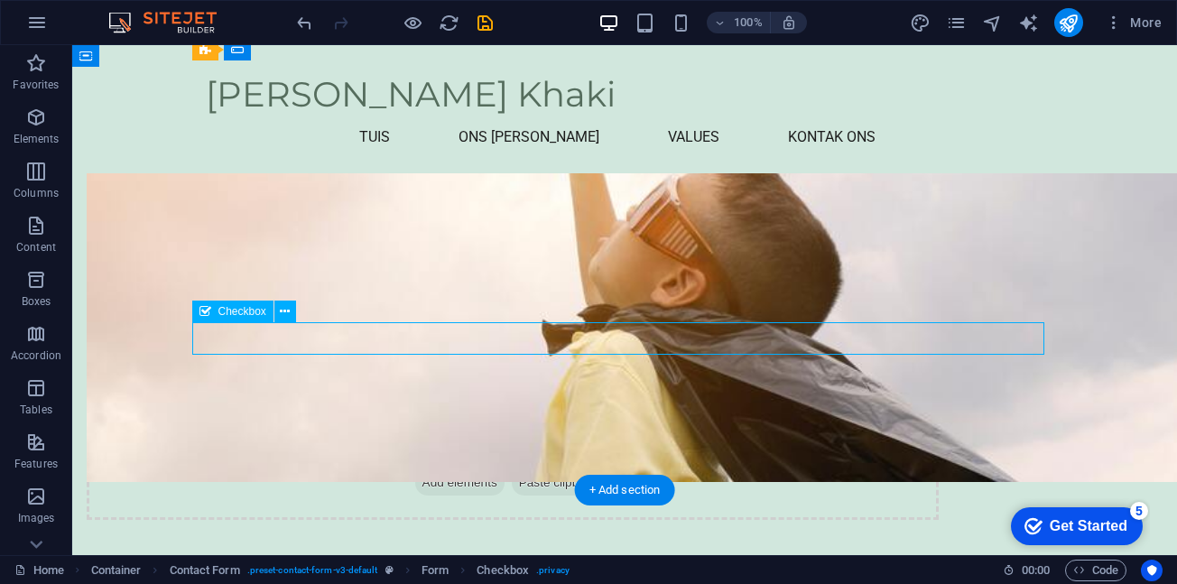
scroll to position [1378, 0]
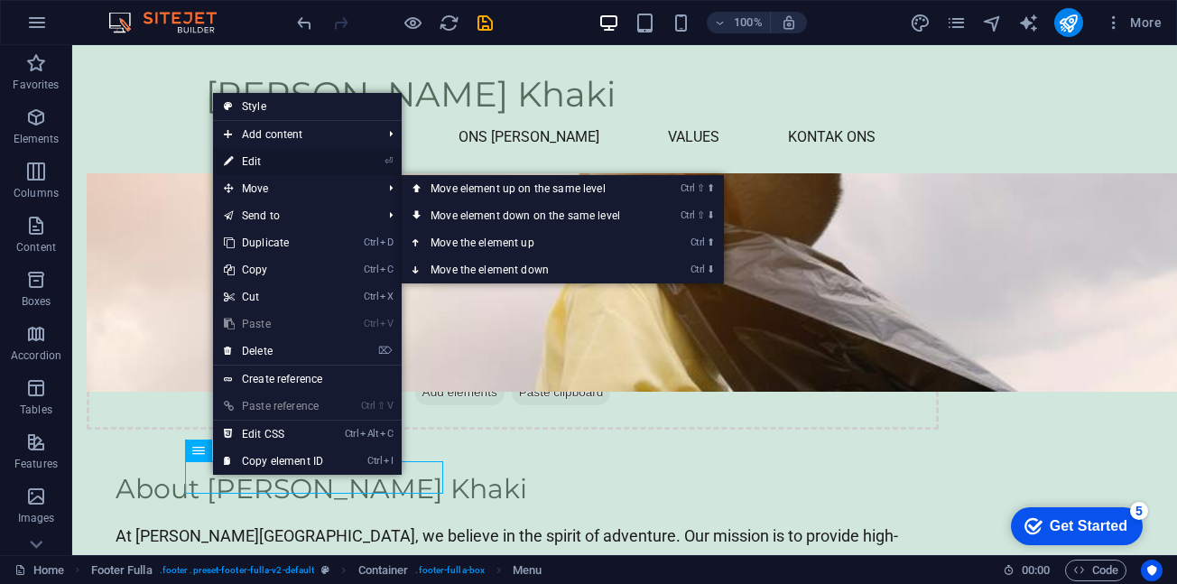
click at [267, 167] on link "⏎ Edit" at bounding box center [273, 161] width 121 height 27
select select
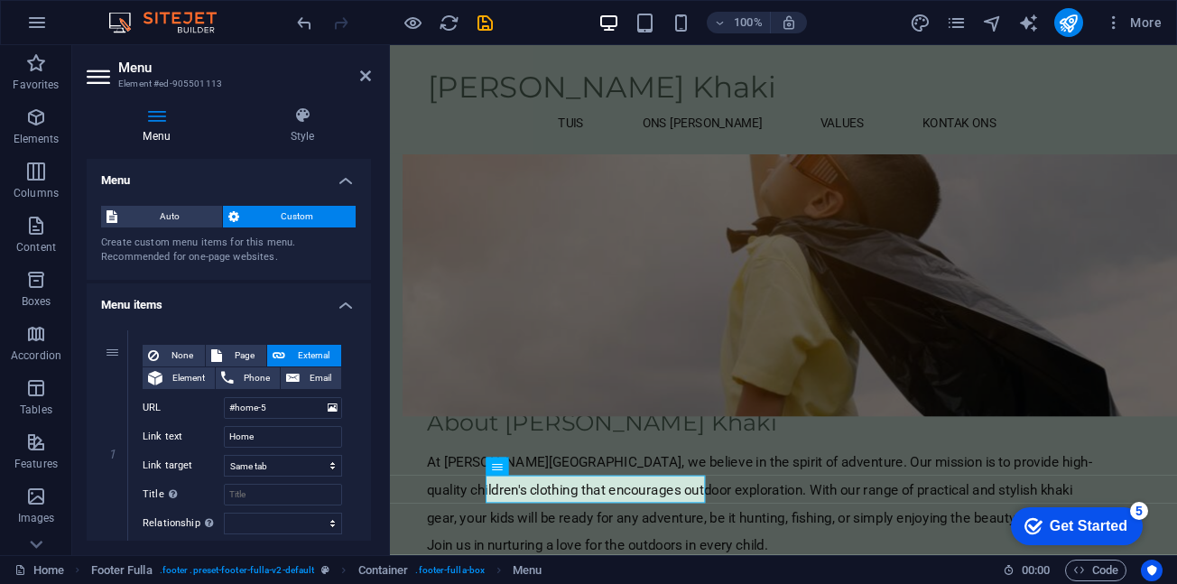
scroll to position [1288, 0]
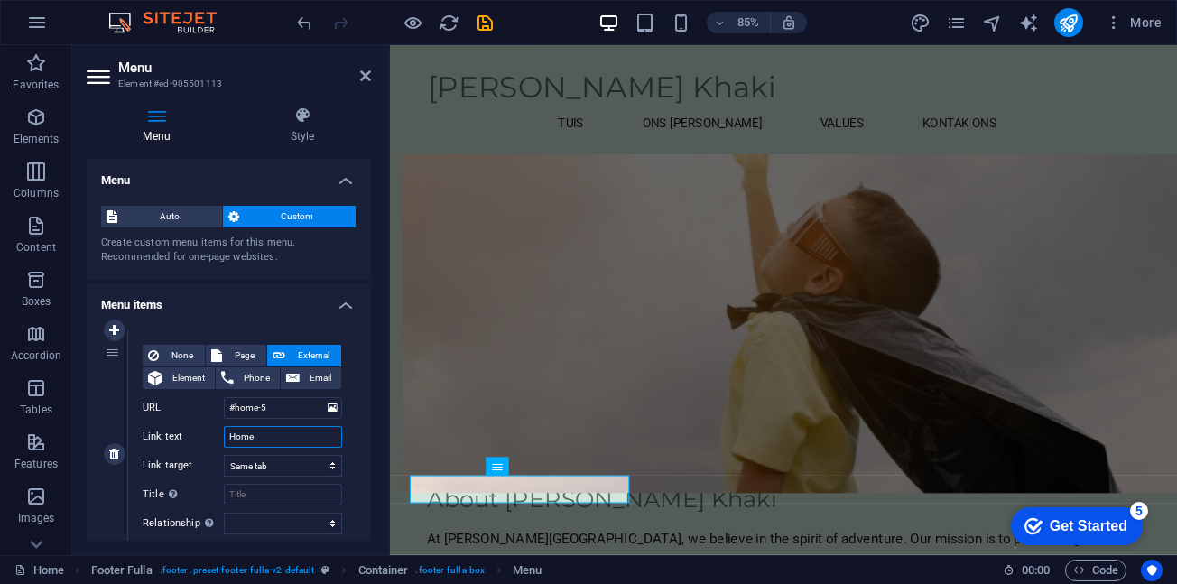
drag, startPoint x: 258, startPoint y: 444, endPoint x: 225, endPoint y: 445, distance: 33.4
click at [225, 445] on input "Home" at bounding box center [283, 437] width 118 height 22
type input "Tuis"
select select
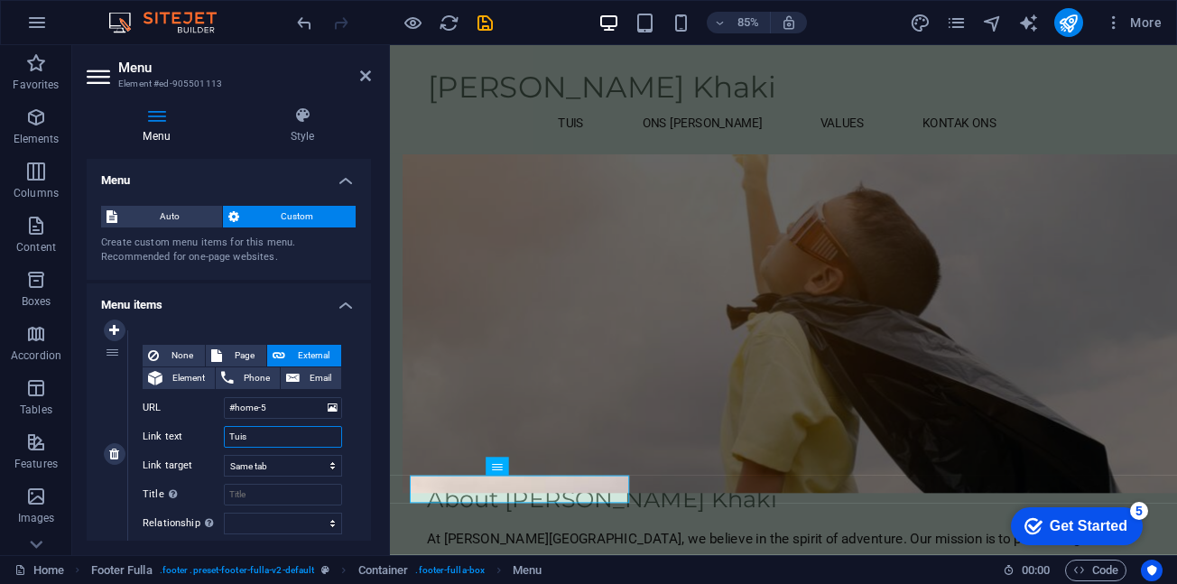
select select
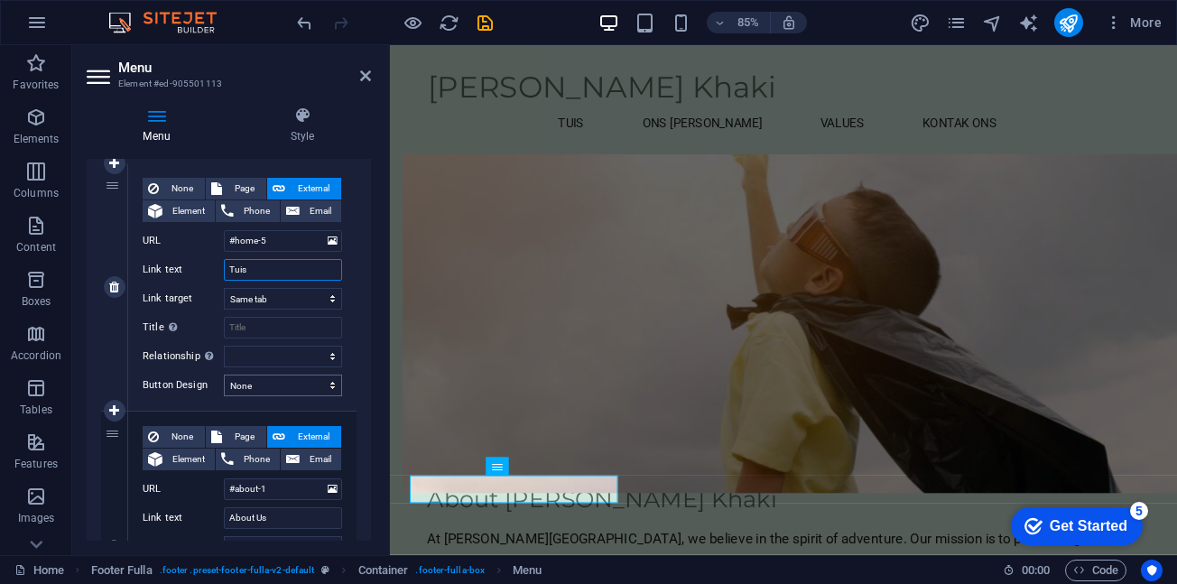
scroll to position [181, 0]
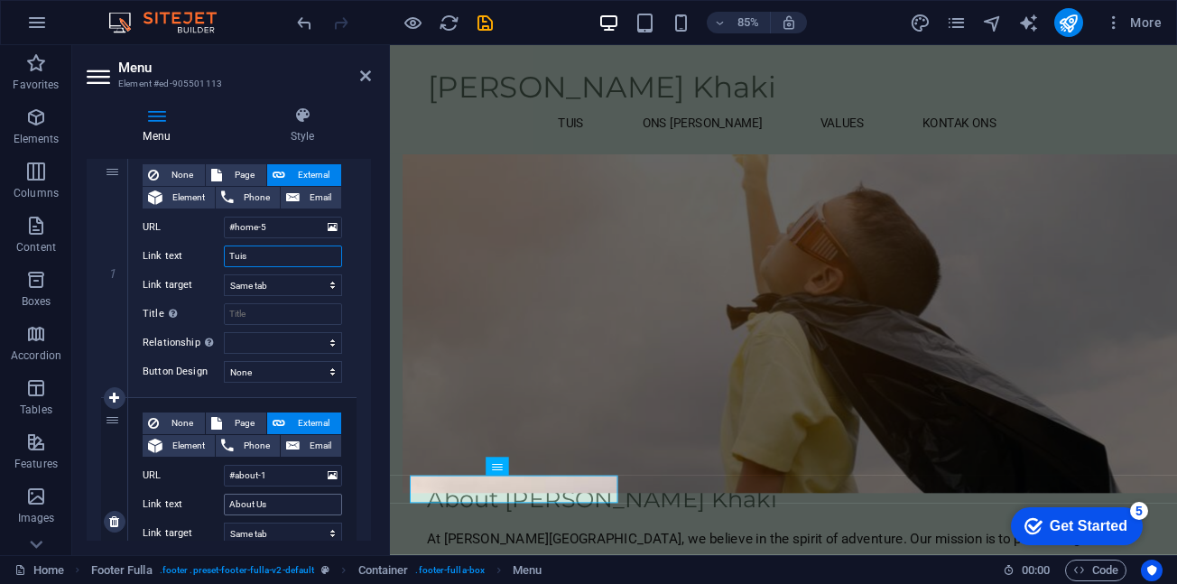
type input "Tuis"
drag, startPoint x: 273, startPoint y: 509, endPoint x: 227, endPoint y: 511, distance: 45.2
click at [227, 511] on input "About Us" at bounding box center [283, 505] width 118 height 22
type input "Ons Storie"
select select
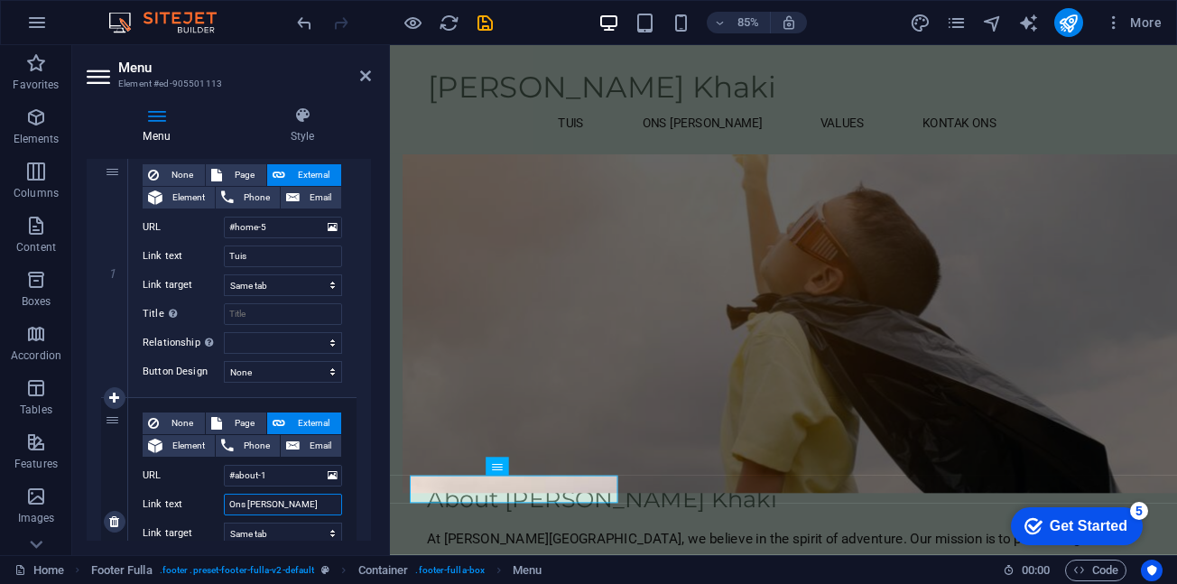
select select
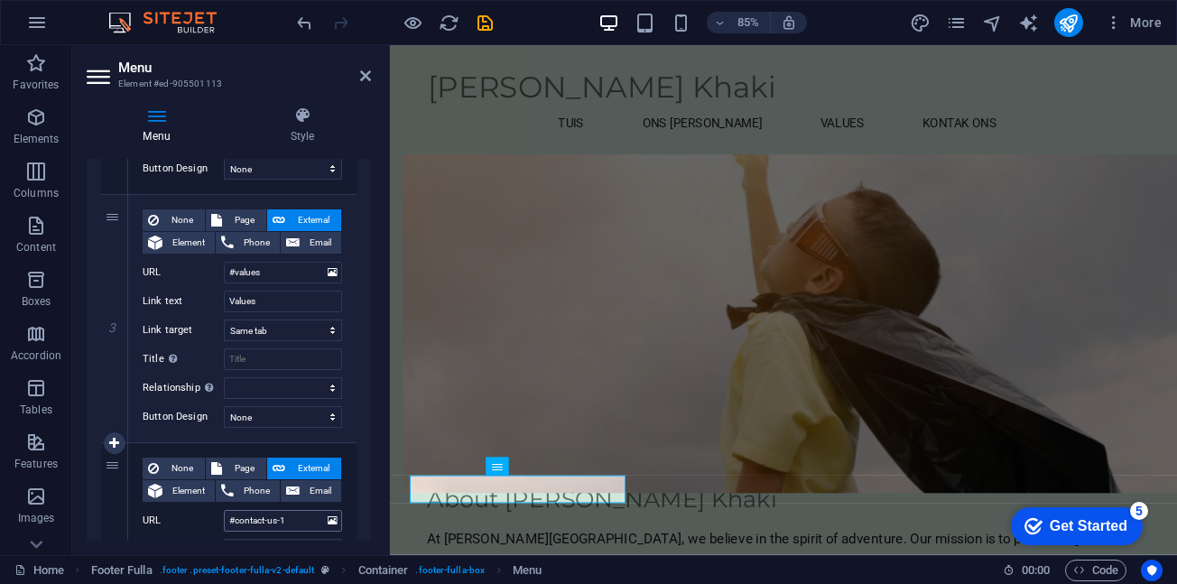
scroll to position [722, 0]
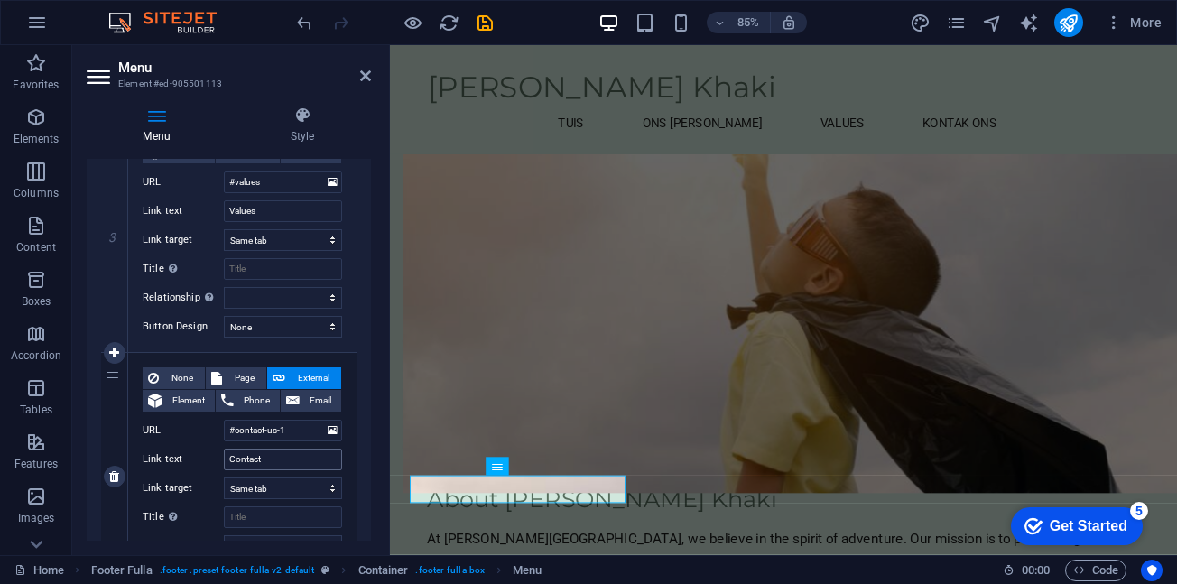
type input "Ons Storie"
click at [285, 465] on input "Contact" at bounding box center [283, 460] width 118 height 22
drag, startPoint x: 285, startPoint y: 463, endPoint x: 202, endPoint y: 462, distance: 83.1
click at [202, 462] on div "Link text Contact" at bounding box center [242, 460] width 199 height 22
type input "Kontak Ons"
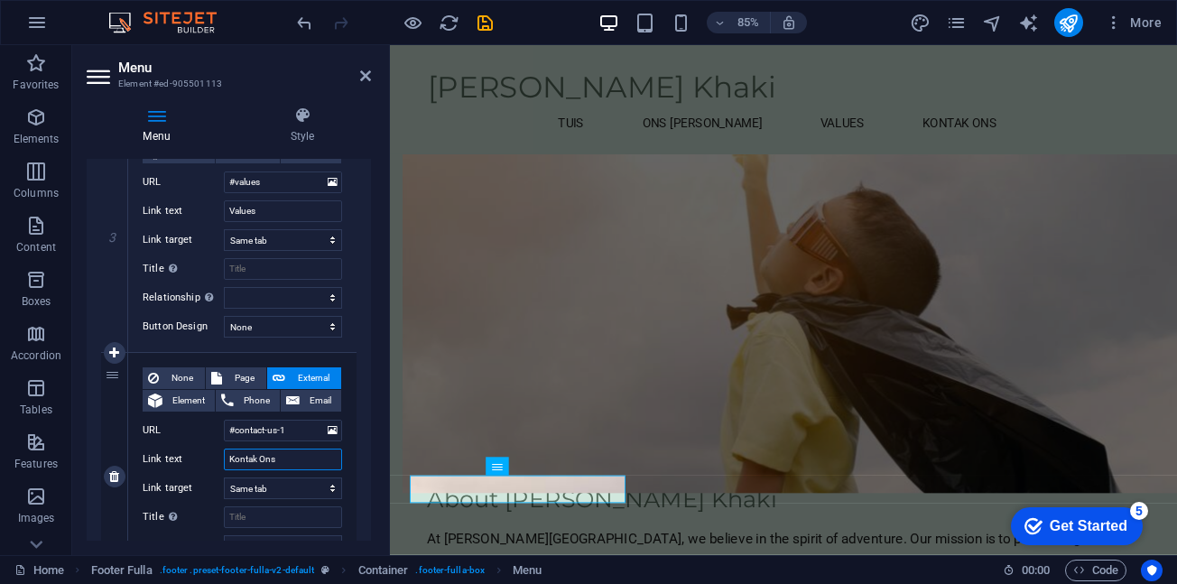
select select
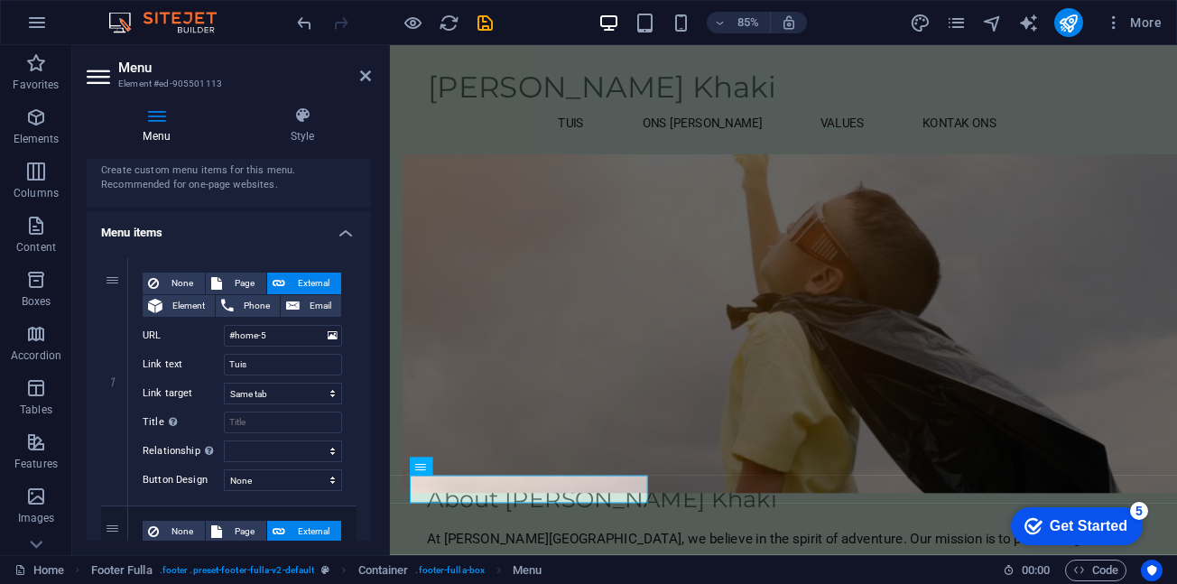
scroll to position [0, 0]
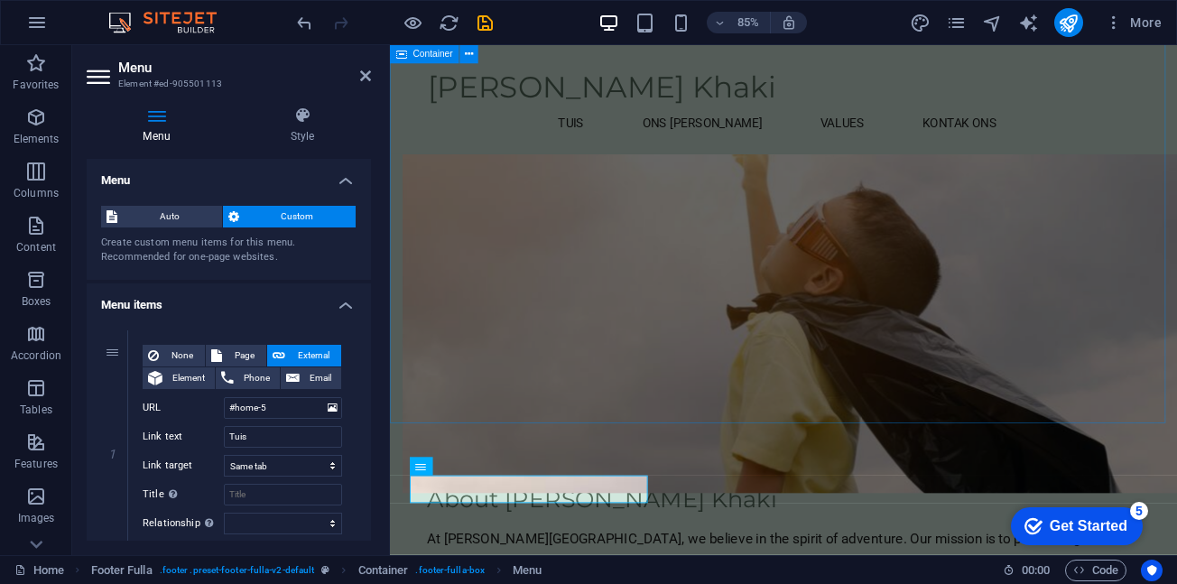
type input "Kontak Ons"
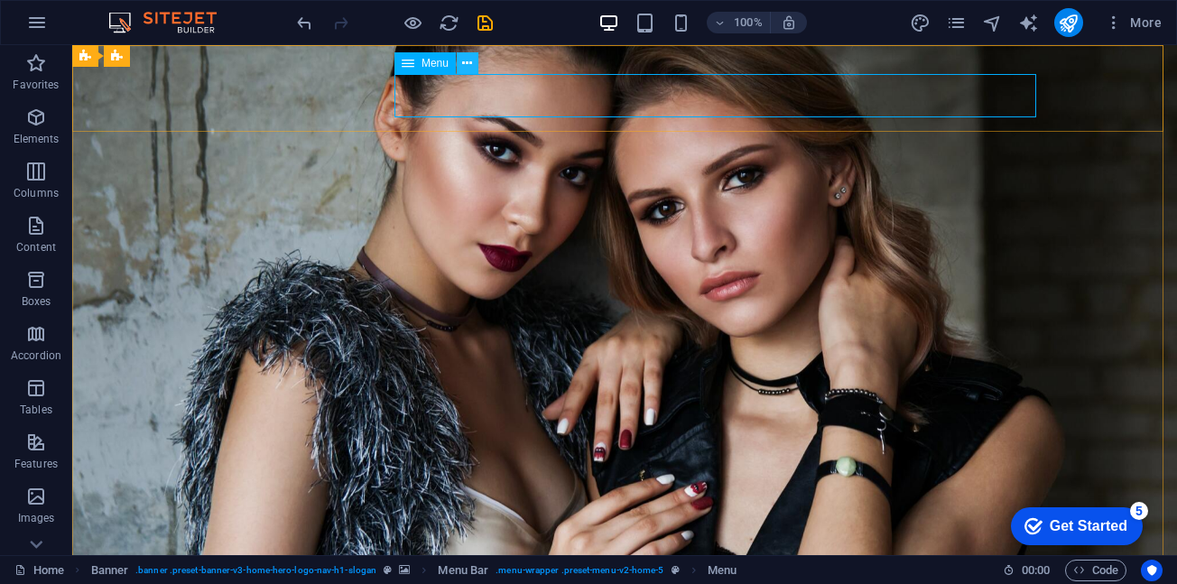
click at [462, 63] on icon at bounding box center [467, 63] width 10 height 19
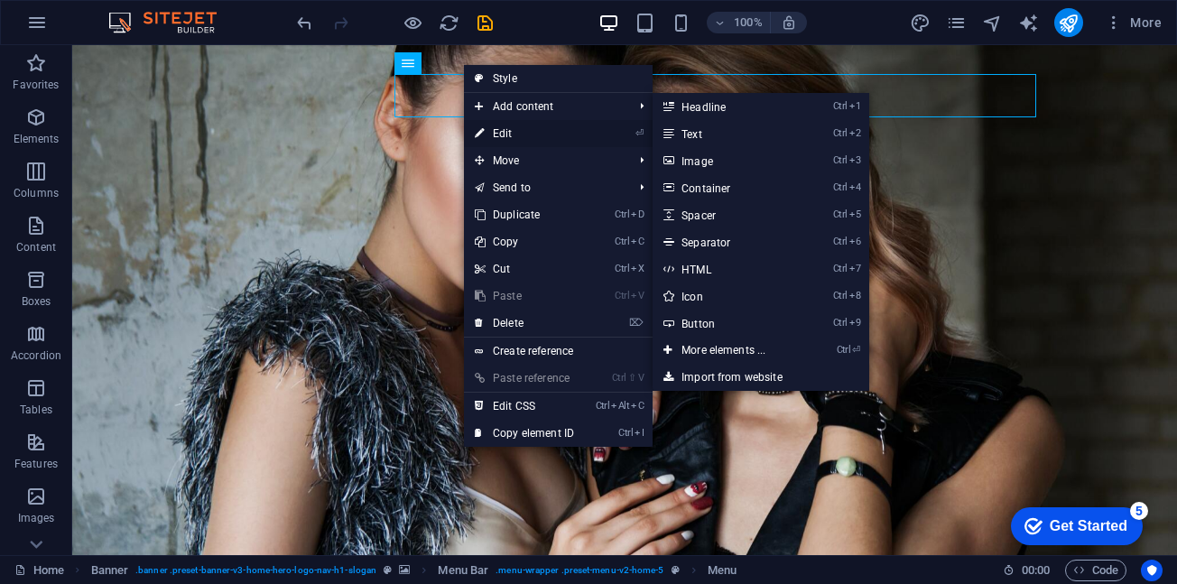
click at [543, 133] on link "⏎ Edit" at bounding box center [524, 133] width 121 height 27
select select
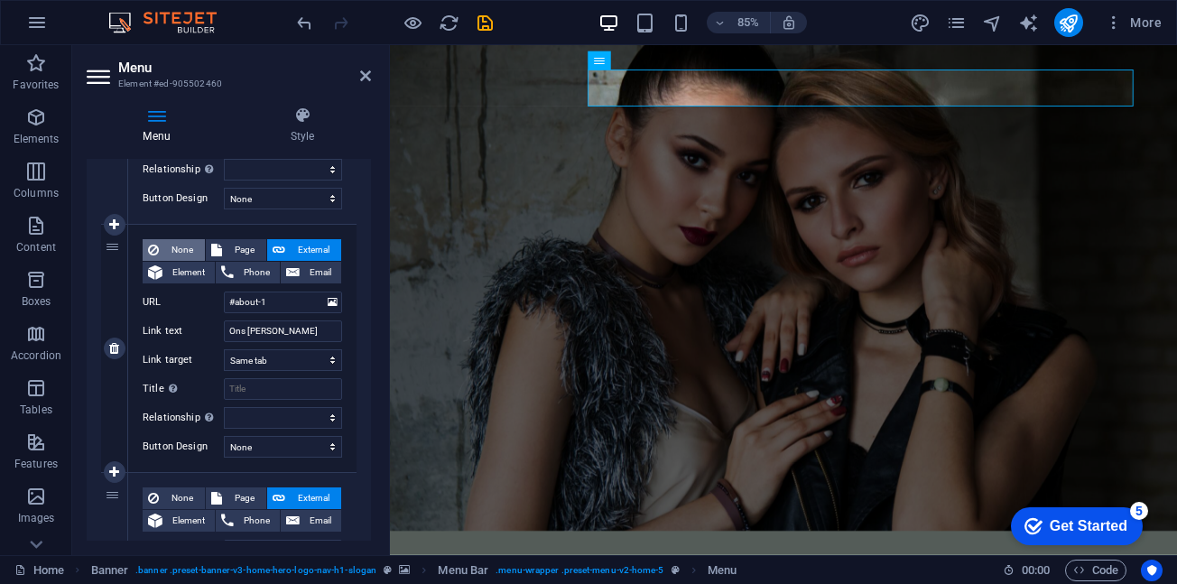
scroll to position [451, 0]
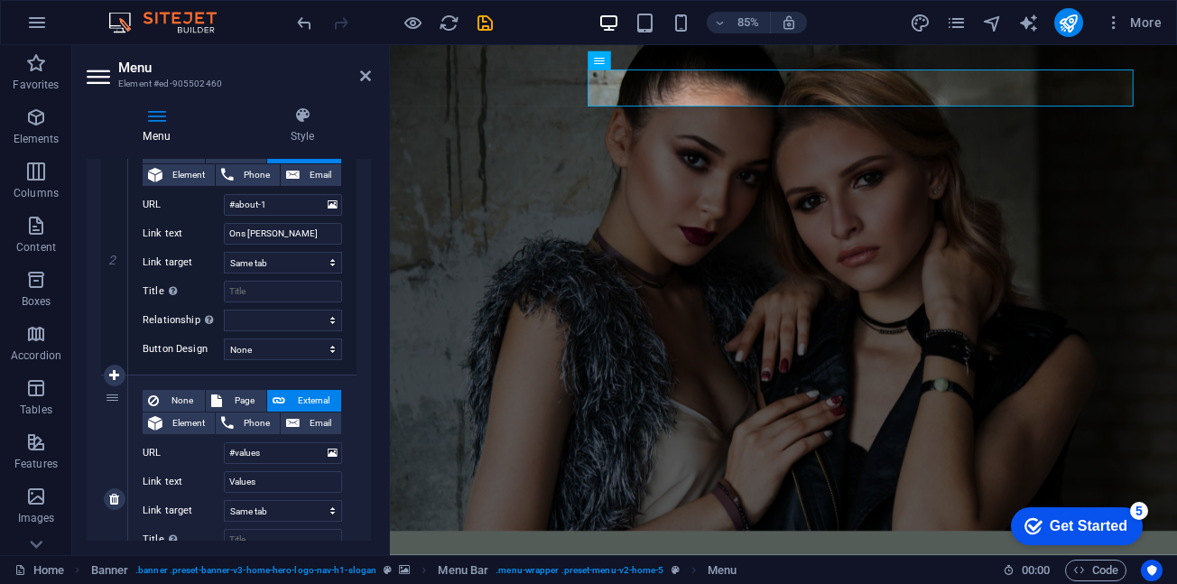
click at [113, 404] on div "3" at bounding box center [114, 499] width 27 height 247
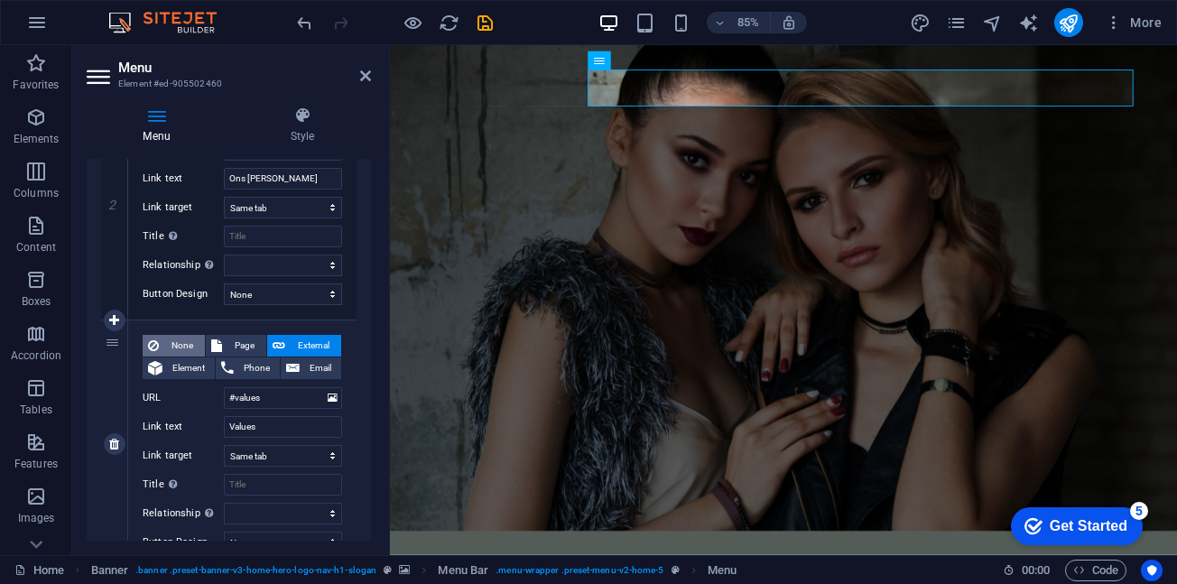
scroll to position [542, 0]
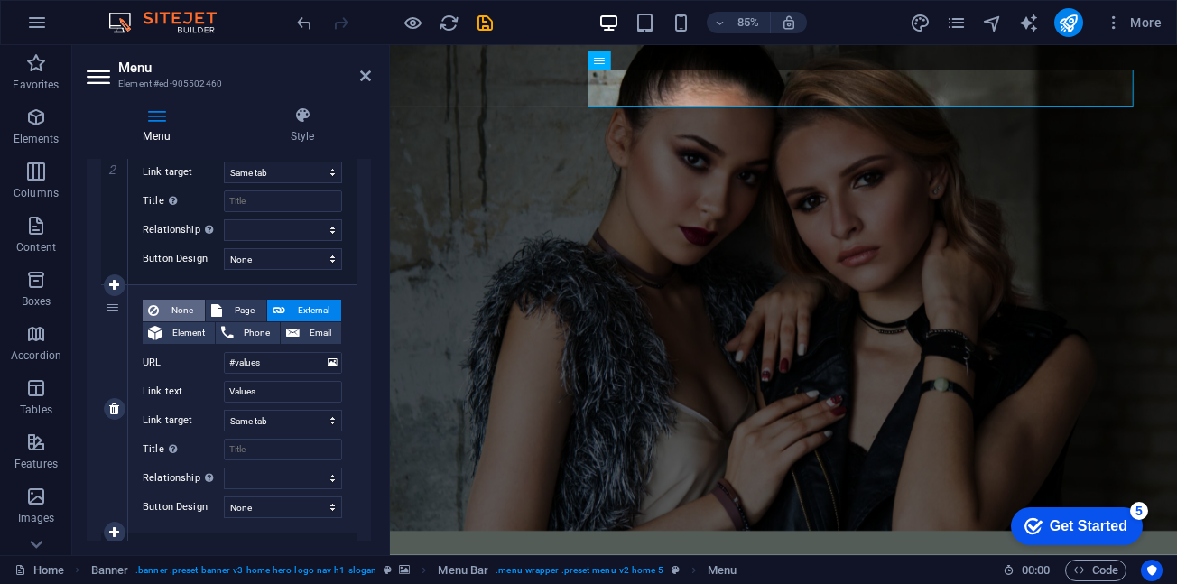
click at [166, 310] on span "None" at bounding box center [181, 311] width 35 height 22
select select
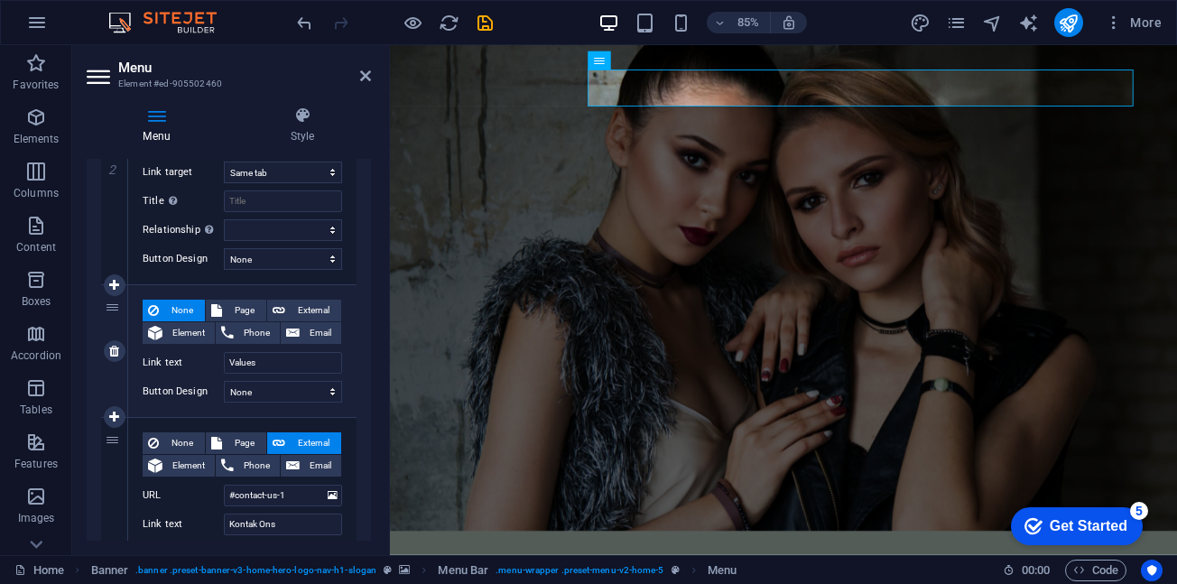
click at [166, 310] on span "None" at bounding box center [181, 311] width 35 height 22
click at [115, 350] on icon at bounding box center [114, 351] width 10 height 13
select select
type input "#contact-us-1"
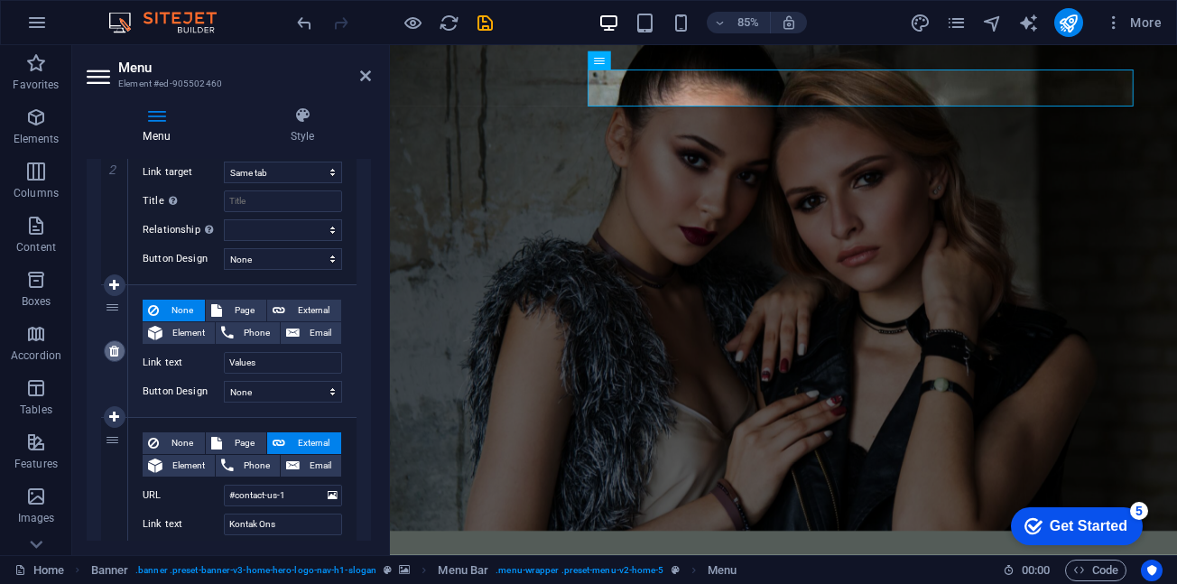
type input "Kontak Ons"
select select
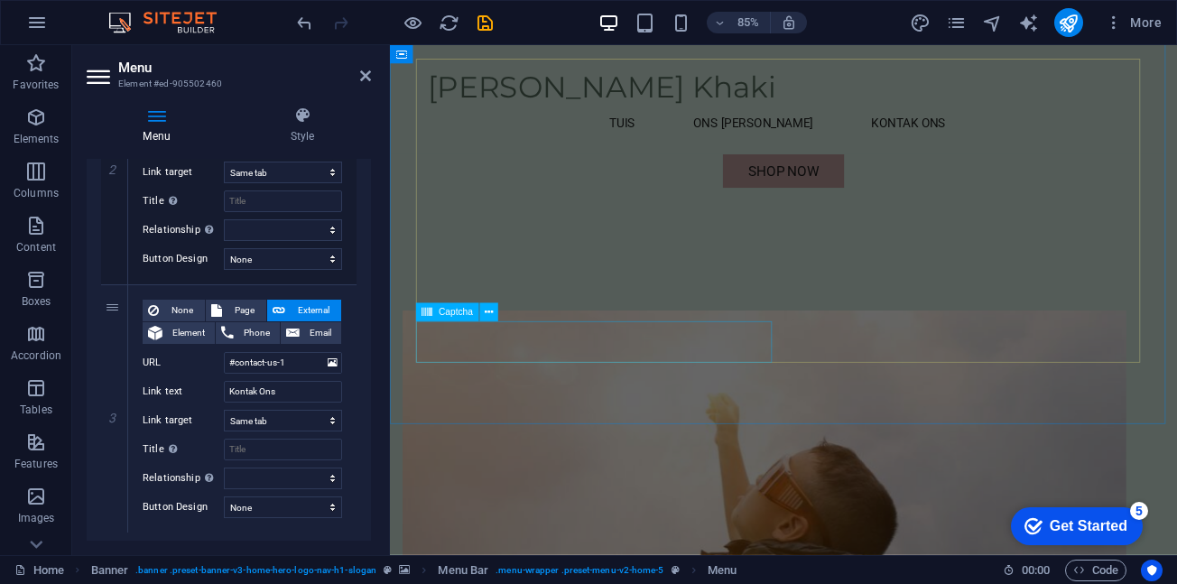
scroll to position [1288, 0]
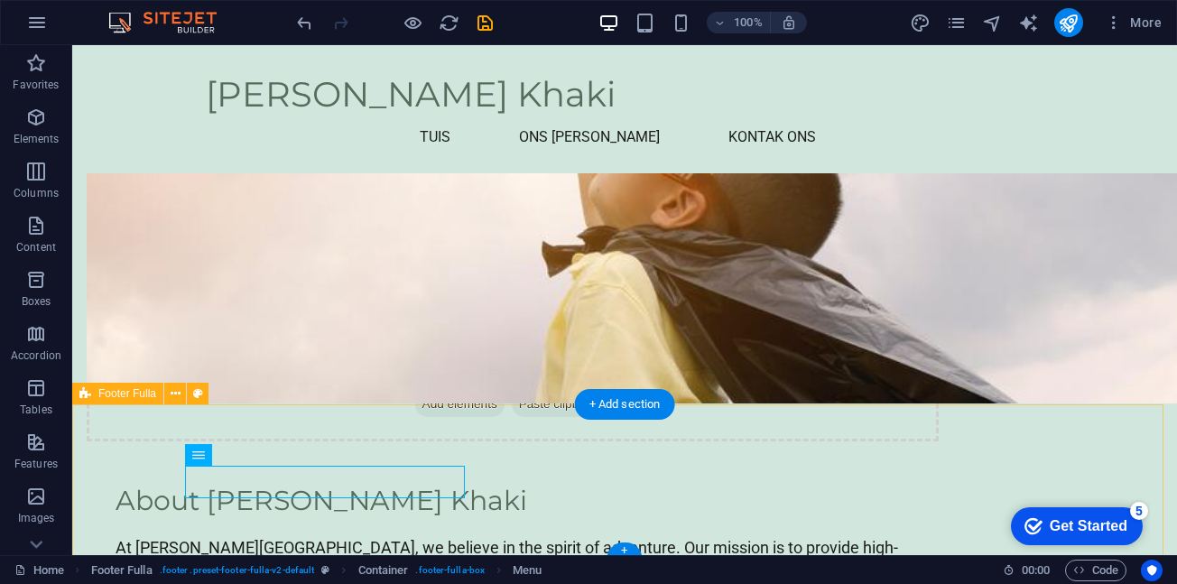
scroll to position [1378, 0]
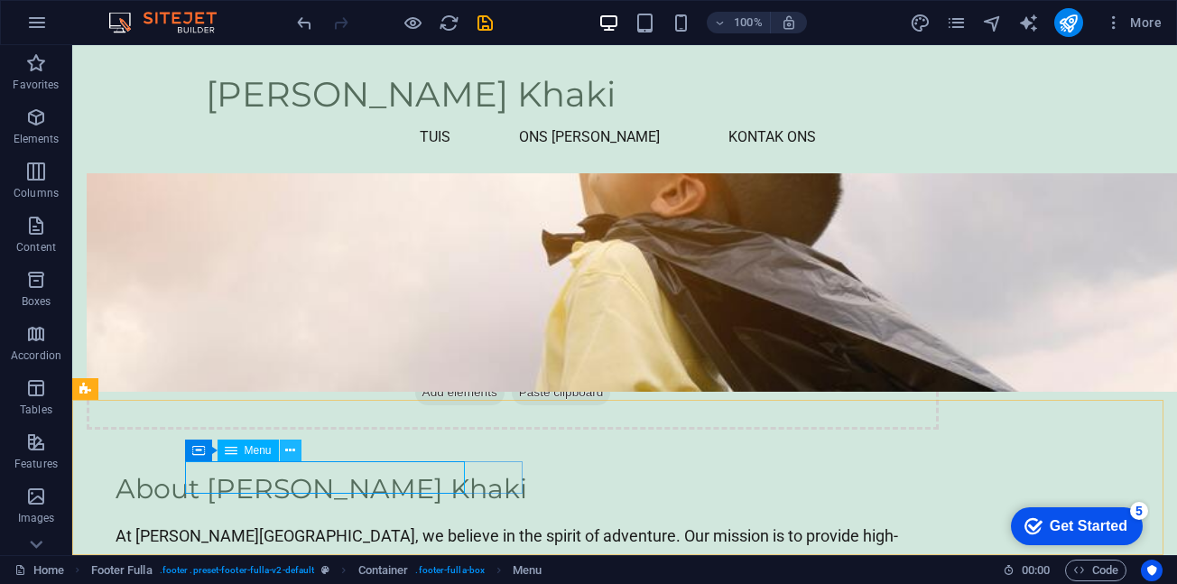
click at [288, 451] on icon at bounding box center [290, 450] width 10 height 19
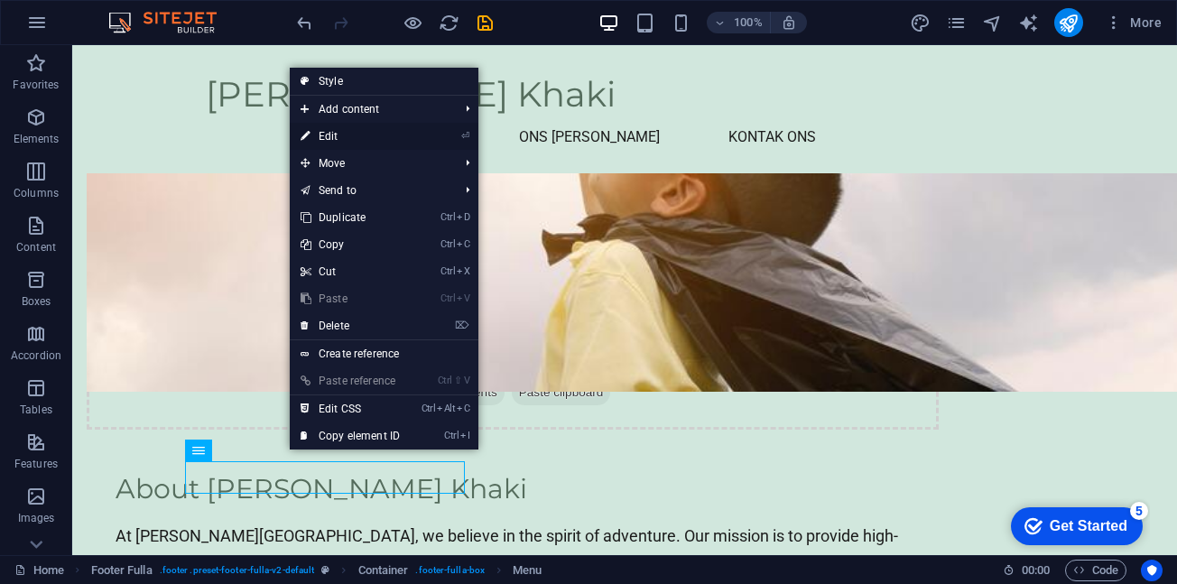
click at [351, 130] on link "⏎ Edit" at bounding box center [350, 136] width 121 height 27
select select
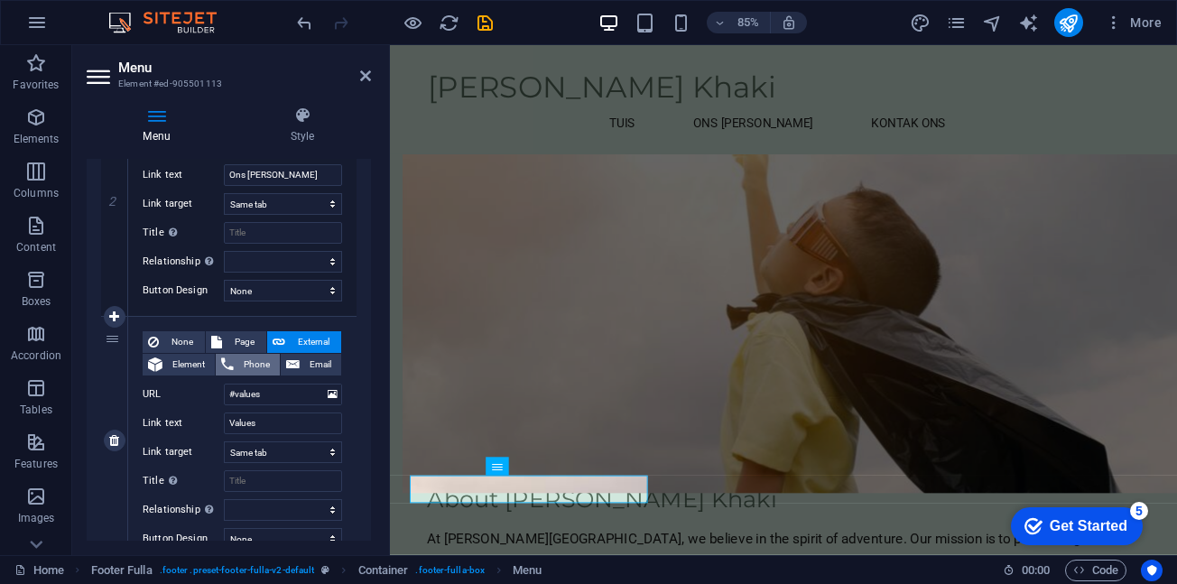
scroll to position [542, 0]
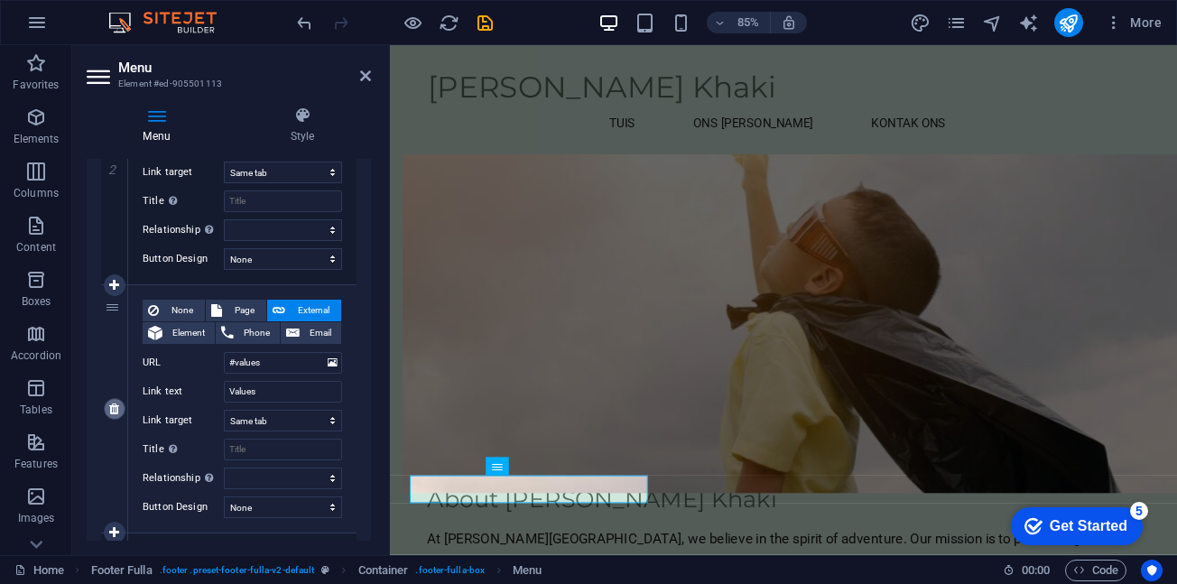
click at [115, 409] on icon at bounding box center [114, 409] width 10 height 13
select select
type input "#contact-us-1"
type input "Kontak Ons"
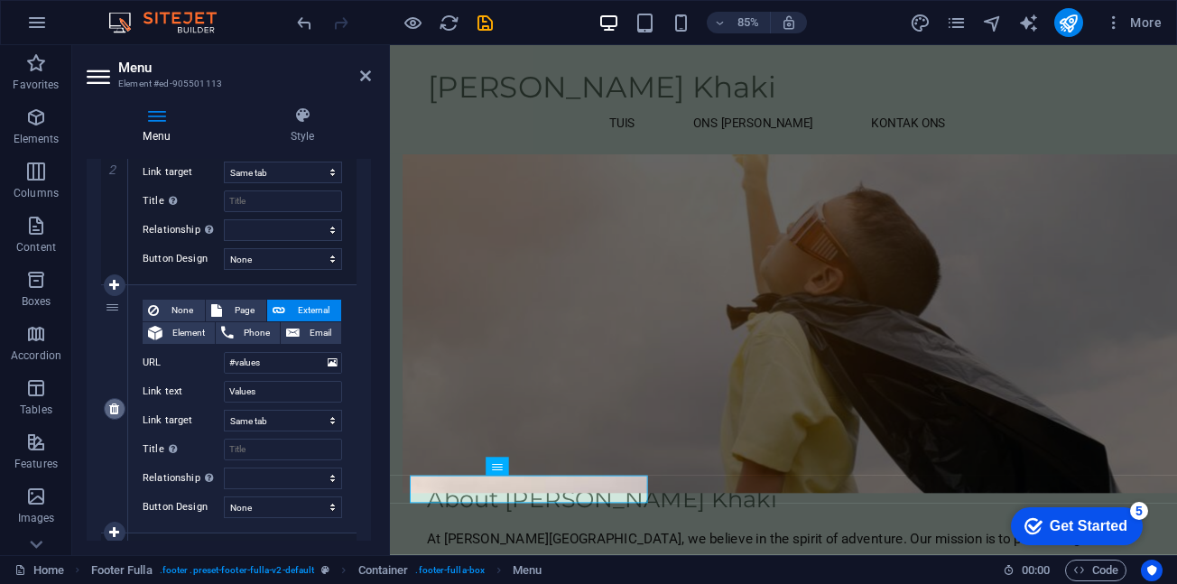
select select
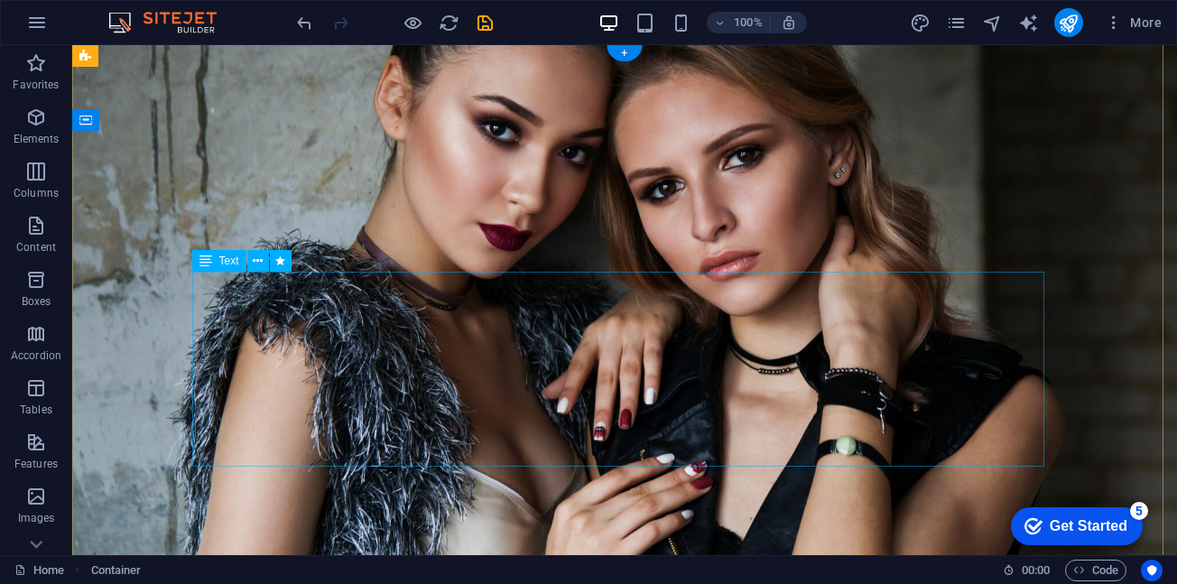
scroll to position [0, 0]
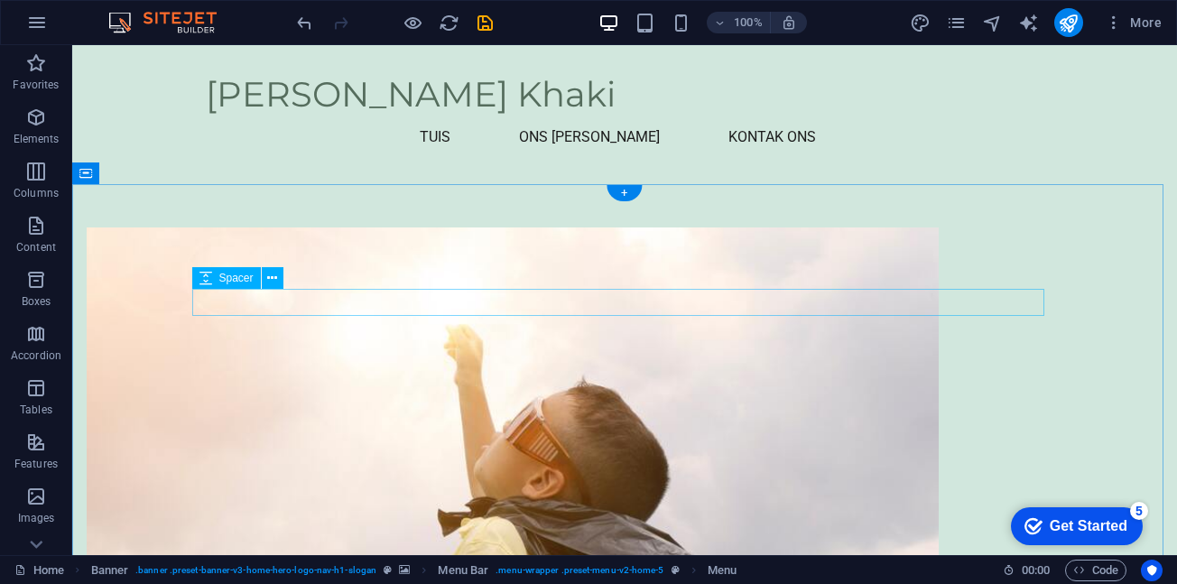
scroll to position [1108, 0]
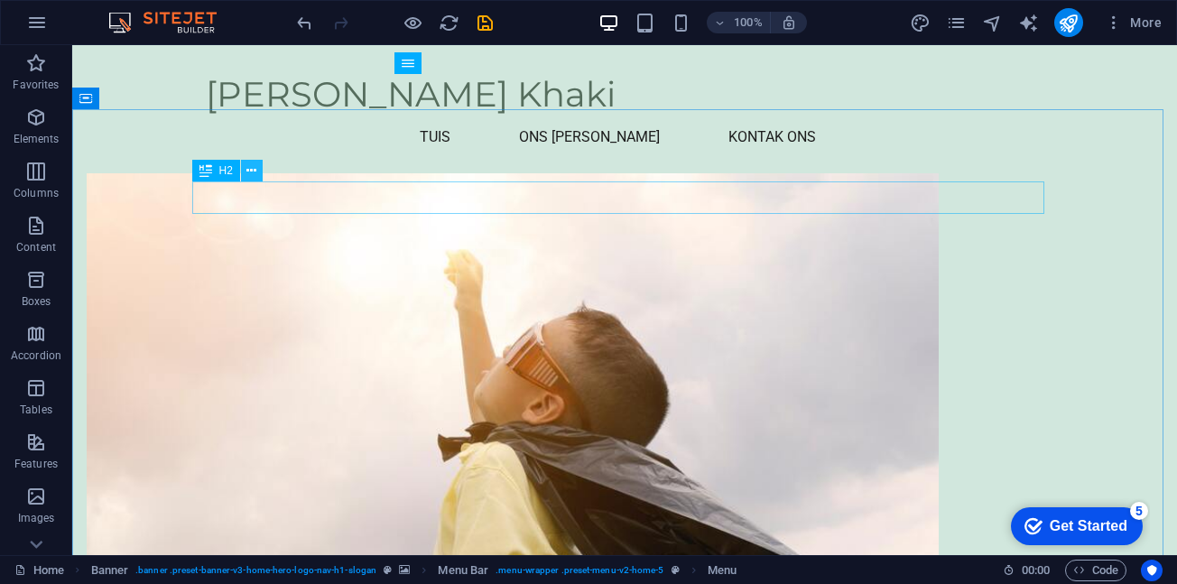
click at [251, 172] on icon at bounding box center [251, 171] width 10 height 19
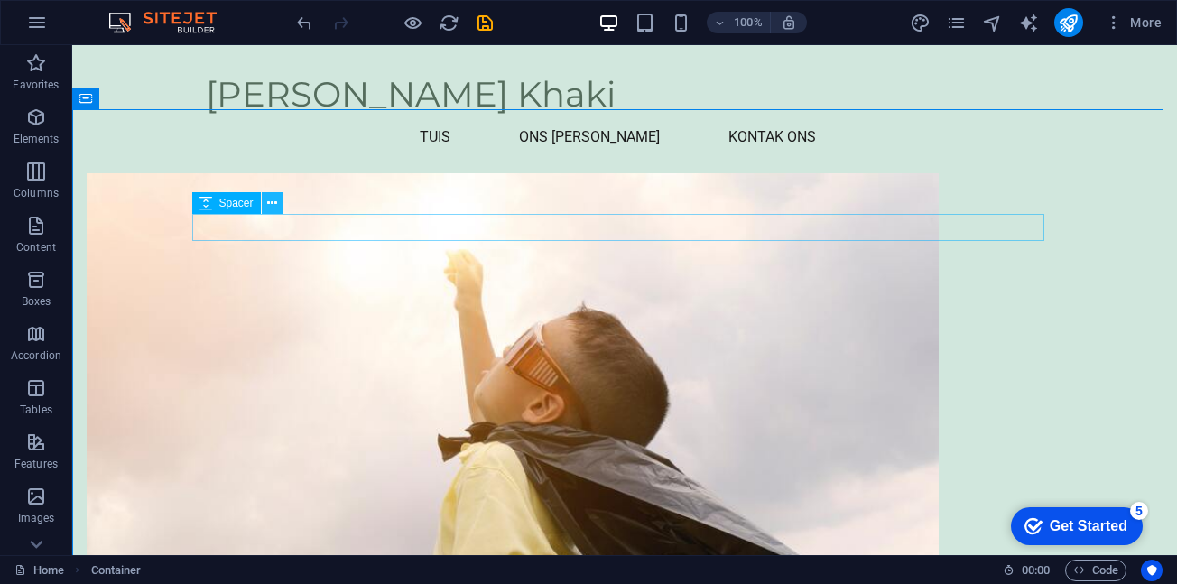
click at [269, 210] on icon at bounding box center [272, 203] width 10 height 19
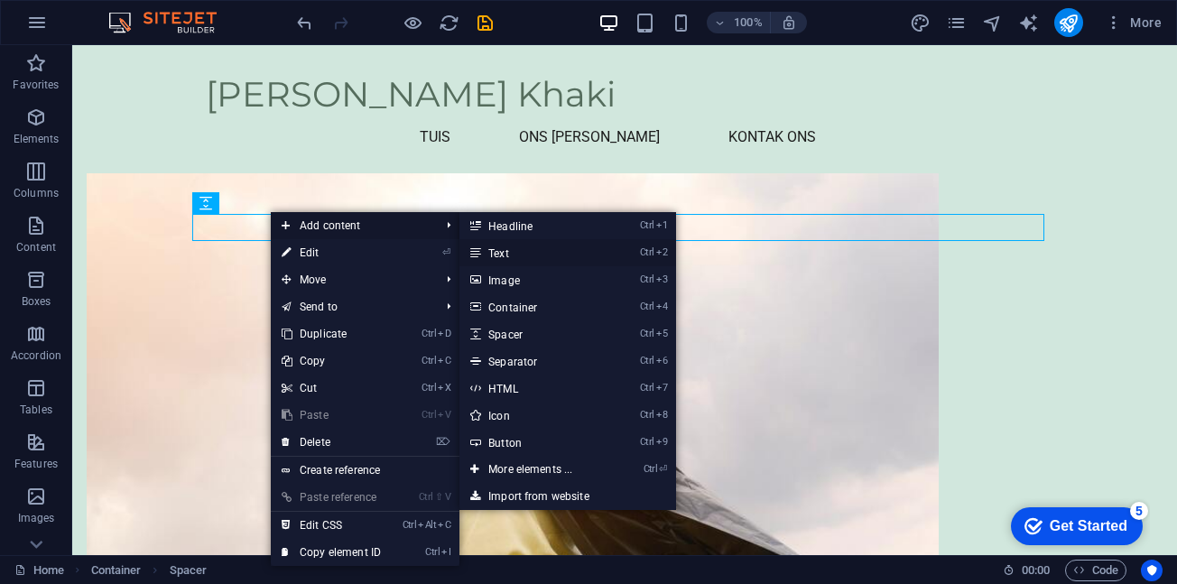
click at [522, 252] on link "Ctrl 2 Text" at bounding box center [533, 252] width 149 height 27
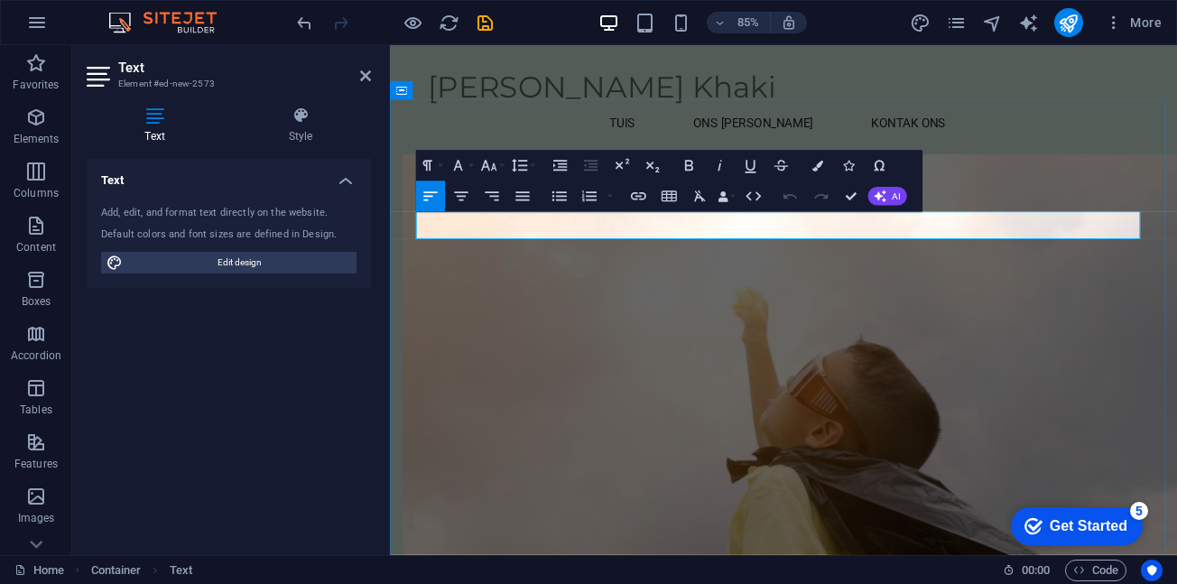
drag, startPoint x: 601, startPoint y: 260, endPoint x: 413, endPoint y: 261, distance: 188.7
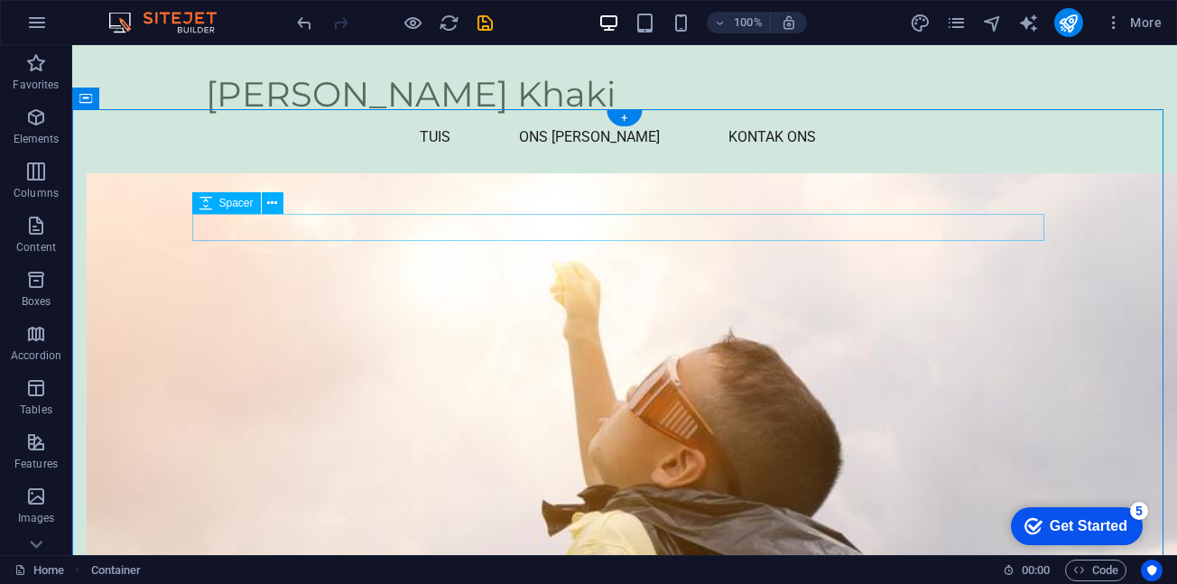
click at [274, 209] on icon at bounding box center [272, 203] width 10 height 19
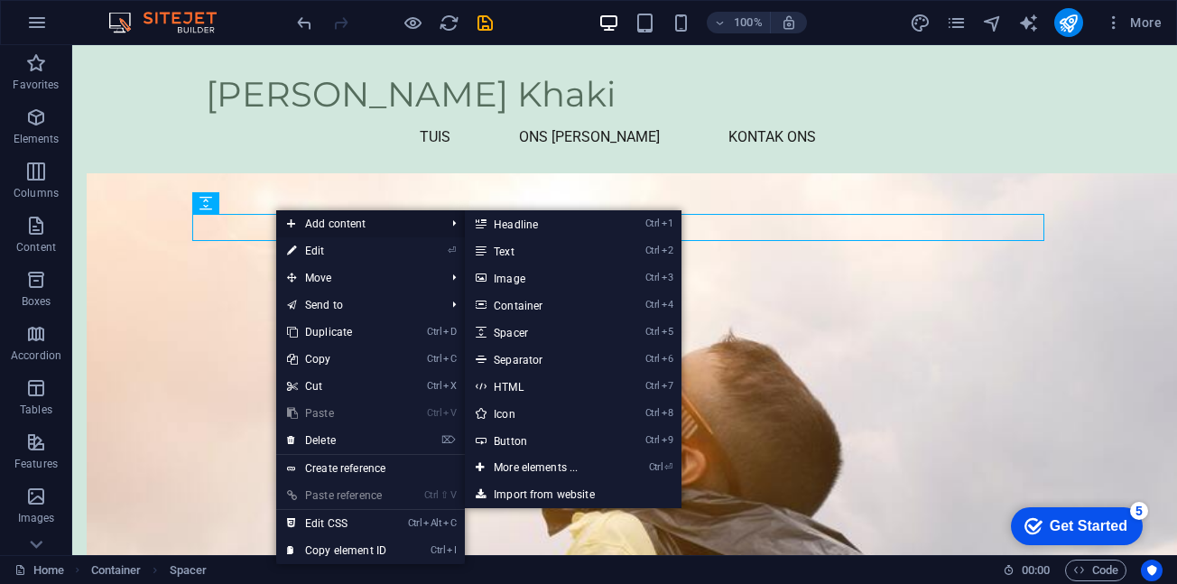
drag, startPoint x: 329, startPoint y: 223, endPoint x: 431, endPoint y: 223, distance: 101.1
click at [333, 223] on span "Add content" at bounding box center [357, 223] width 162 height 27
click at [531, 244] on link "Ctrl 2 Text" at bounding box center [539, 250] width 149 height 27
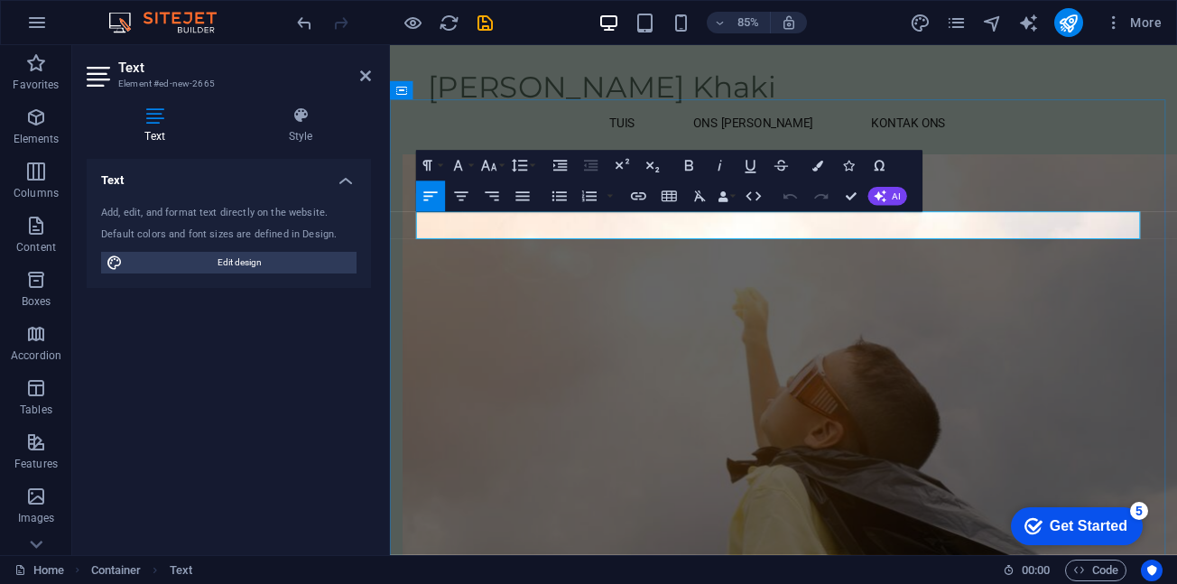
drag, startPoint x: 588, startPoint y: 255, endPoint x: 417, endPoint y: 257, distance: 170.6
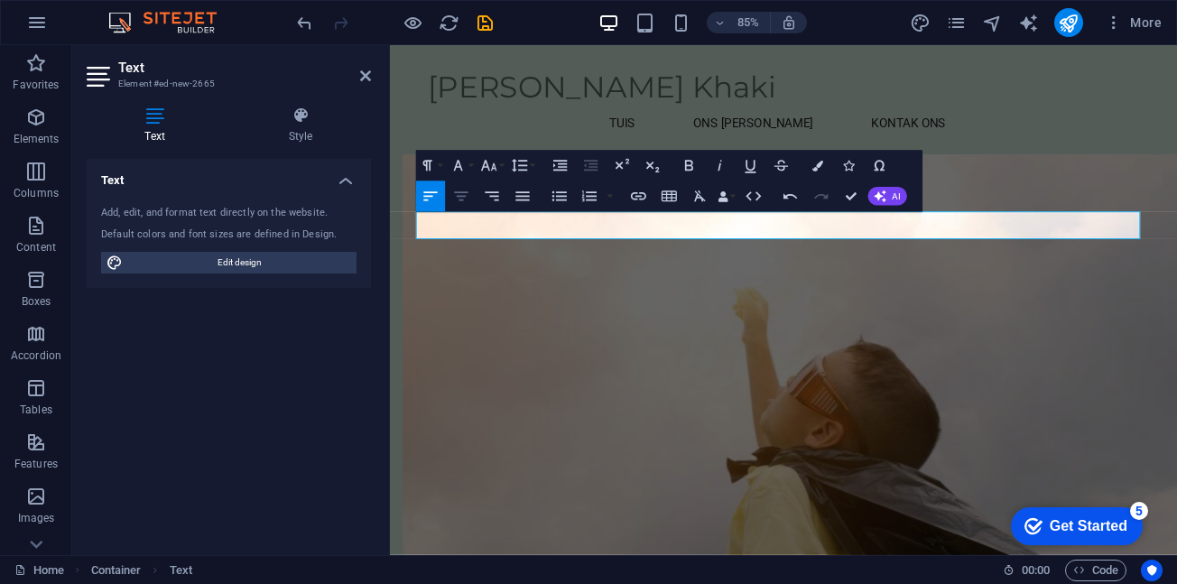
click at [453, 199] on icon "button" at bounding box center [460, 196] width 18 height 18
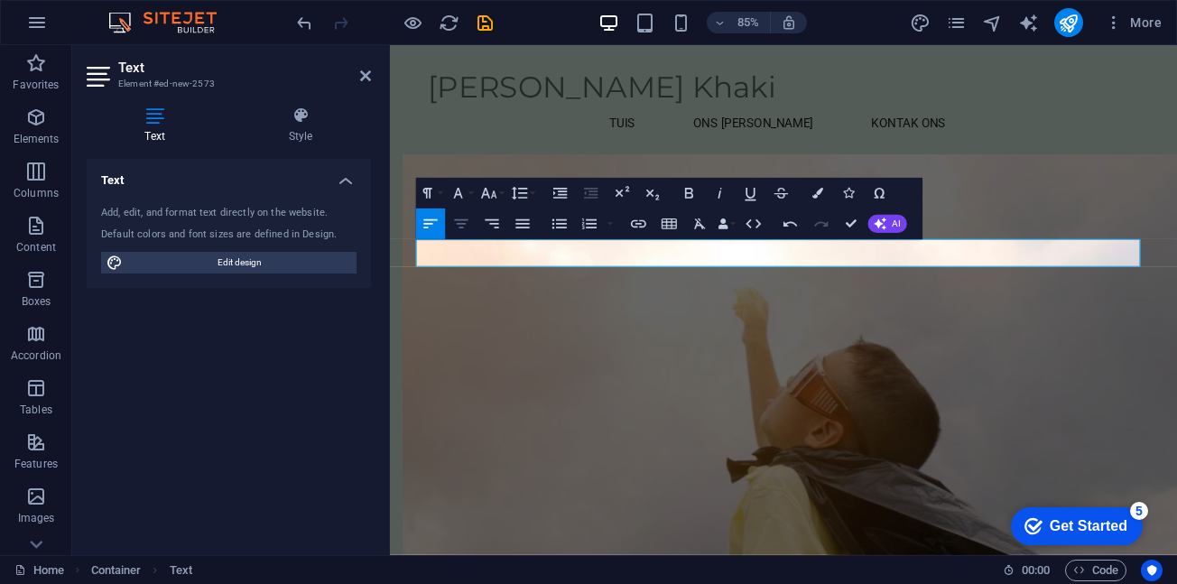
click at [465, 224] on icon "button" at bounding box center [461, 223] width 14 height 9
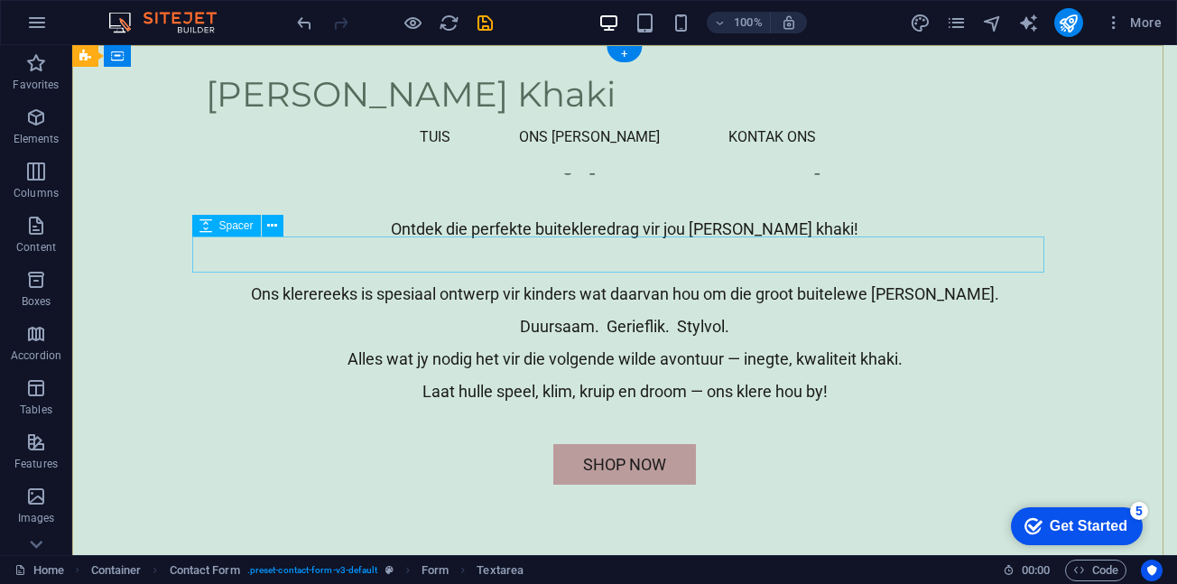
scroll to position [0, 0]
